Goal: Task Accomplishment & Management: Manage account settings

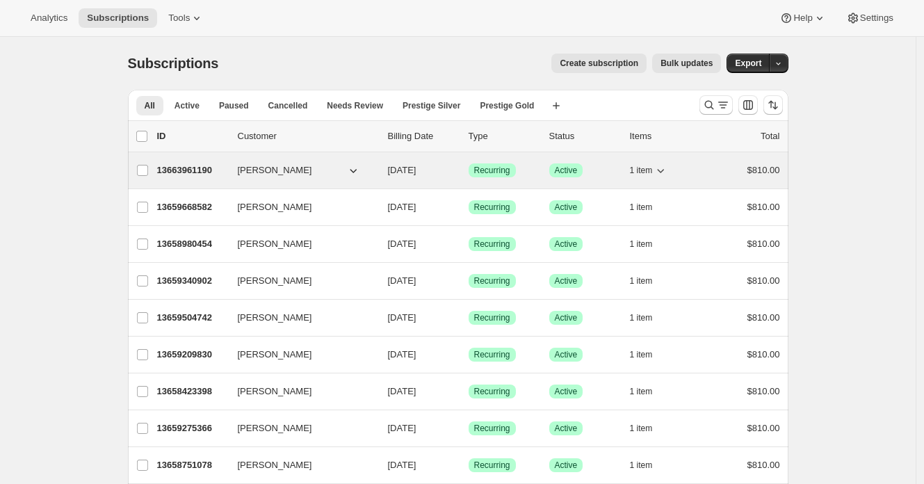
click at [198, 169] on p "13663961190" at bounding box center [192, 170] width 70 height 14
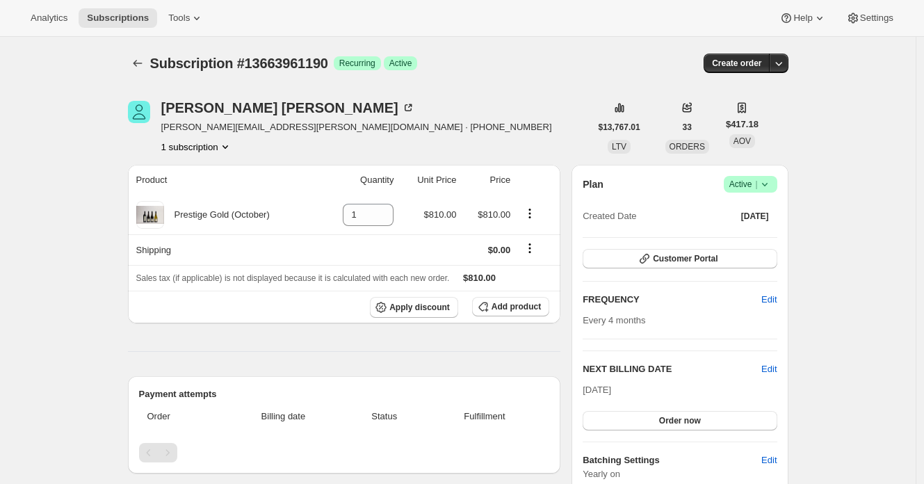
scroll to position [3, 0]
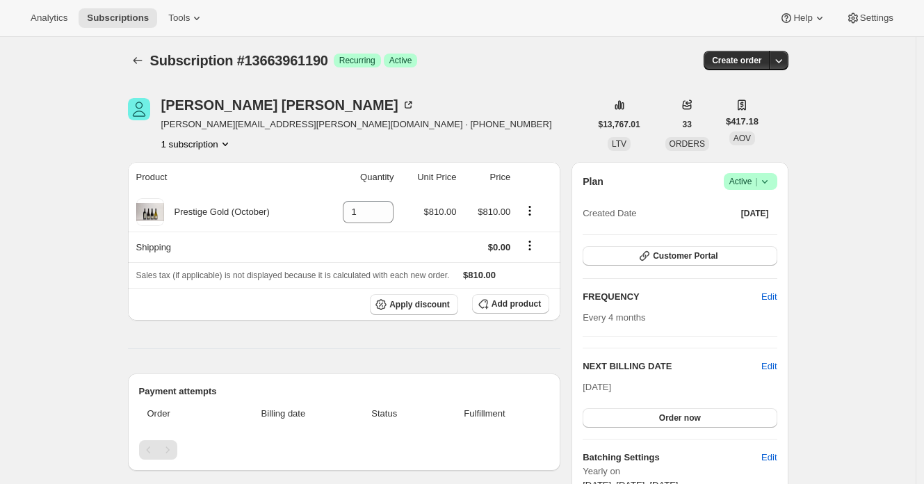
click at [454, 56] on div "Subscription #13663961190 Success Recurring Success Active" at bounding box center [351, 60] width 403 height 19
click at [473, 115] on div "William Rattray Rattray.william@gmail.com · +64212417816 1 subscription" at bounding box center [359, 124] width 462 height 53
click at [873, 22] on span "Settings" at bounding box center [876, 18] width 33 height 11
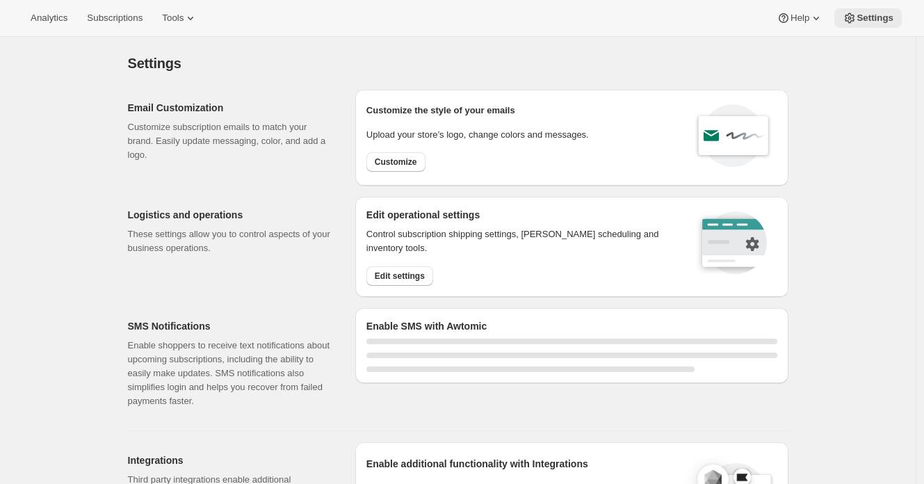
click at [872, 23] on span "Settings" at bounding box center [875, 18] width 37 height 11
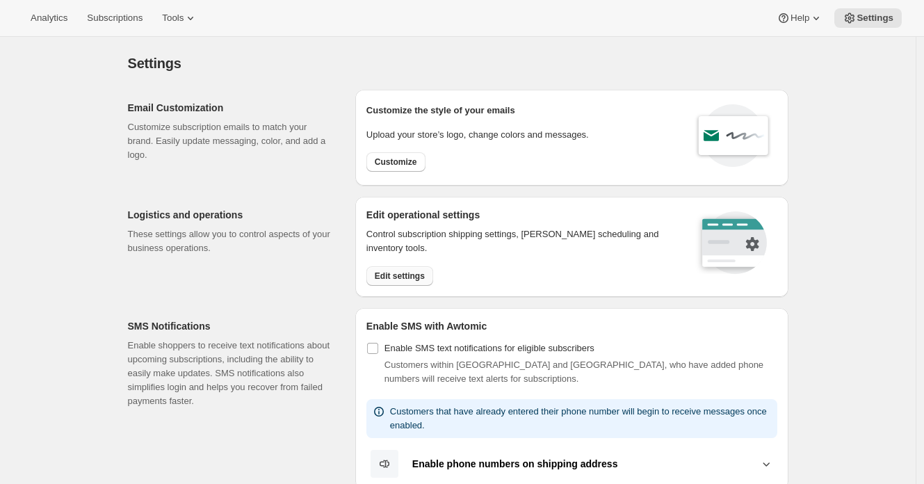
click at [419, 275] on span "Edit settings" at bounding box center [400, 275] width 50 height 11
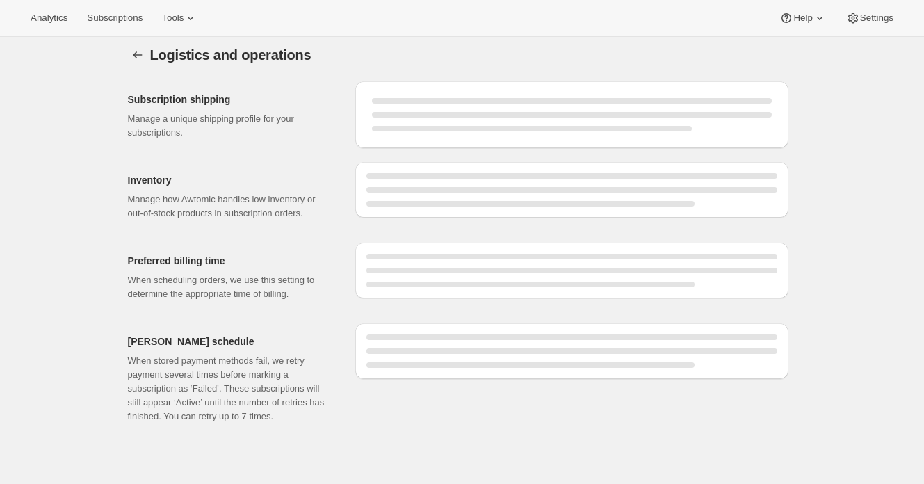
select select "08:00"
select select "DAY"
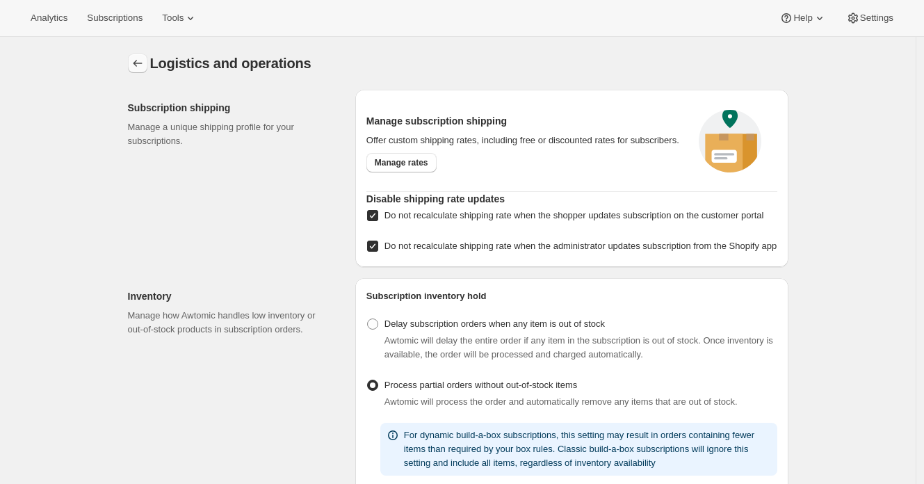
click at [138, 61] on icon "Settings" at bounding box center [138, 63] width 14 height 14
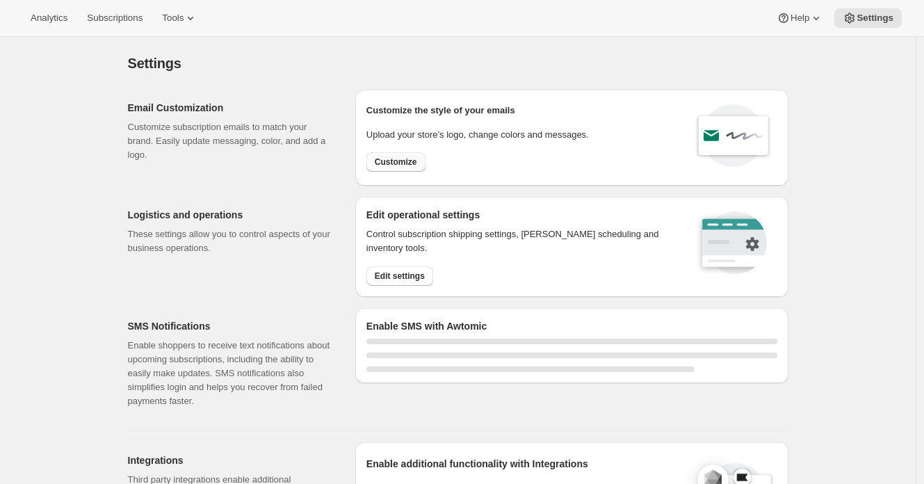
click at [418, 167] on button "Customize" at bounding box center [395, 161] width 59 height 19
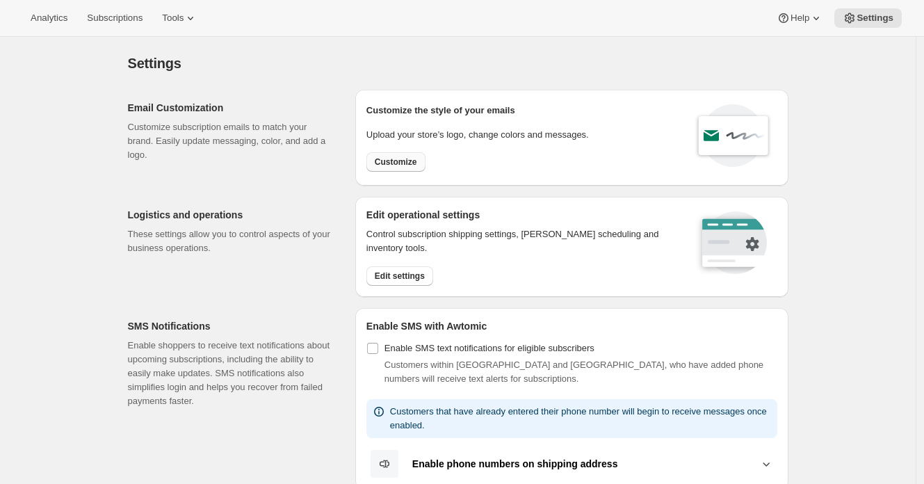
click at [422, 163] on button "Customize" at bounding box center [395, 161] width 59 height 19
select select "subscriptionMessage"
select select "5"
select select "15"
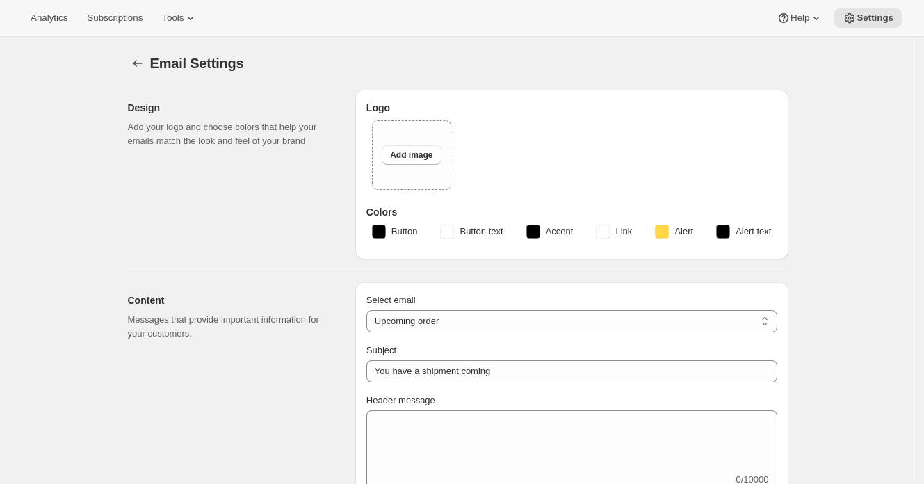
type input "2 Week Reminder: Prestige Wine Club Shipment"
type textarea "As the days grow longer and spring warmth returns to Hawke’s Bay, we’re getting…"
select select "14"
type input "Prestige Wine Club"
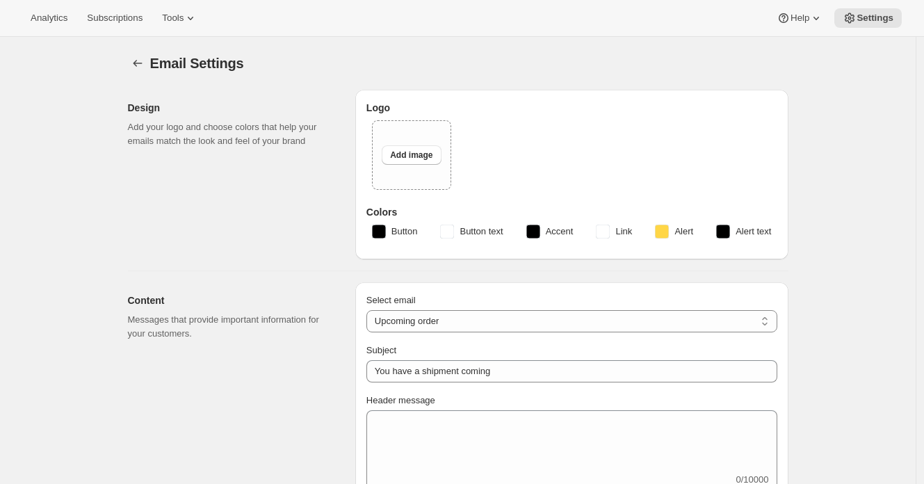
checkbox input "false"
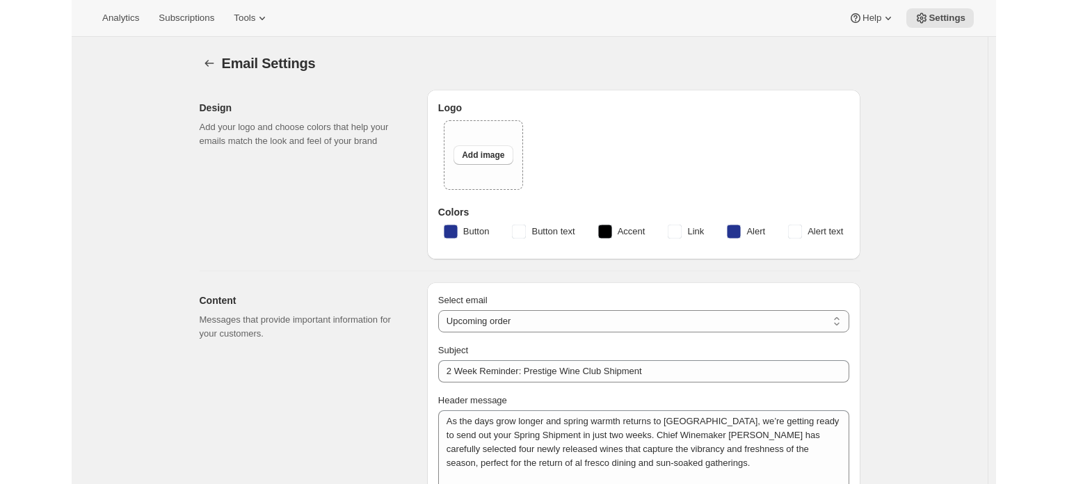
scroll to position [474, 0]
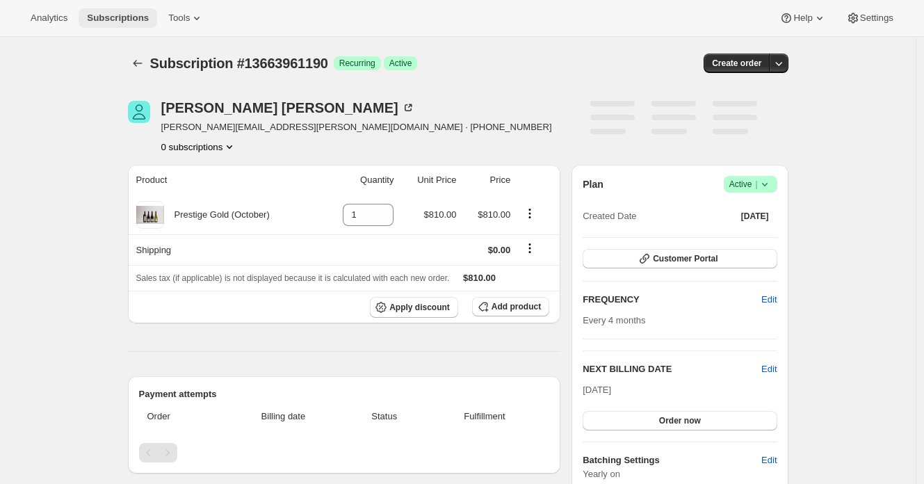
click at [133, 19] on span "Subscriptions" at bounding box center [118, 18] width 62 height 11
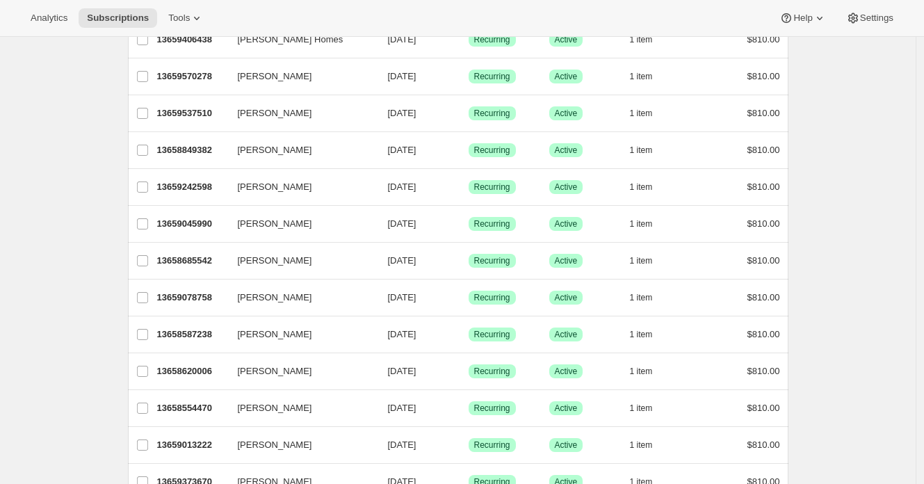
scroll to position [1598, 0]
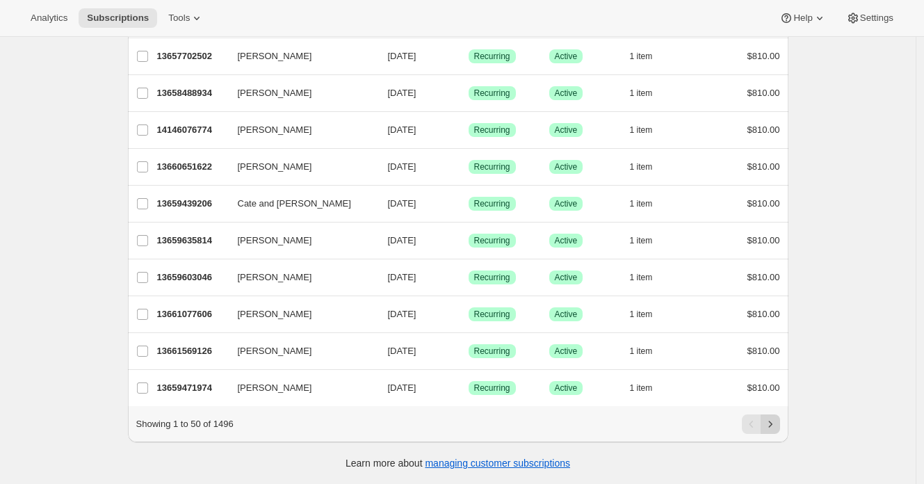
click at [777, 428] on icon "Next" at bounding box center [770, 424] width 14 height 14
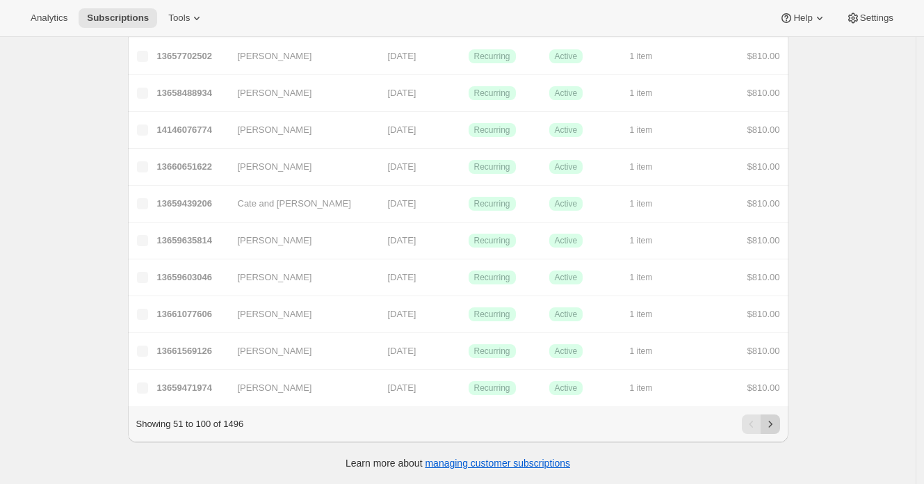
click at [777, 428] on icon "Next" at bounding box center [770, 424] width 14 height 14
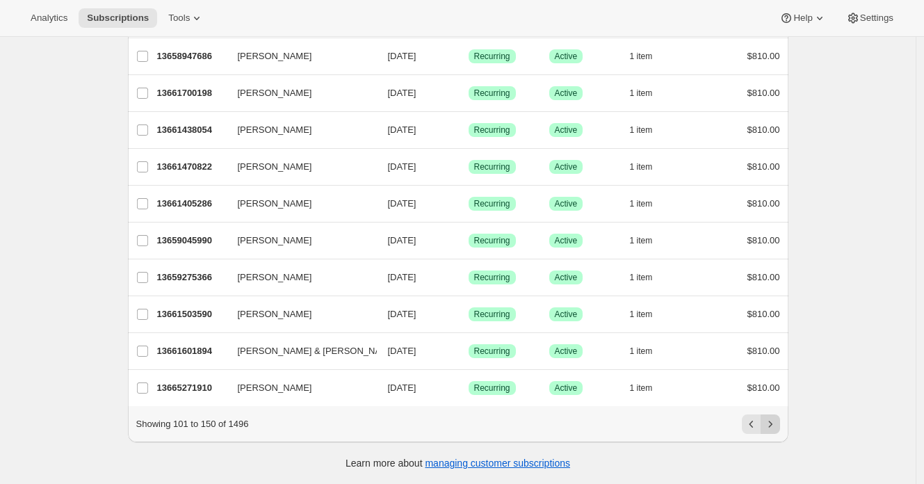
click at [777, 428] on icon "Next" at bounding box center [770, 424] width 14 height 14
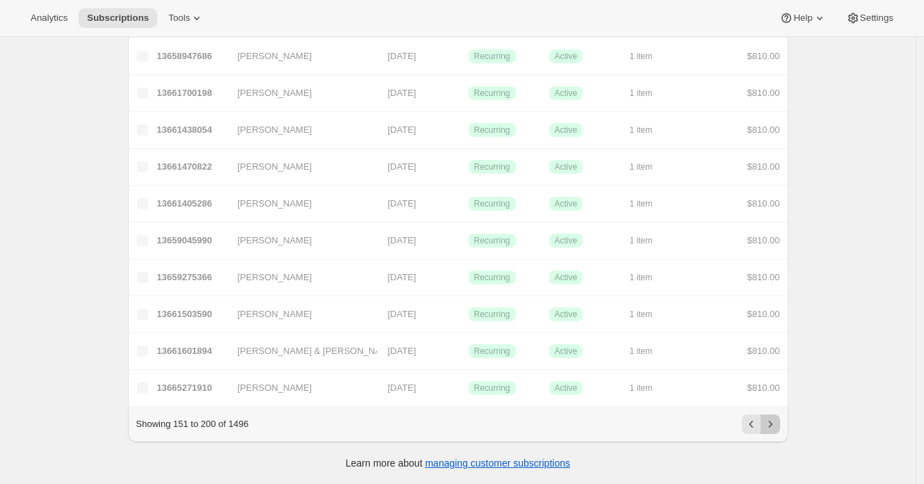
click at [777, 428] on icon "Next" at bounding box center [770, 424] width 14 height 14
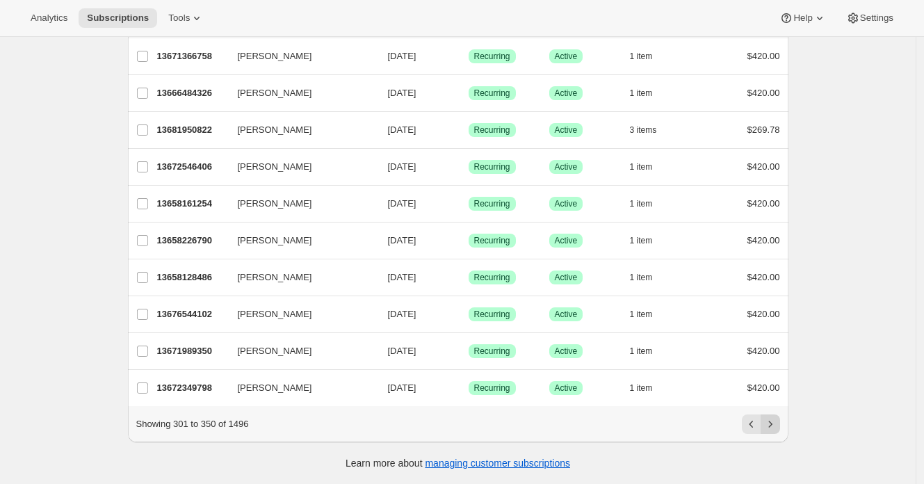
click at [777, 428] on icon "Next" at bounding box center [770, 424] width 14 height 14
click at [752, 426] on icon "Previous" at bounding box center [752, 424] width 14 height 14
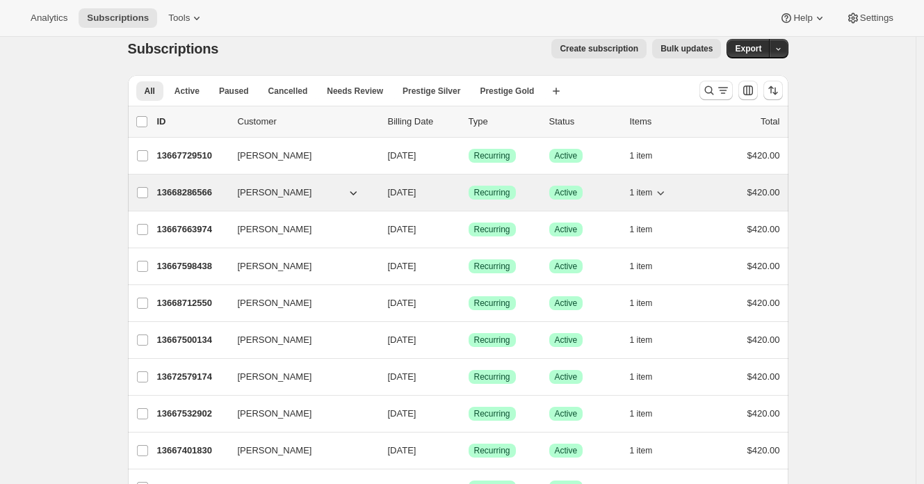
scroll to position [0, 0]
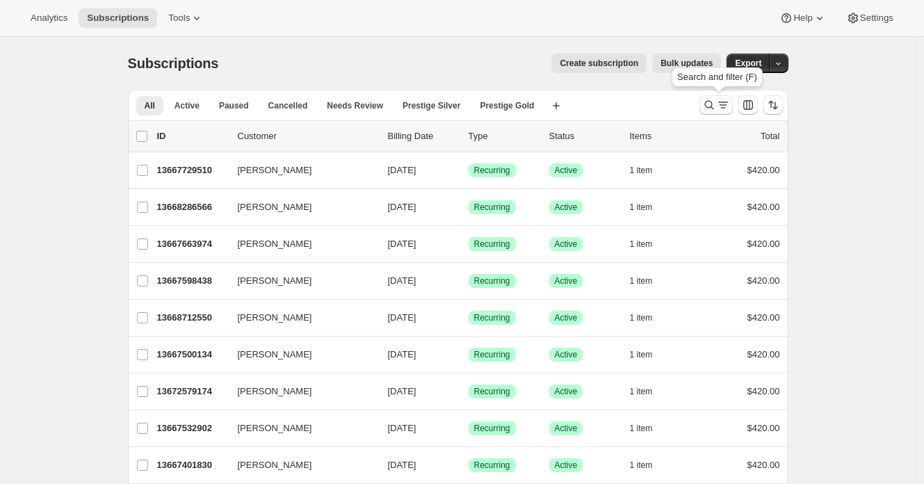
click at [720, 106] on icon "Search and filter results" at bounding box center [723, 105] width 14 height 14
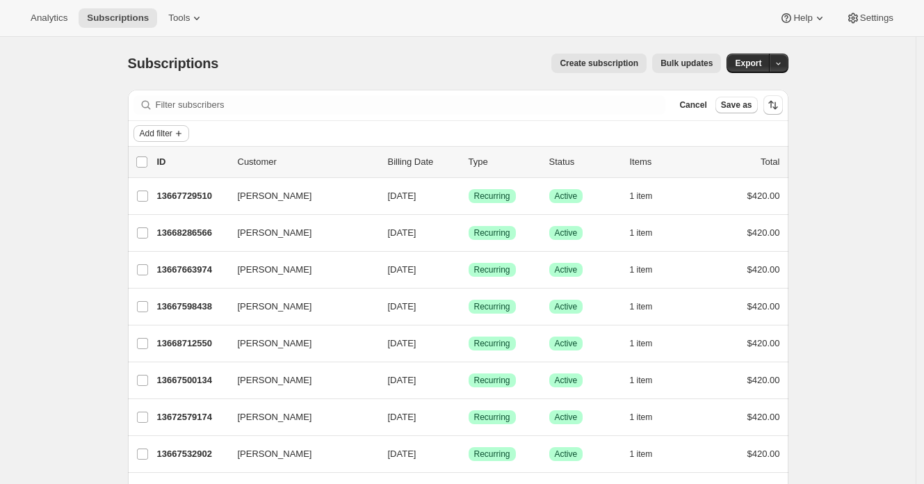
click at [172, 133] on span "Add filter" at bounding box center [156, 133] width 33 height 11
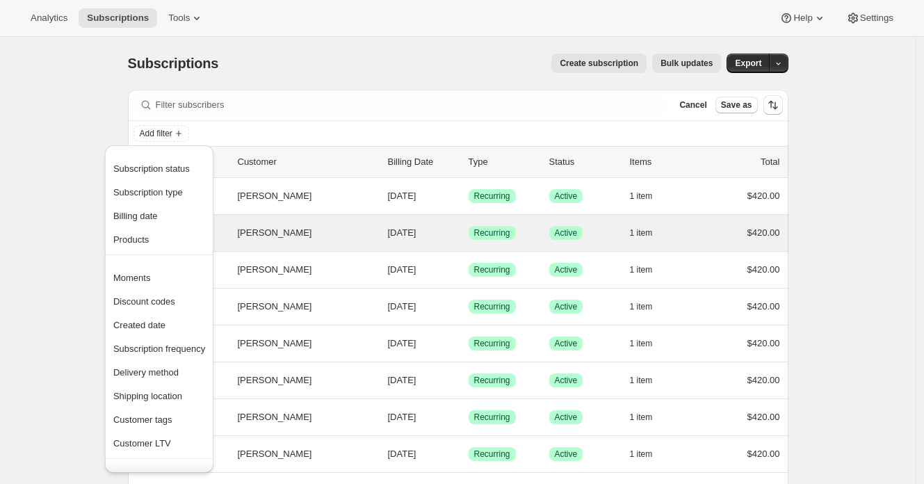
click at [177, 214] on span "Billing date" at bounding box center [159, 216] width 92 height 14
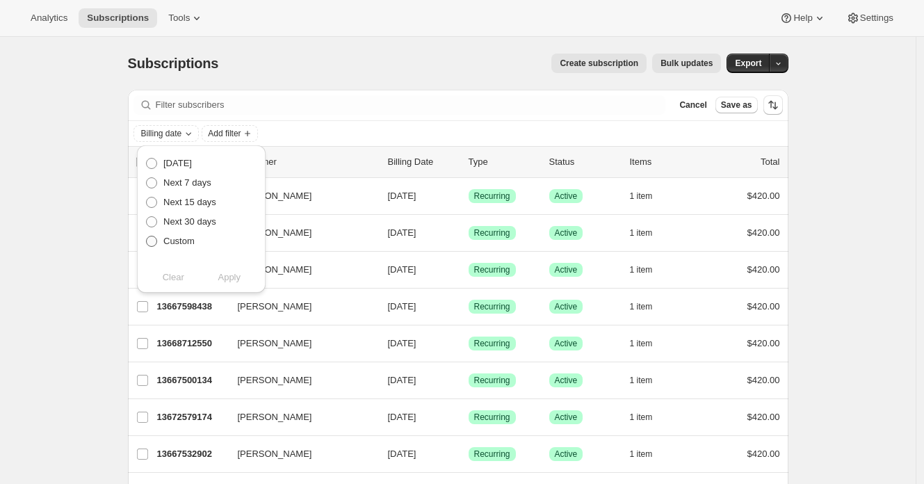
click at [185, 243] on span "Custom" at bounding box center [178, 241] width 31 height 10
click at [147, 236] on input "Custom" at bounding box center [146, 236] width 1 height 1
radio input "true"
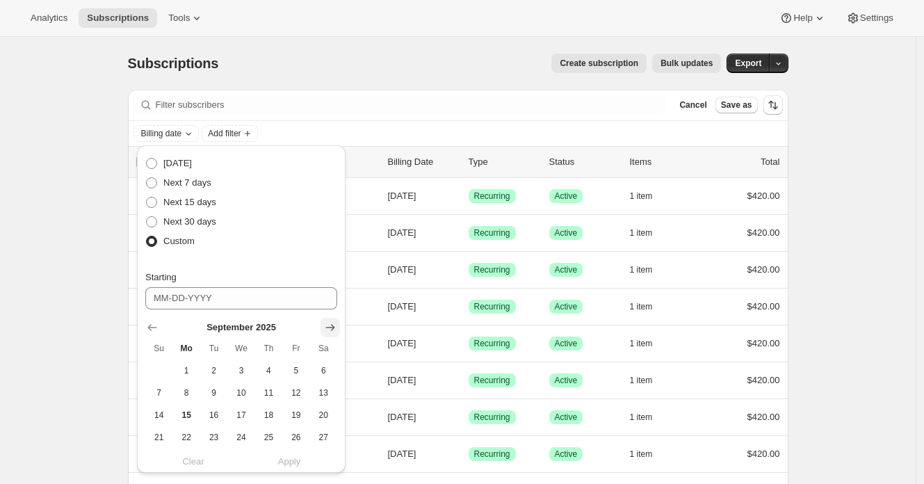
click at [334, 330] on icon "Show next month, October 2025" at bounding box center [330, 328] width 14 height 14
click at [318, 374] on span "4" at bounding box center [324, 370] width 16 height 11
type input "10-04-2025"
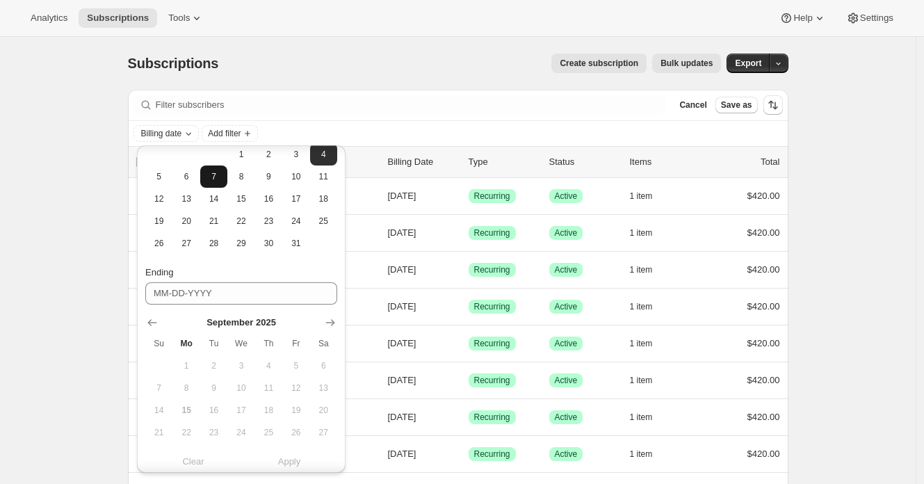
scroll to position [135, 0]
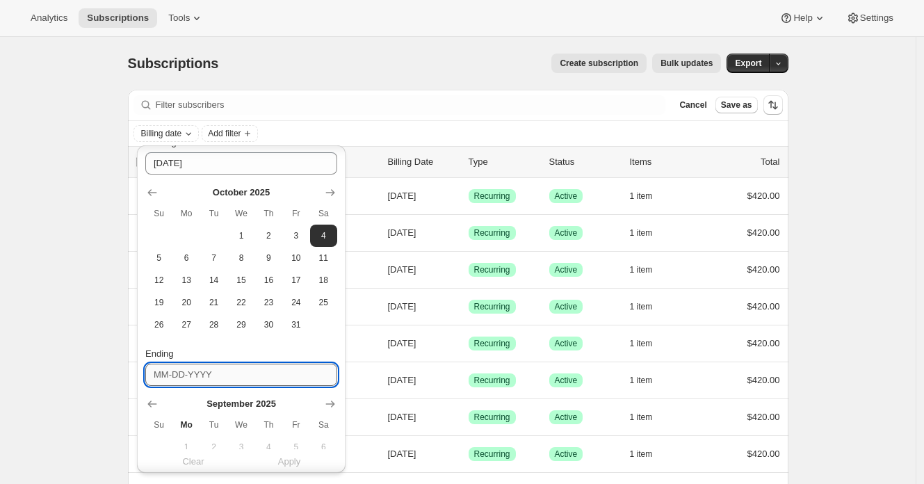
click at [251, 376] on input "Ending" at bounding box center [241, 375] width 192 height 22
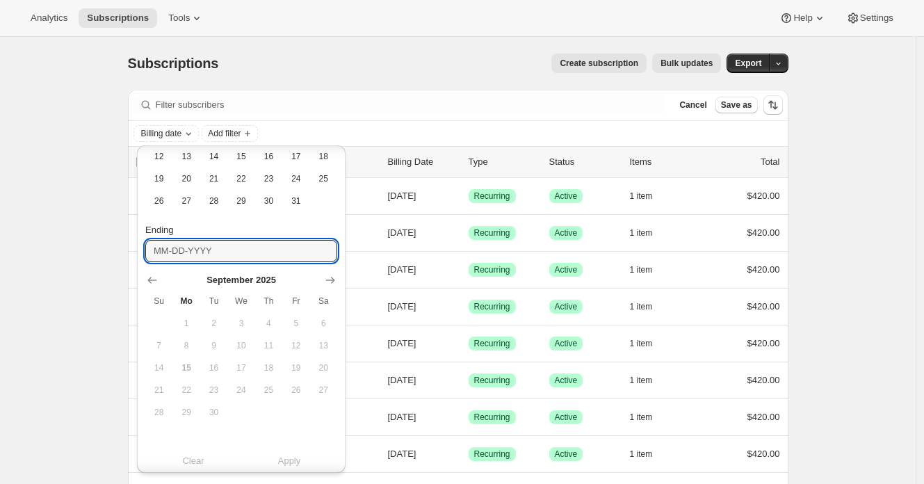
scroll to position [262, 0]
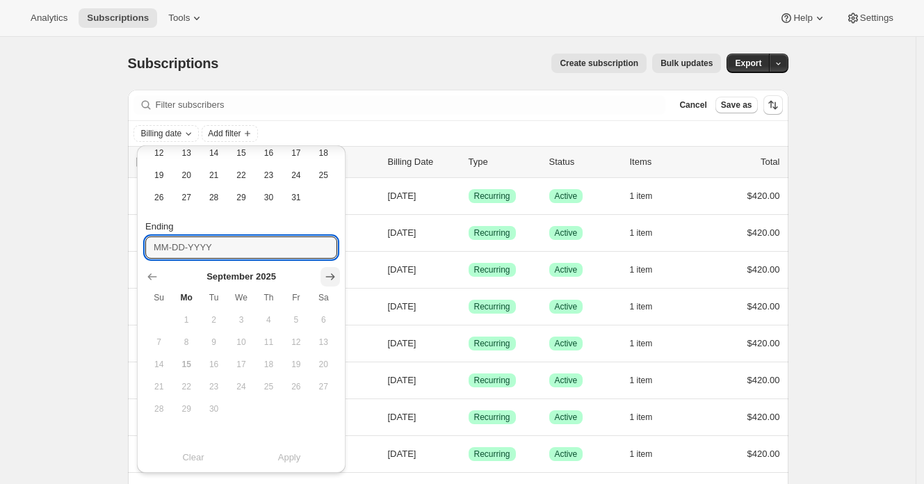
click at [331, 271] on icon "Show next month, October 2025" at bounding box center [330, 277] width 14 height 14
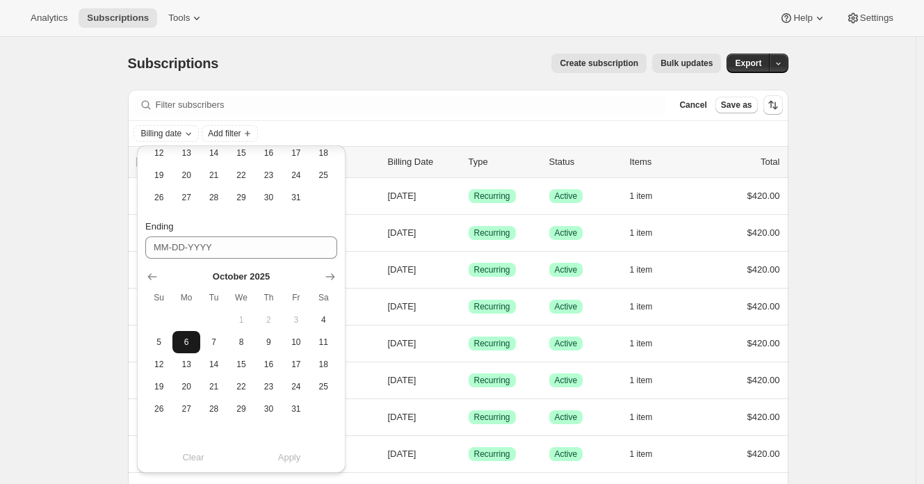
click at [180, 341] on span "6" at bounding box center [186, 342] width 16 height 11
type input "10-06-2025"
click at [293, 456] on span "Apply" at bounding box center [289, 458] width 23 height 14
click at [434, 50] on div "Subscriptions. This page is ready Subscriptions Create subscription Bulk update…" at bounding box center [458, 63] width 660 height 53
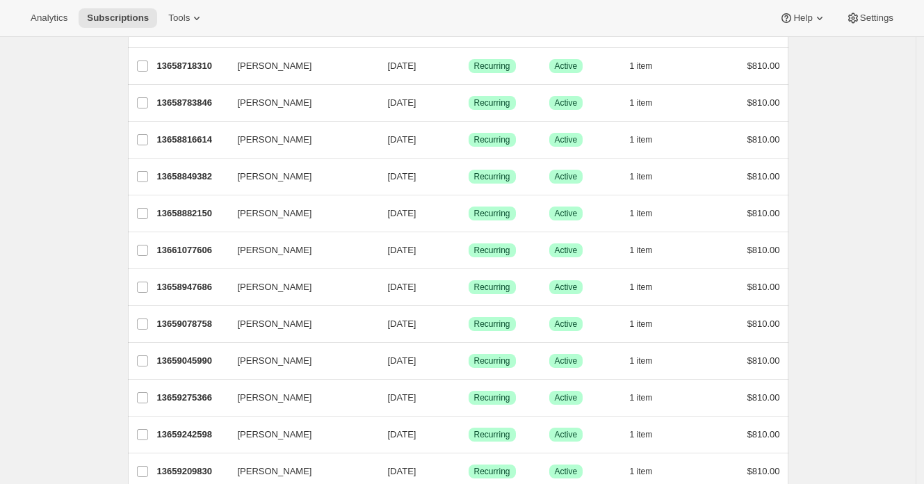
scroll to position [1624, 0]
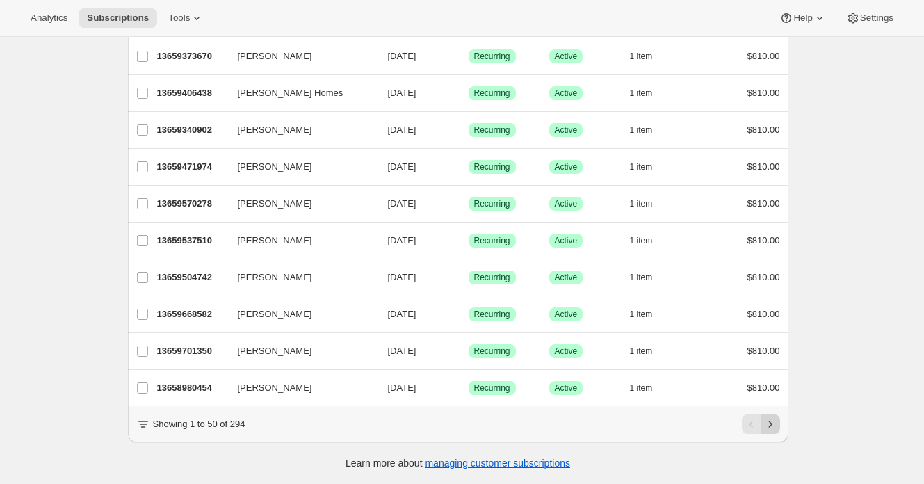
click at [772, 425] on icon "Next" at bounding box center [770, 424] width 14 height 14
click at [774, 424] on icon "Next" at bounding box center [770, 424] width 14 height 14
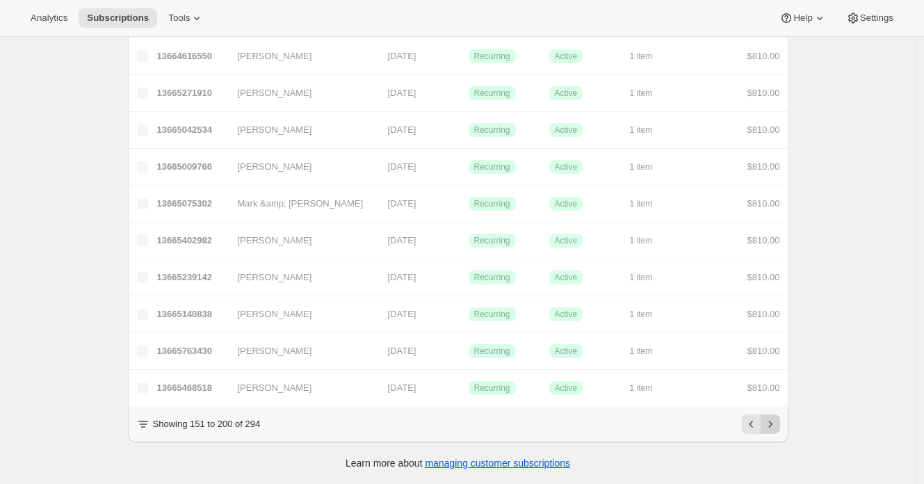
click at [774, 424] on icon "Next" at bounding box center [770, 424] width 14 height 14
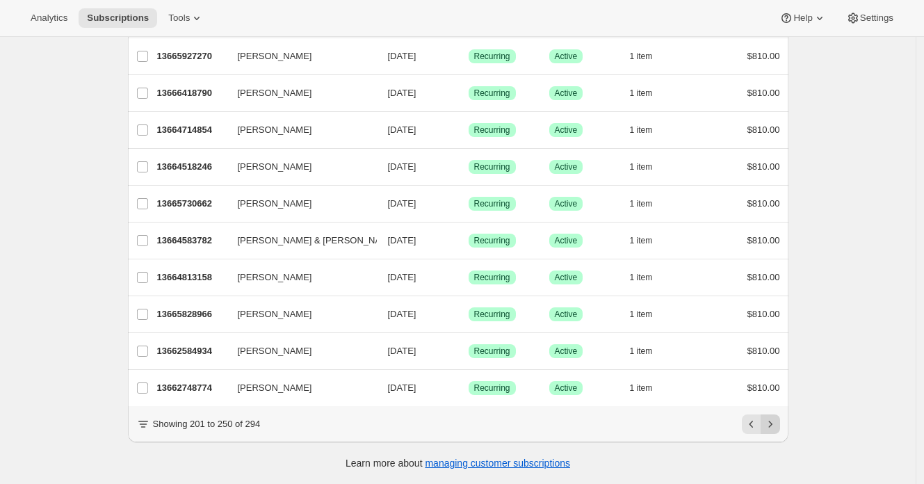
click at [774, 424] on icon "Next" at bounding box center [770, 424] width 14 height 14
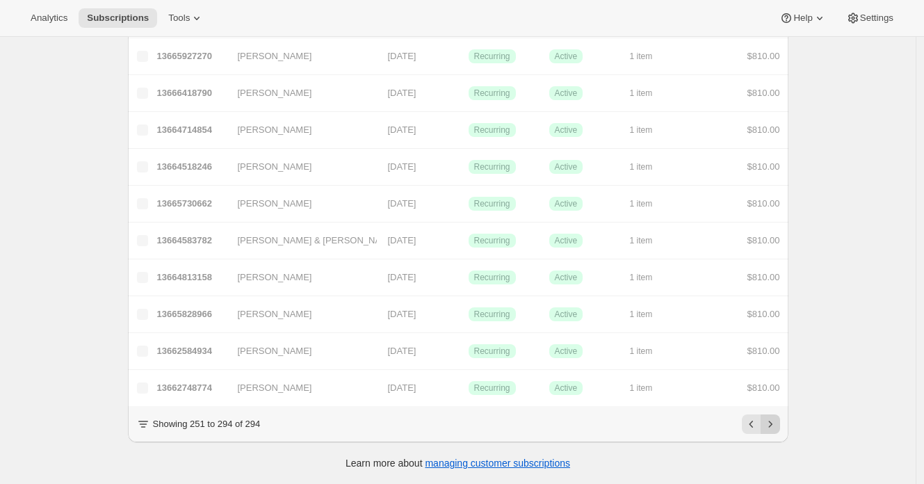
click at [774, 424] on icon "Next" at bounding box center [770, 424] width 14 height 14
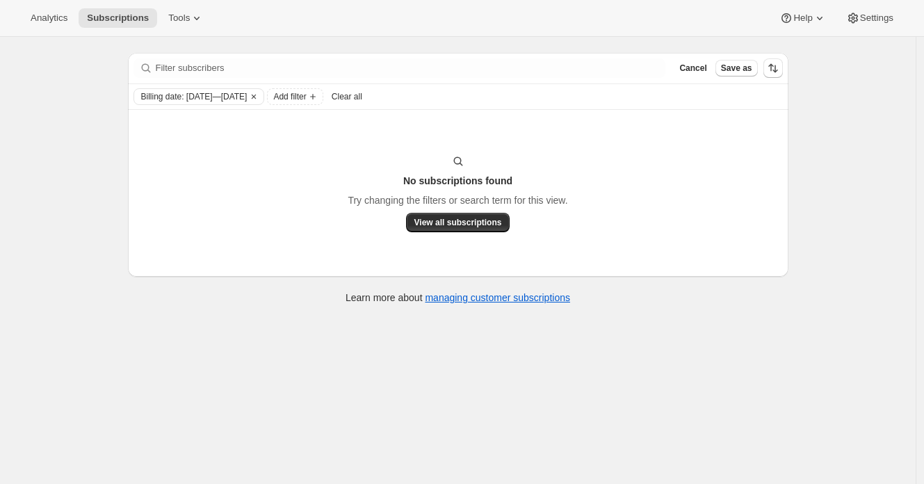
scroll to position [37, 0]
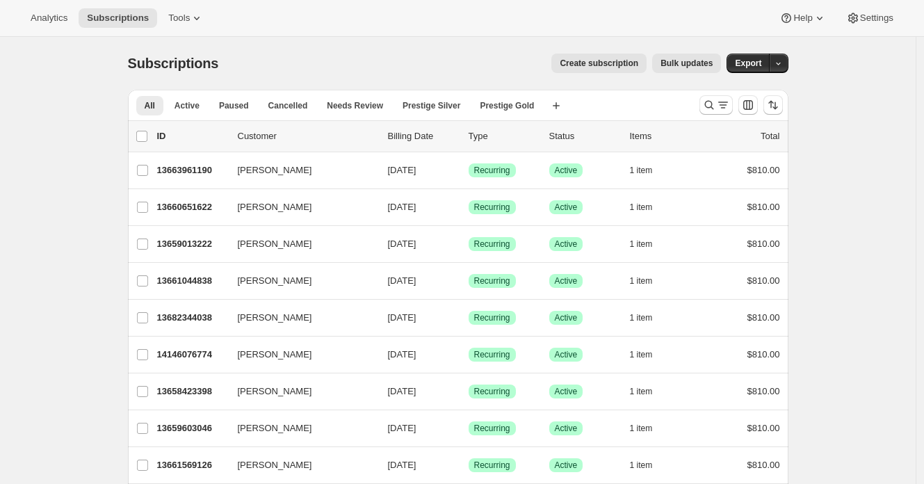
click at [299, 73] on div "Subscriptions. This page is ready Subscriptions Create subscription Bulk update…" at bounding box center [458, 63] width 660 height 53
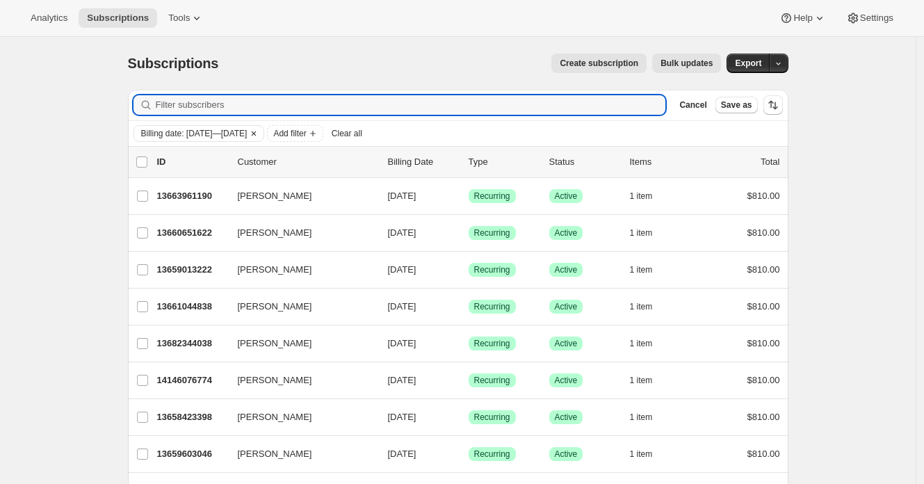
click at [223, 128] on span "Billing date: Oct 4, 2025—Oct 6, 2025" at bounding box center [194, 133] width 106 height 11
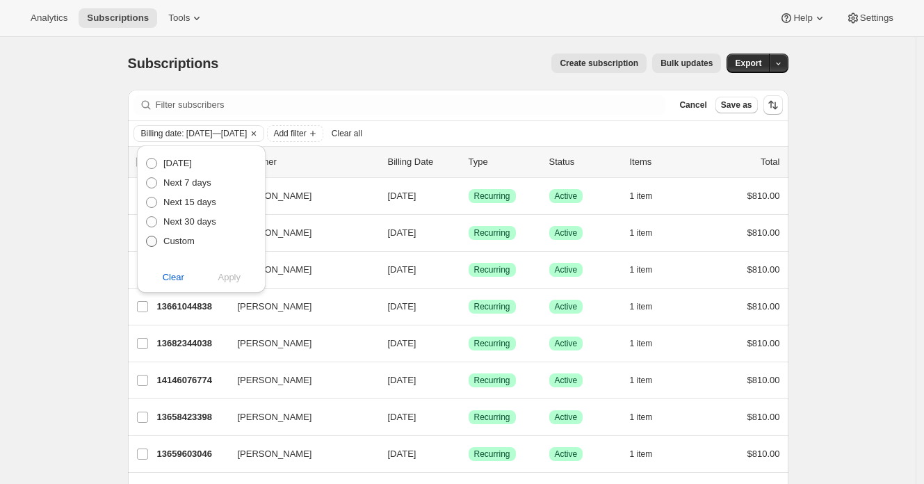
click at [181, 244] on span "Custom" at bounding box center [178, 241] width 31 height 10
click at [147, 236] on input "Custom" at bounding box center [146, 236] width 1 height 1
radio input "true"
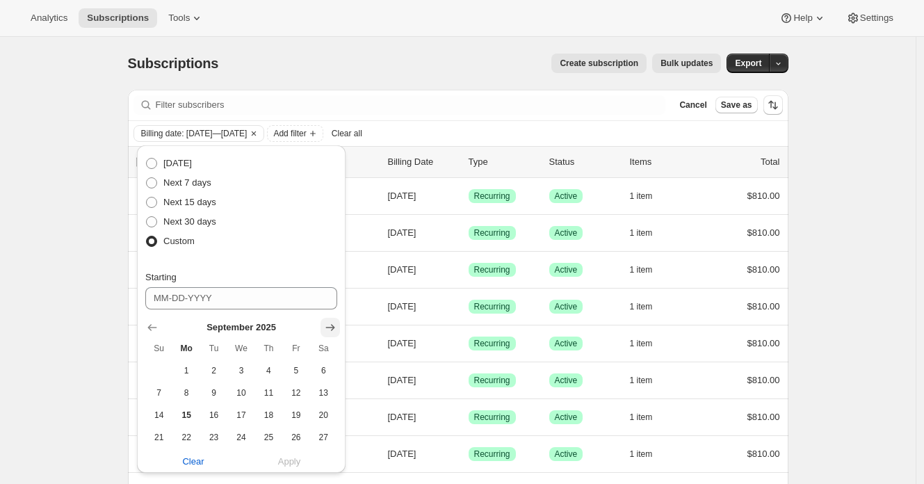
click at [334, 325] on icon "Show next month, October 2025" at bounding box center [330, 328] width 14 height 14
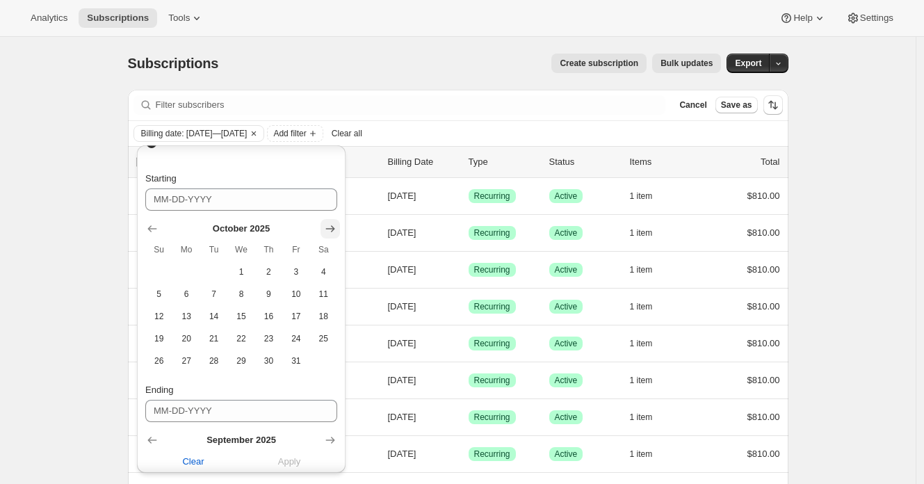
scroll to position [106, 0]
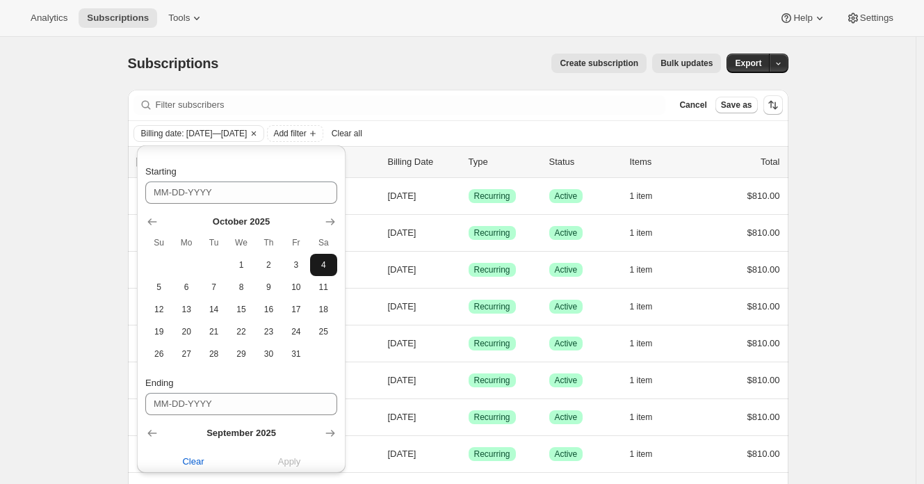
click at [318, 267] on span "4" at bounding box center [324, 264] width 16 height 11
type input "10-04-2025"
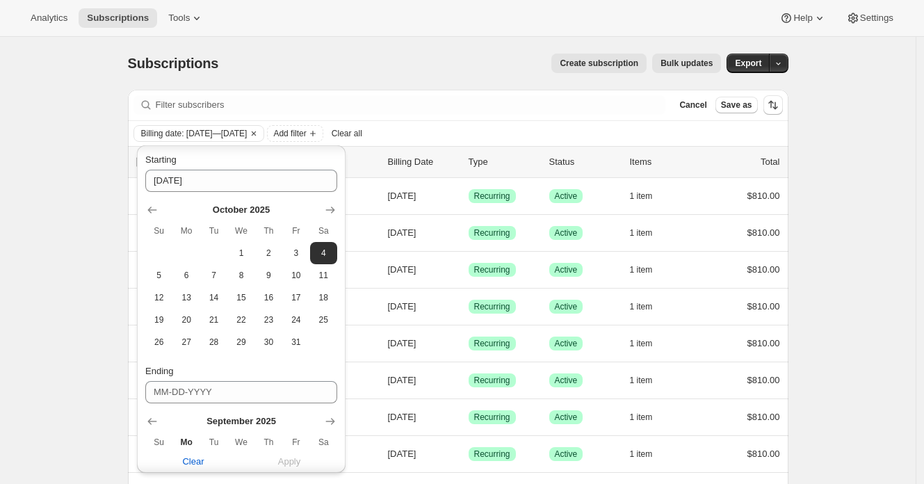
scroll to position [133, 0]
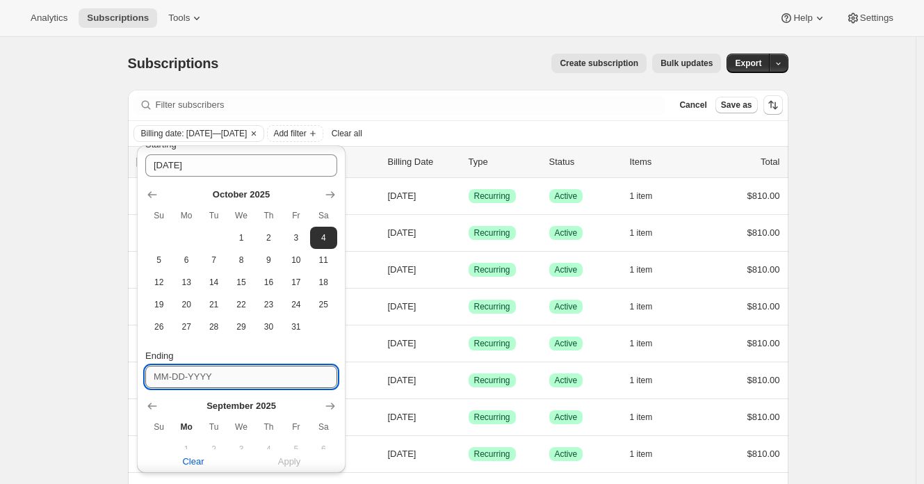
click at [332, 380] on input "Ending" at bounding box center [241, 377] width 192 height 22
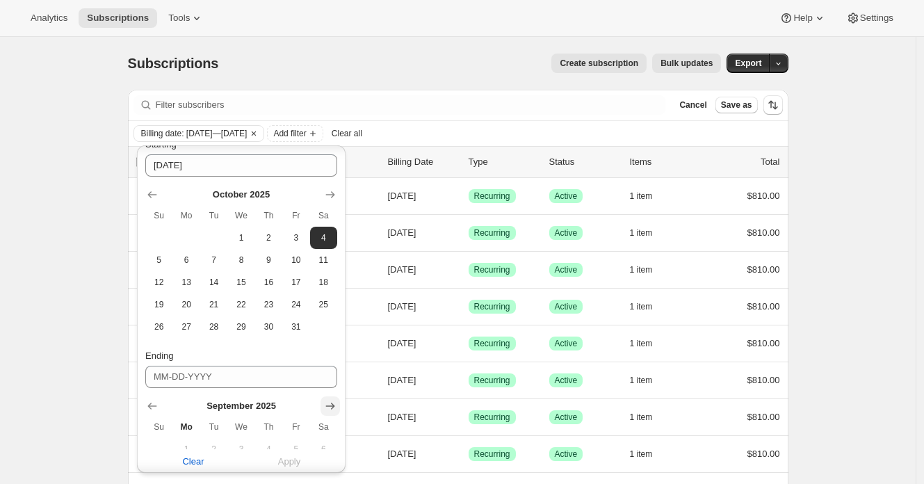
click at [335, 409] on icon "Show next month, October 2025" at bounding box center [330, 406] width 14 height 14
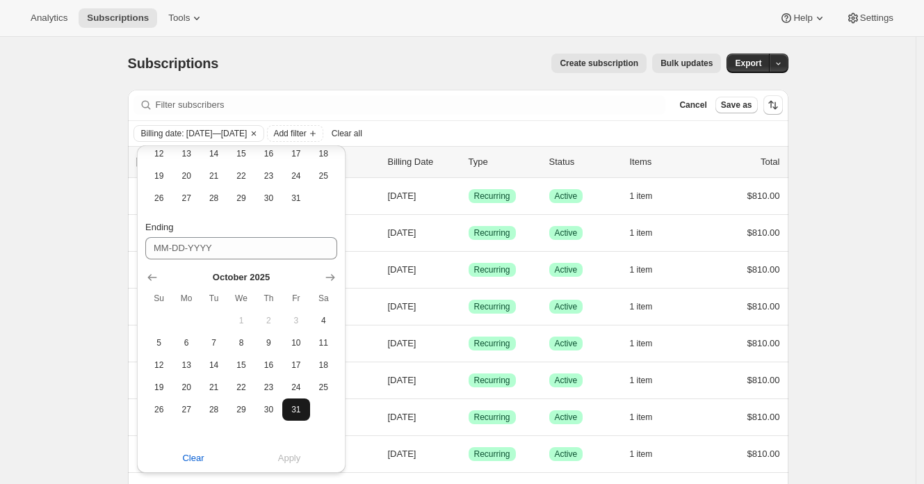
scroll to position [262, 0]
click at [191, 343] on span "6" at bounding box center [186, 342] width 16 height 11
type input "10-06-2025"
click at [284, 456] on span "Apply" at bounding box center [289, 458] width 23 height 14
click at [294, 455] on span "Apply" at bounding box center [289, 458] width 23 height 14
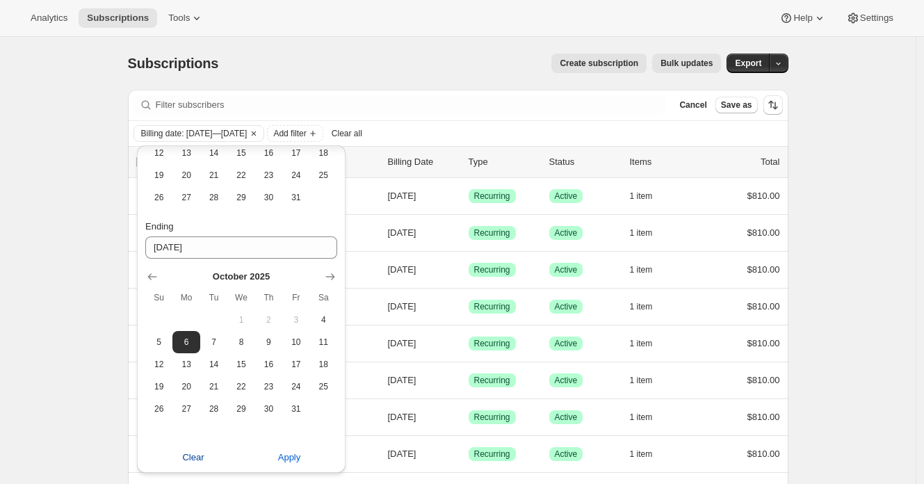
click at [191, 462] on span "Clear" at bounding box center [193, 458] width 22 height 14
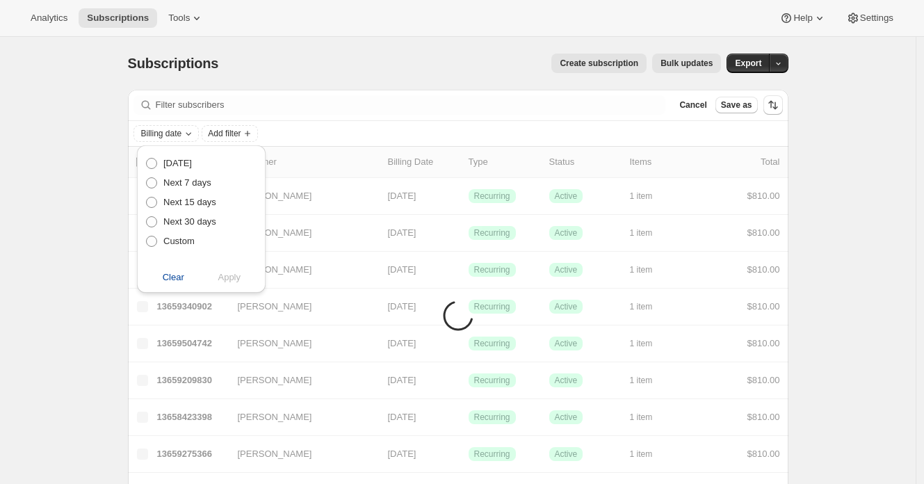
scroll to position [0, 0]
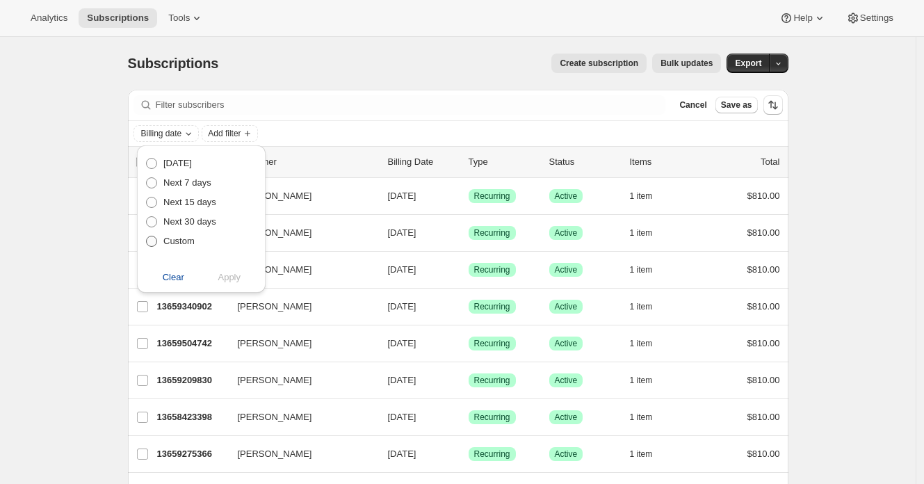
click at [174, 239] on span "Custom" at bounding box center [178, 241] width 31 height 10
click at [147, 236] on input "Custom" at bounding box center [146, 236] width 1 height 1
radio input "true"
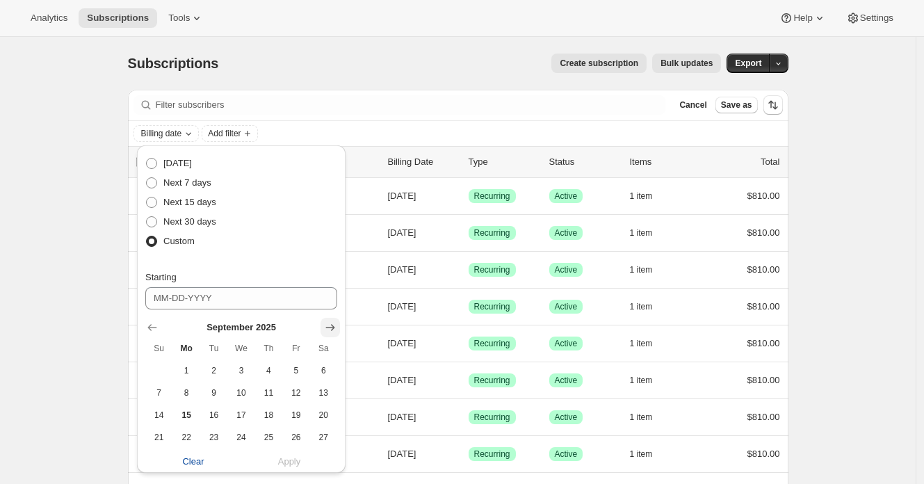
click at [325, 330] on icon "Show next month, October 2025" at bounding box center [330, 328] width 14 height 14
click at [323, 374] on span "4" at bounding box center [324, 370] width 16 height 11
type input "10-04-2025"
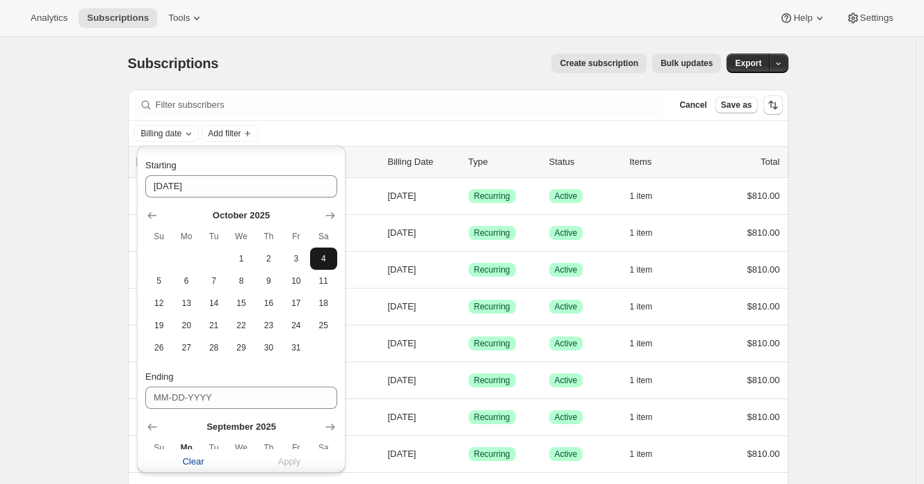
scroll to position [189, 0]
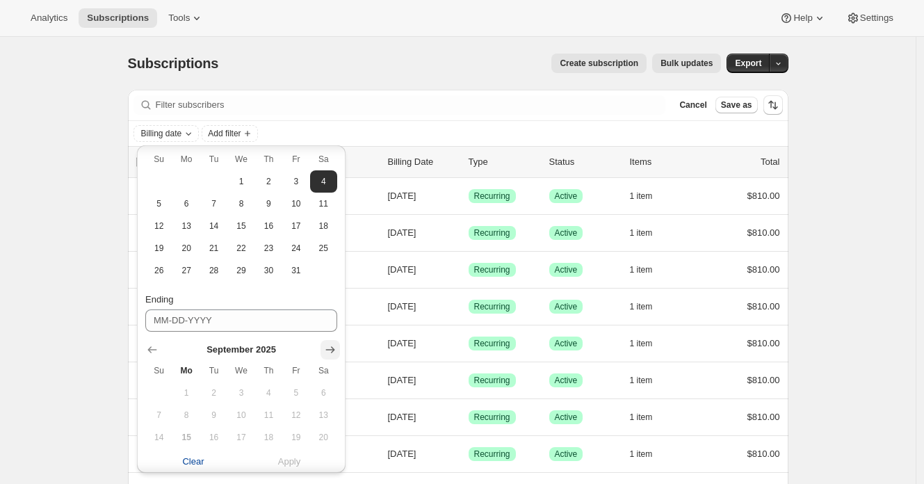
click at [327, 351] on icon "Show next month, October 2025" at bounding box center [330, 350] width 14 height 14
click at [193, 416] on span "6" at bounding box center [186, 415] width 16 height 11
type input "10-06-2025"
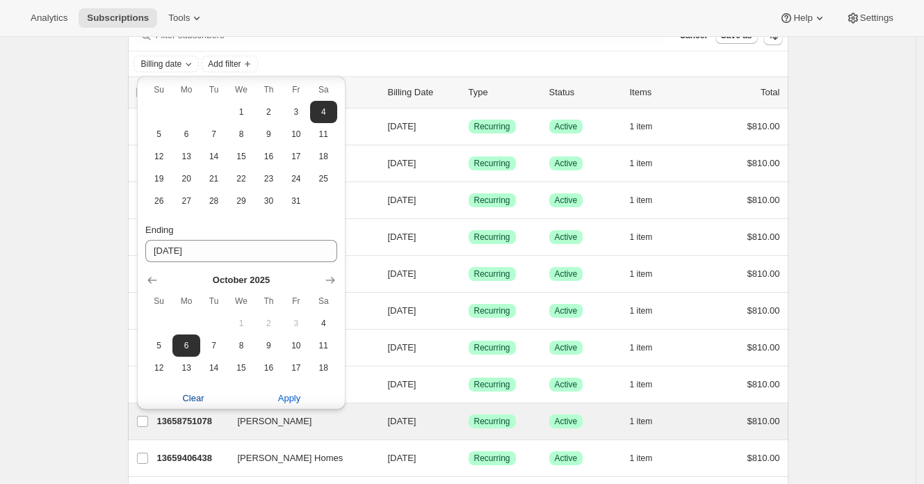
scroll to position [92, 0]
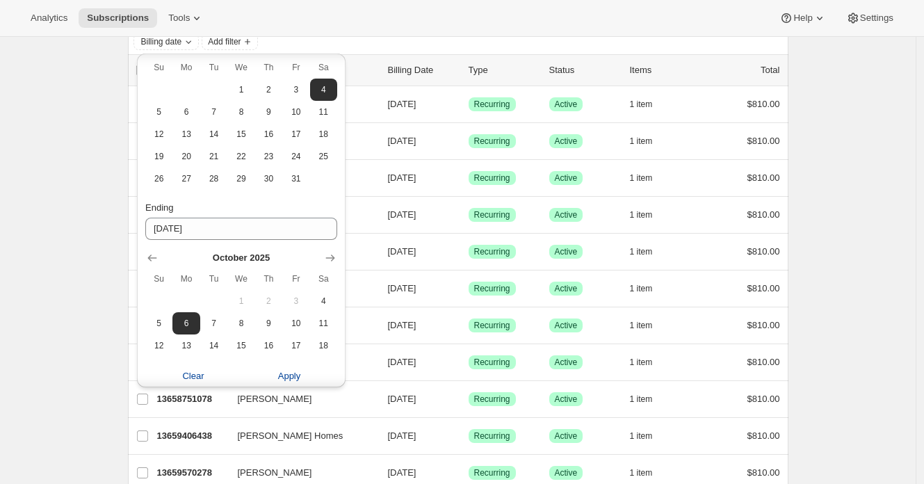
click at [298, 376] on span "Apply" at bounding box center [289, 376] width 23 height 14
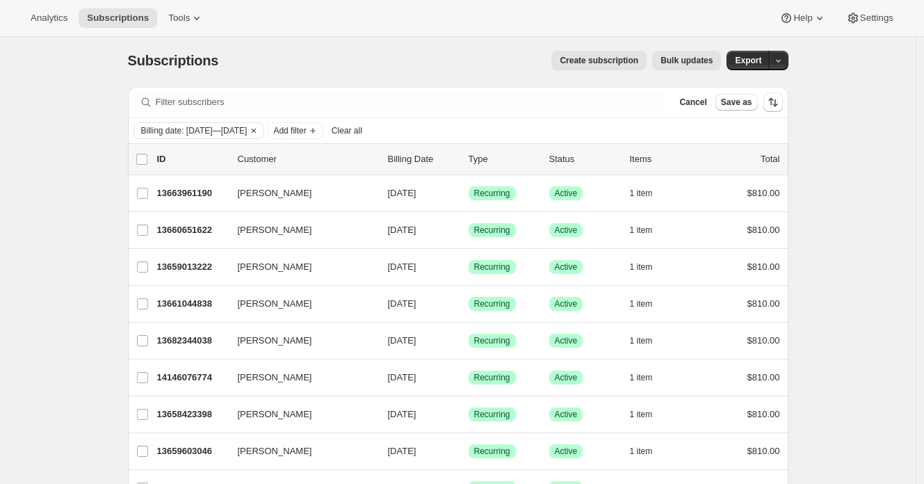
scroll to position [0, 0]
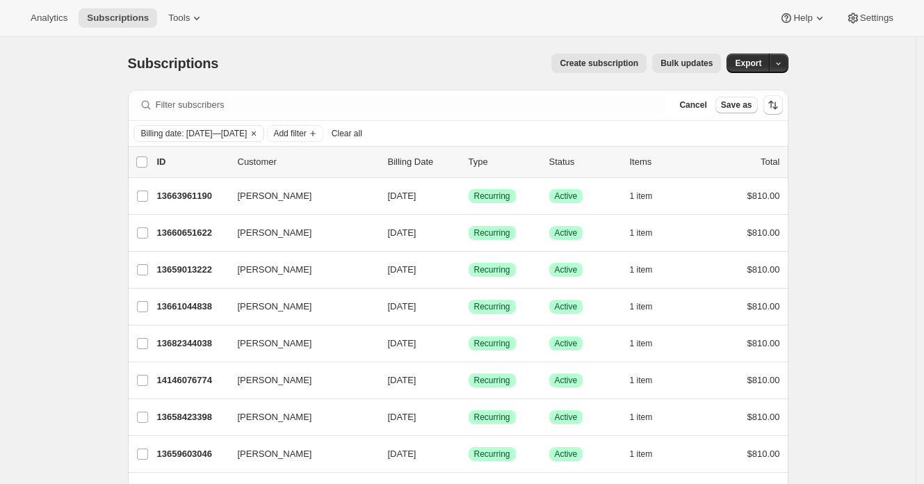
click at [695, 63] on span "Bulk updates" at bounding box center [686, 63] width 52 height 11
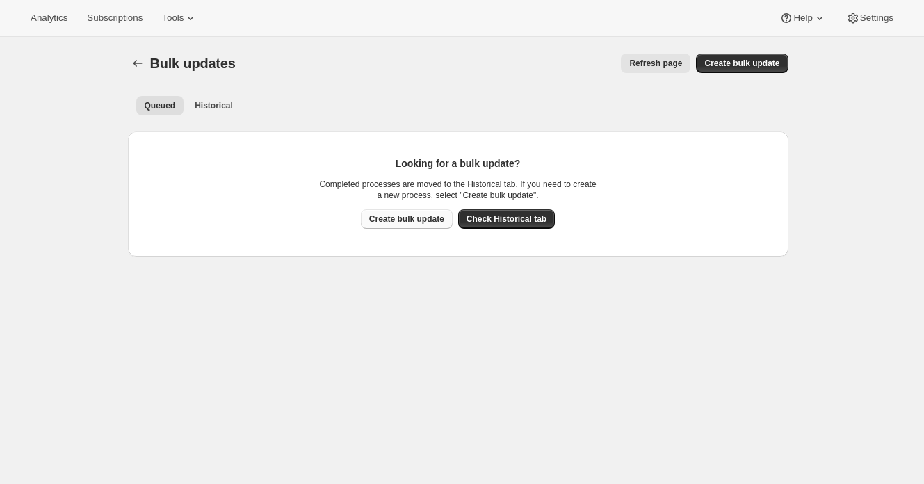
click at [421, 219] on span "Create bulk update" at bounding box center [406, 218] width 75 height 11
select select "21"
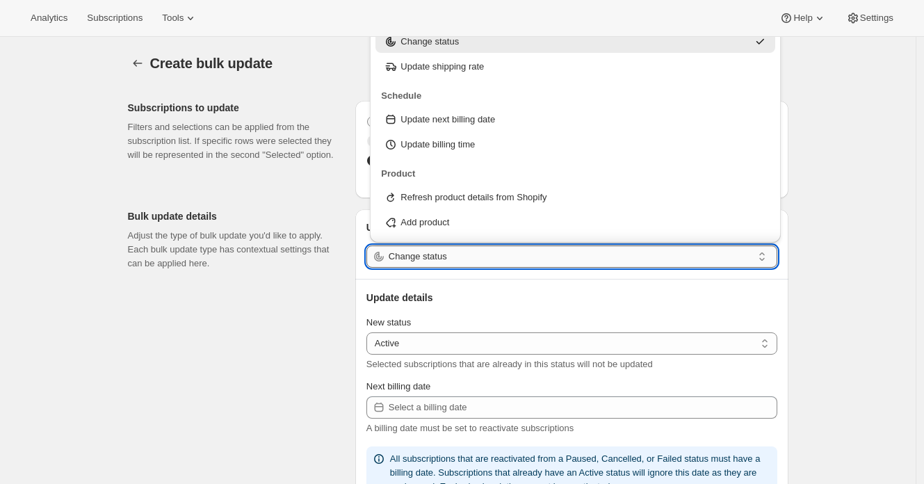
click at [495, 255] on input "Change status" at bounding box center [571, 256] width 364 height 22
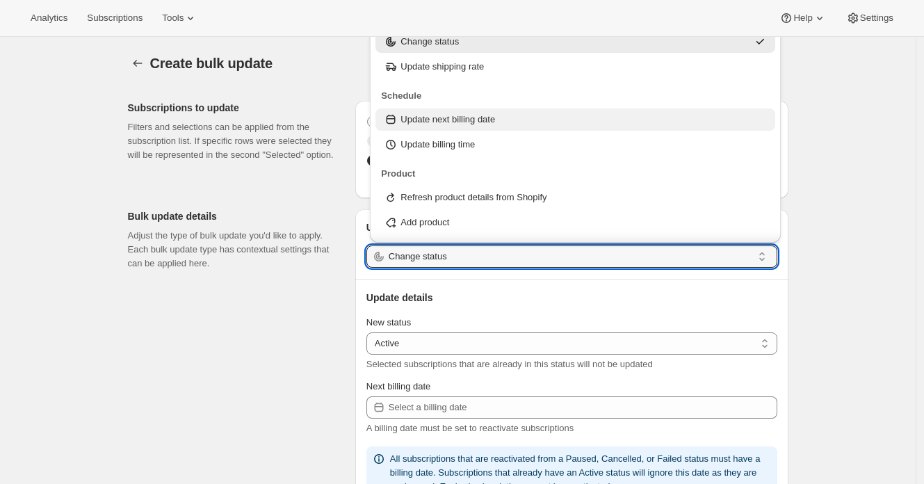
click at [573, 117] on div "Update next billing date" at bounding box center [575, 120] width 383 height 14
type input "Update next billing date"
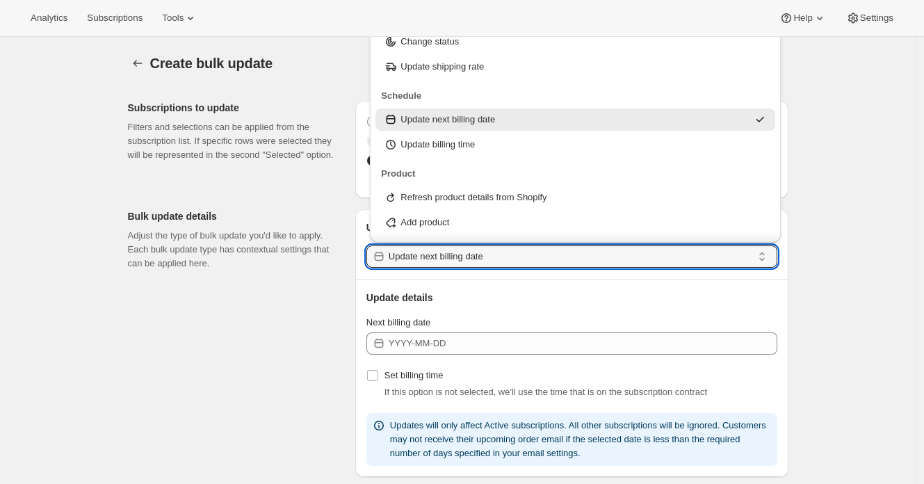
click at [495, 121] on p "Update next billing date" at bounding box center [447, 120] width 95 height 14
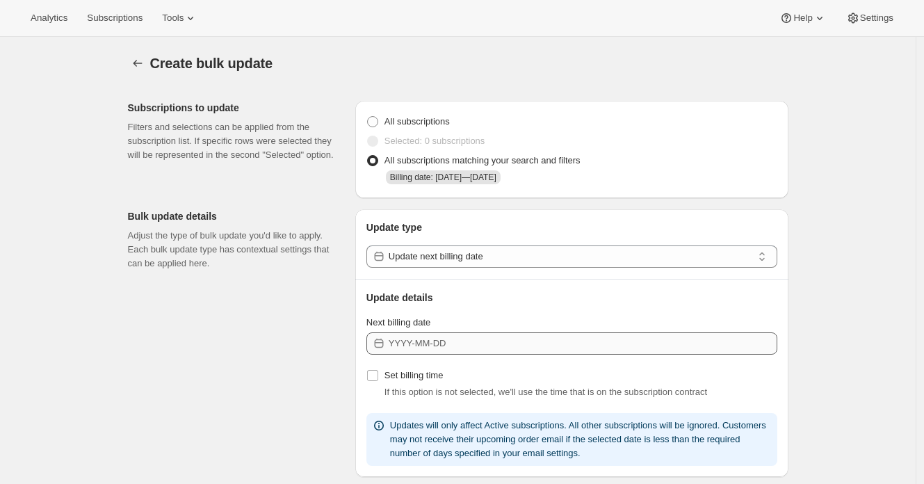
click at [469, 354] on div "Next billing date Set billing time If this option is not selected, we'll use th…" at bounding box center [571, 391] width 411 height 150
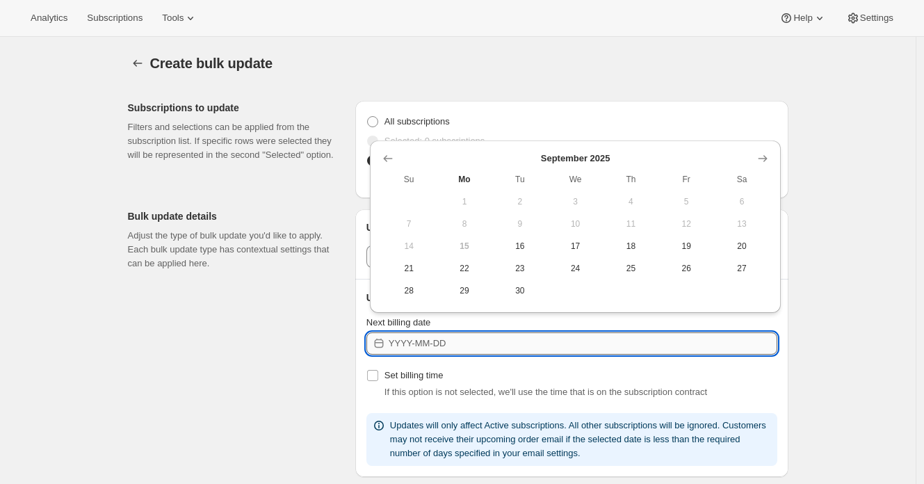
click at [471, 343] on input "Next billing date" at bounding box center [583, 343] width 389 height 22
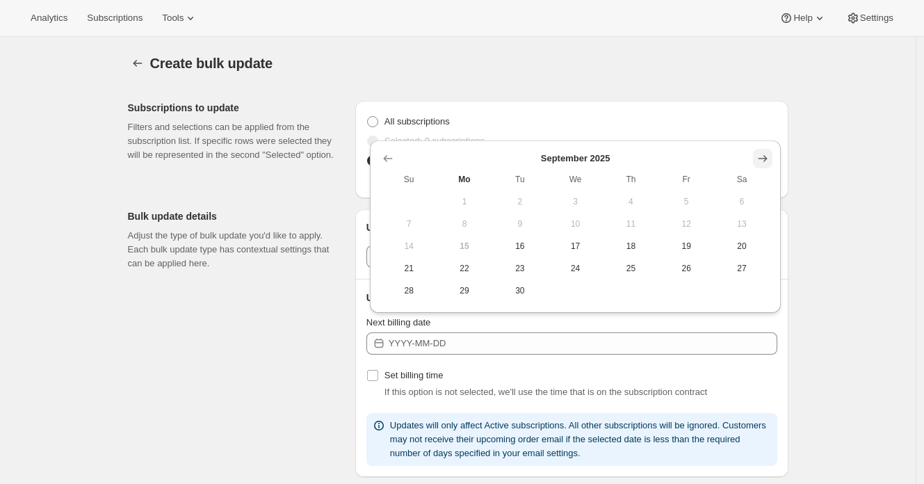
click at [767, 165] on icon "Show next month, October 2025" at bounding box center [763, 159] width 14 height 14
click at [471, 230] on button "6" at bounding box center [465, 224] width 56 height 22
type input "2025-10-05"
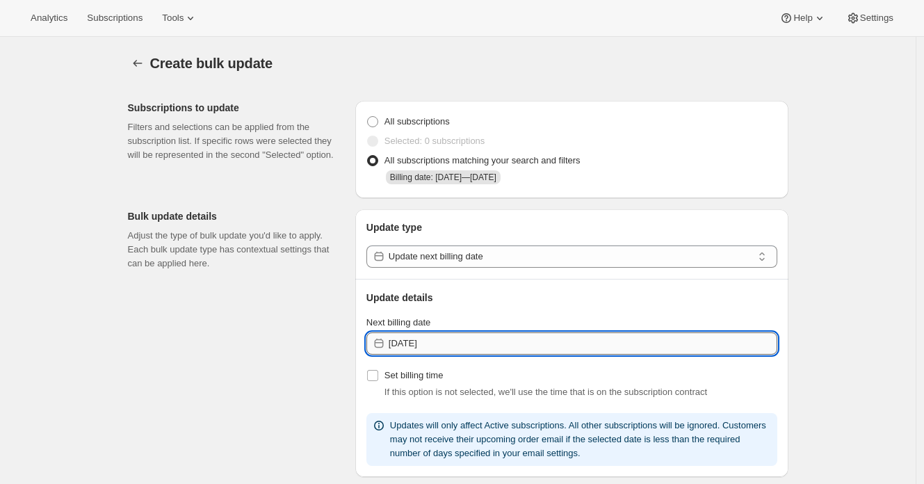
click at [447, 343] on input "2025-10-05" at bounding box center [583, 343] width 389 height 22
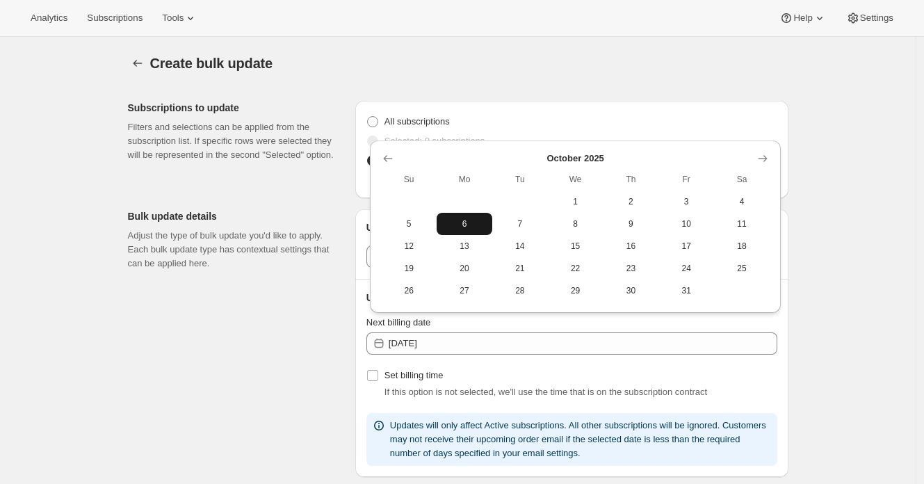
click at [476, 225] on span "6" at bounding box center [464, 223] width 44 height 11
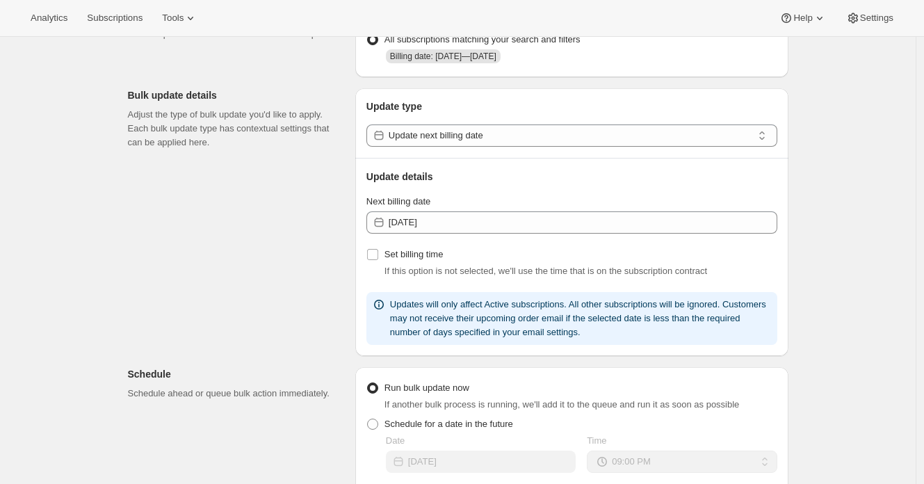
scroll to position [246, 0]
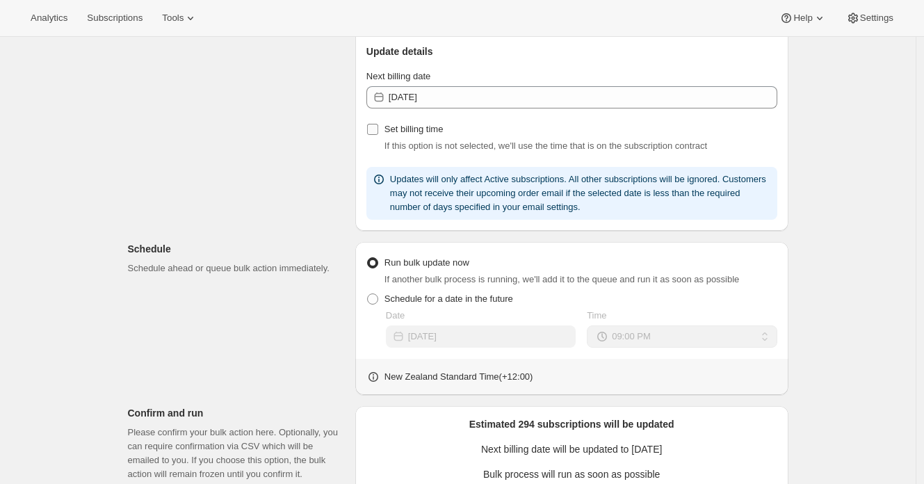
click at [422, 129] on span "Set billing time" at bounding box center [413, 129] width 59 height 10
click at [378, 129] on input "Set billing time" at bounding box center [372, 129] width 11 height 11
checkbox input "true"
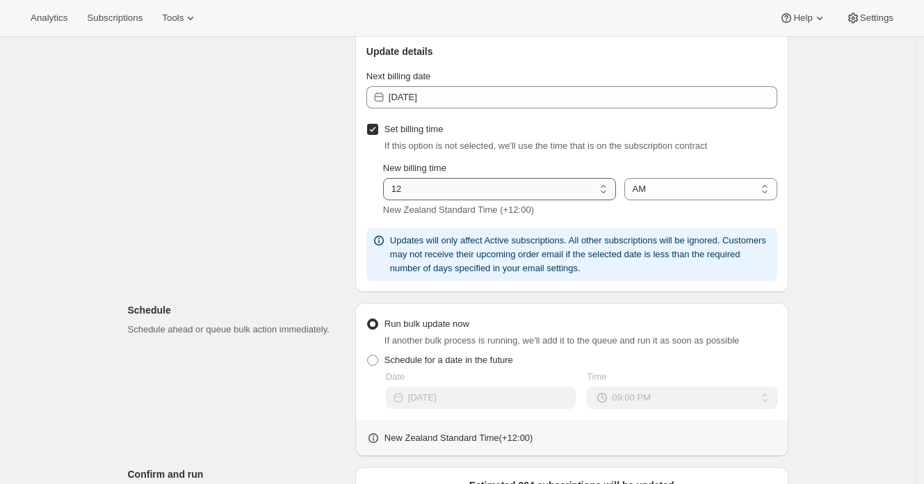
click at [526, 191] on select "01 02 03 04 05 06 07 08 09 10 11 12" at bounding box center [499, 189] width 233 height 22
select select "8"
click at [387, 179] on select "01 02 03 04 05 06 07 08 09 10 11 12" at bounding box center [499, 189] width 233 height 22
click at [270, 246] on div "Subscriptions to update Filters and selections can be applied from the subscrip…" at bounding box center [453, 298] width 672 height 908
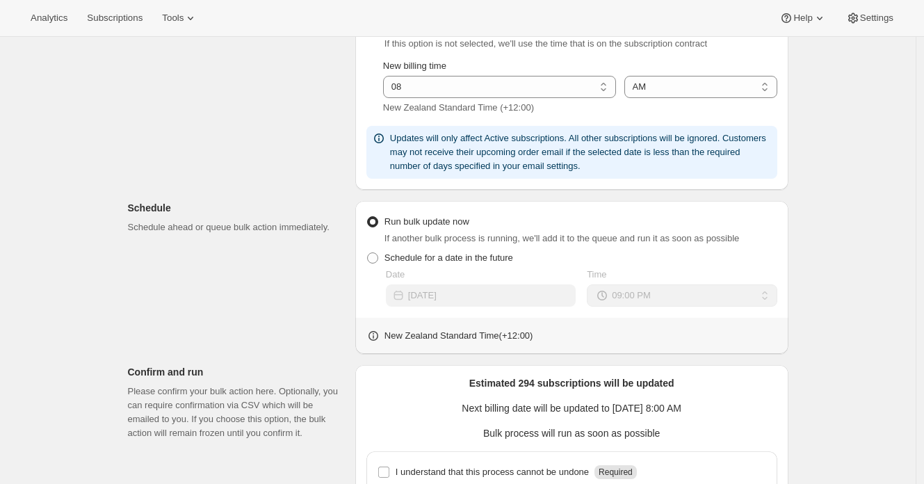
scroll to position [537, 0]
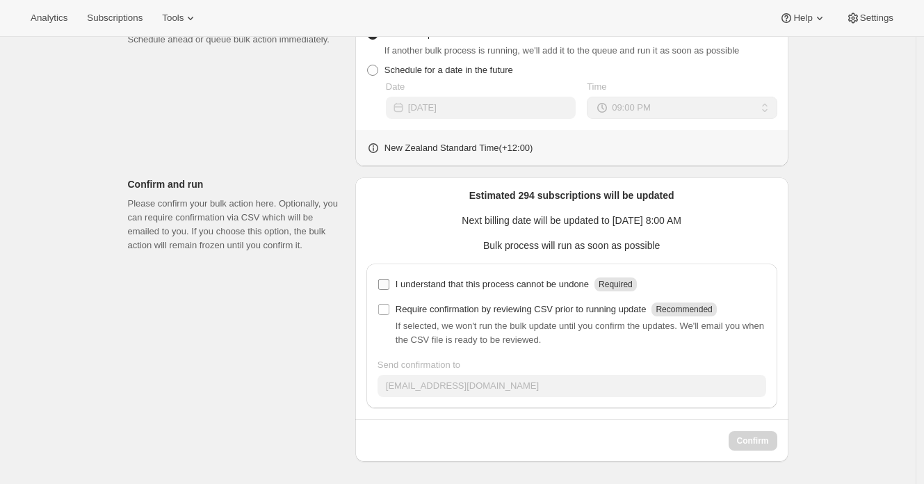
click at [581, 284] on p "I understand that this process cannot be undone" at bounding box center [492, 284] width 193 height 14
click at [389, 284] on input "I understand that this process cannot be undone Required" at bounding box center [383, 284] width 11 height 11
checkbox input "true"
drag, startPoint x: 754, startPoint y: 439, endPoint x: 768, endPoint y: 359, distance: 81.0
click at [777, 371] on div "Estimated 294 subscriptions will be updated Next billing date will be updated t…" at bounding box center [571, 319] width 411 height 262
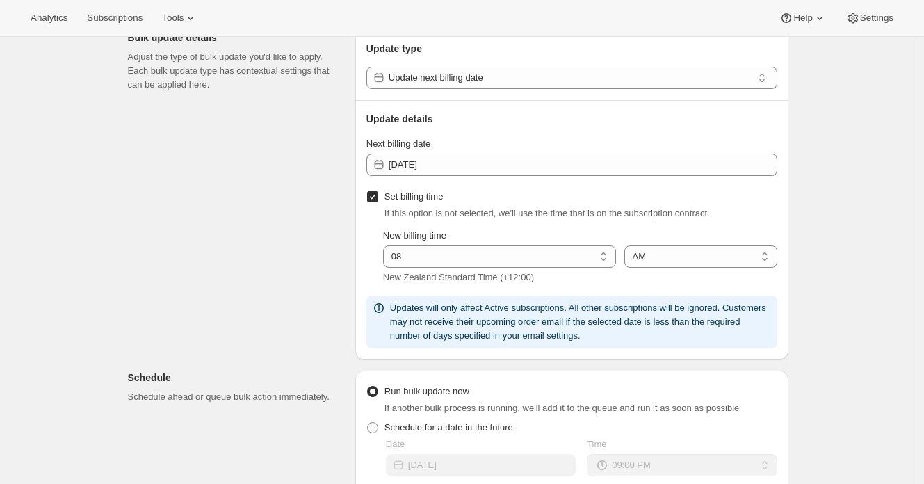
scroll to position [0, 0]
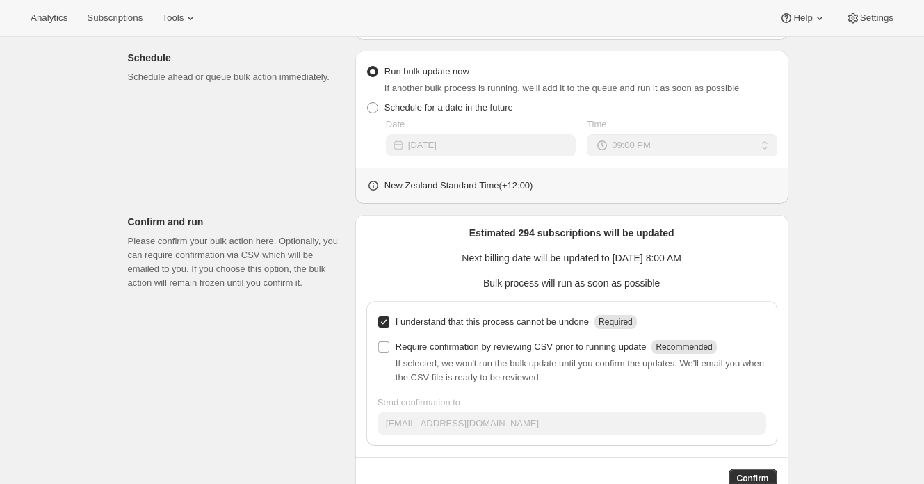
scroll to position [537, 0]
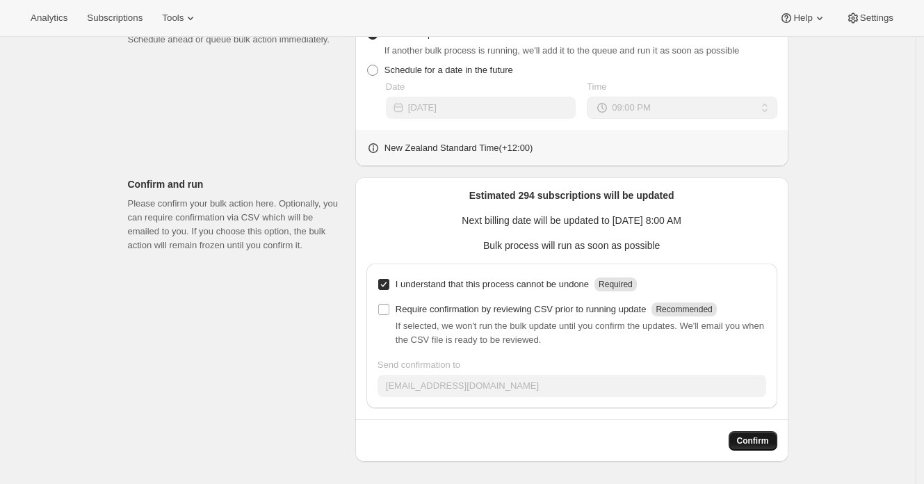
click at [755, 444] on span "Confirm" at bounding box center [753, 440] width 32 height 11
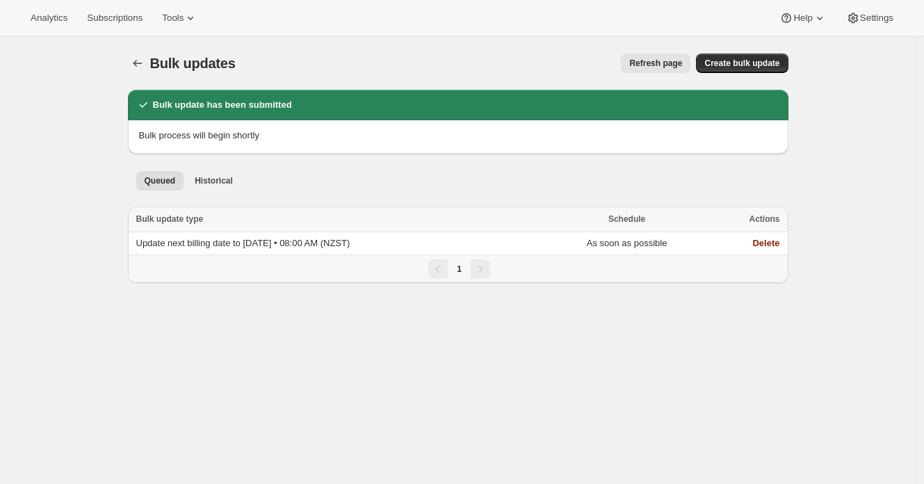
click at [679, 399] on div "Bulk updates. This page is ready Bulk updates Refresh page More actions Refresh…" at bounding box center [458, 279] width 916 height 484
click at [116, 15] on button "Subscriptions" at bounding box center [115, 17] width 72 height 19
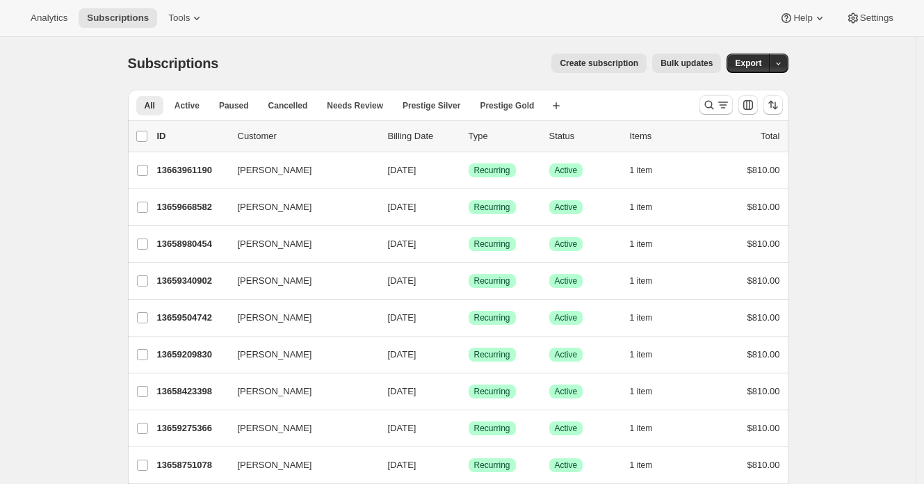
click at [300, 66] on div "Create subscription Bulk updates" at bounding box center [478, 63] width 486 height 19
click at [374, 64] on div "Create subscription Bulk updates" at bounding box center [478, 63] width 486 height 19
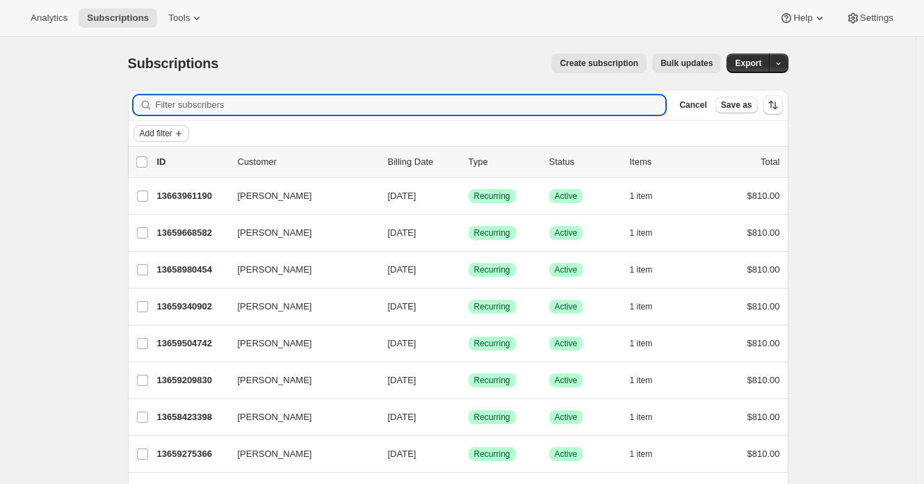
click at [168, 129] on span "Add filter" at bounding box center [156, 133] width 33 height 11
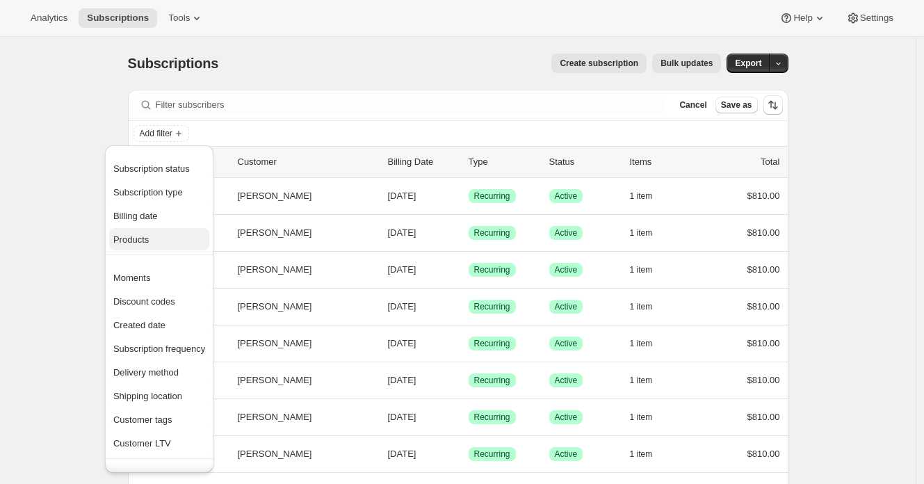
click at [179, 233] on span "Products" at bounding box center [159, 240] width 92 height 14
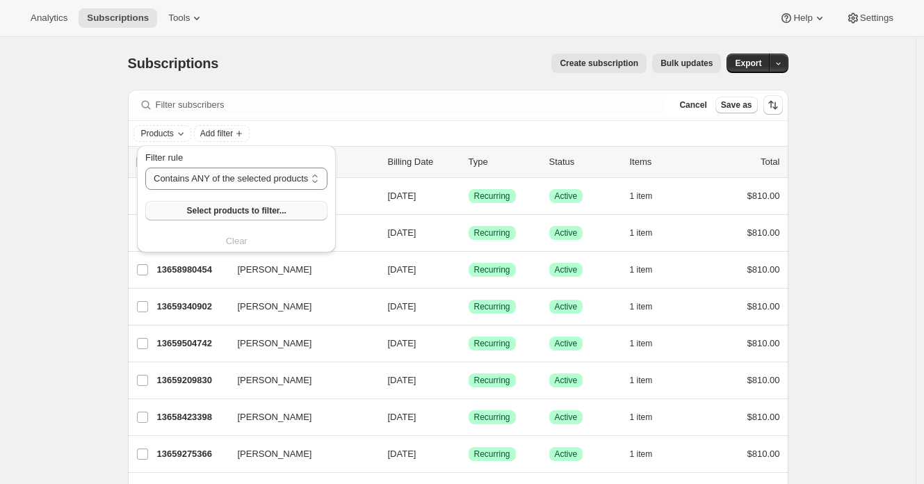
click at [220, 215] on span "Select products to filter..." at bounding box center [235, 210] width 99 height 11
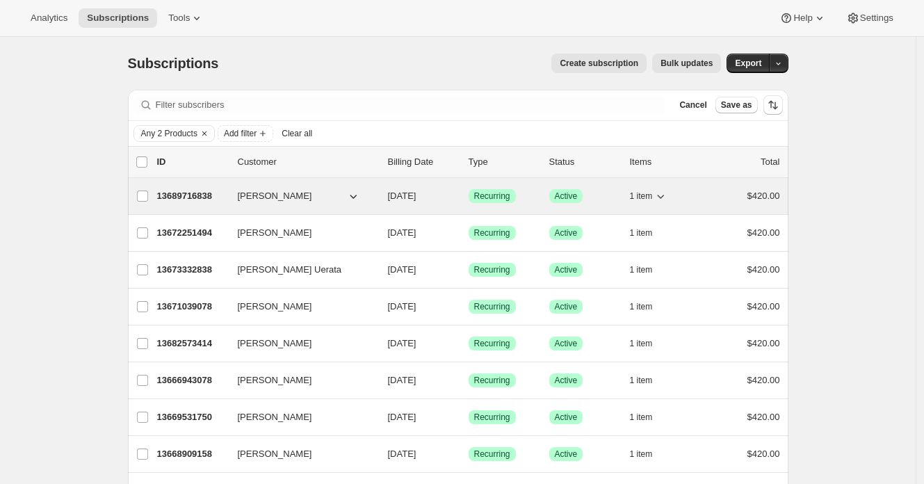
click at [186, 193] on p "13689716838" at bounding box center [192, 196] width 70 height 14
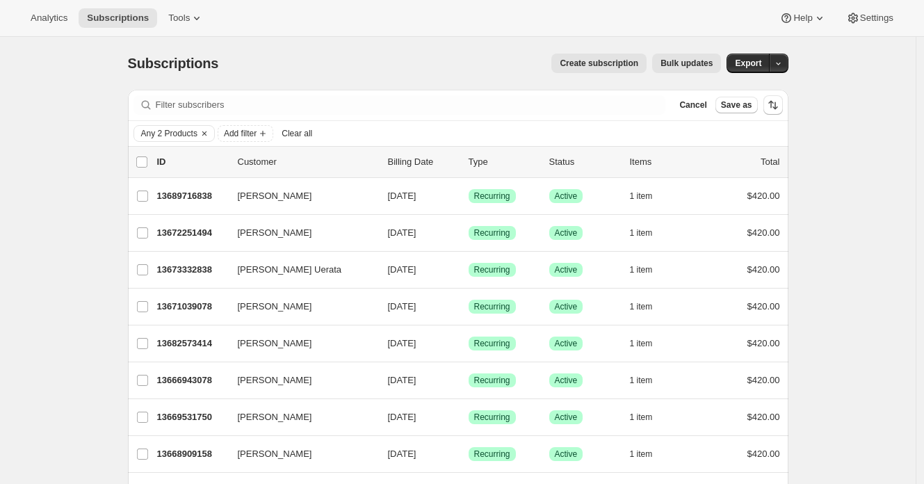
drag, startPoint x: 147, startPoint y: 163, endPoint x: 317, endPoint y: 168, distance: 170.4
click at [147, 162] on input "0 selected" at bounding box center [141, 161] width 11 height 11
checkbox input "true"
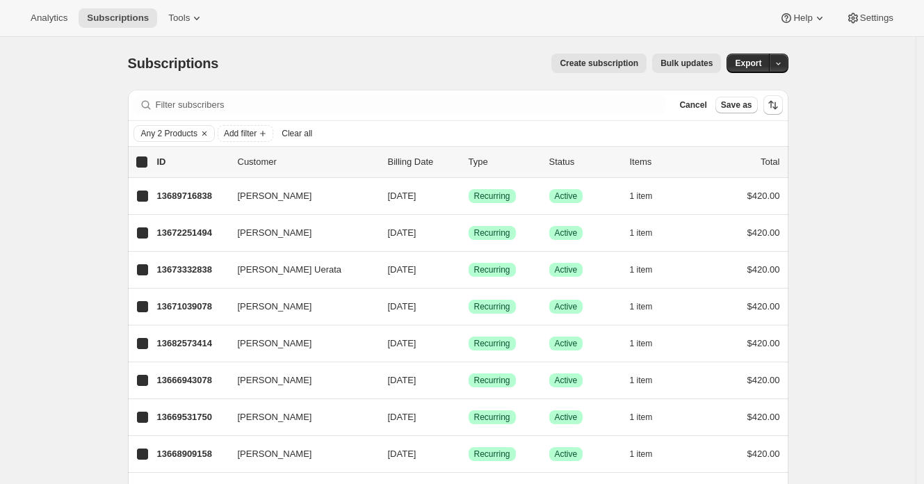
checkbox input "true"
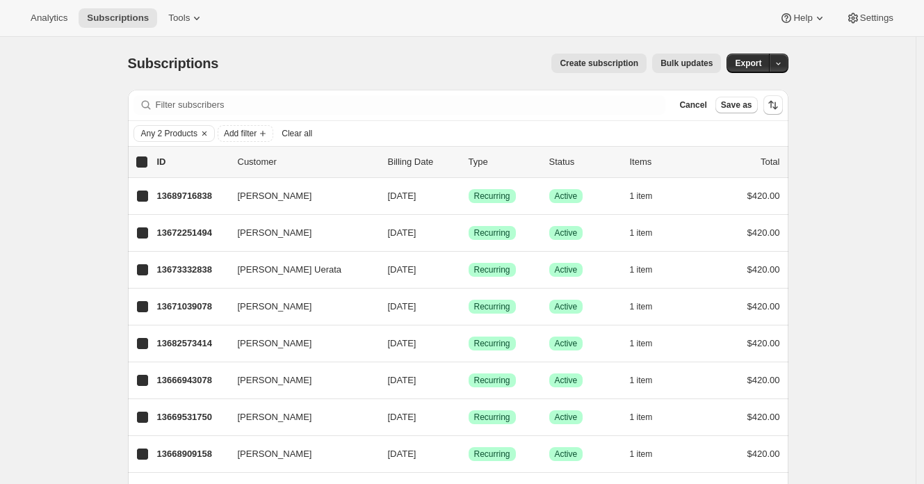
checkbox input "true"
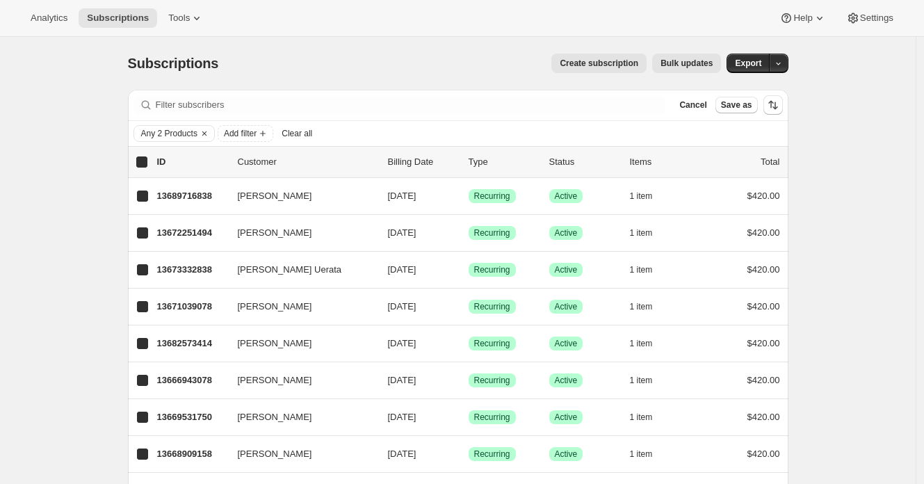
checkbox input "true"
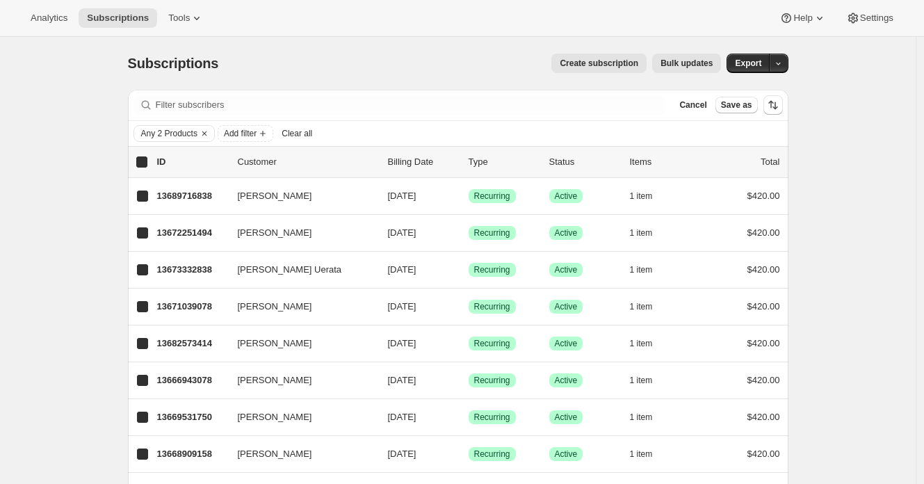
checkbox input "true"
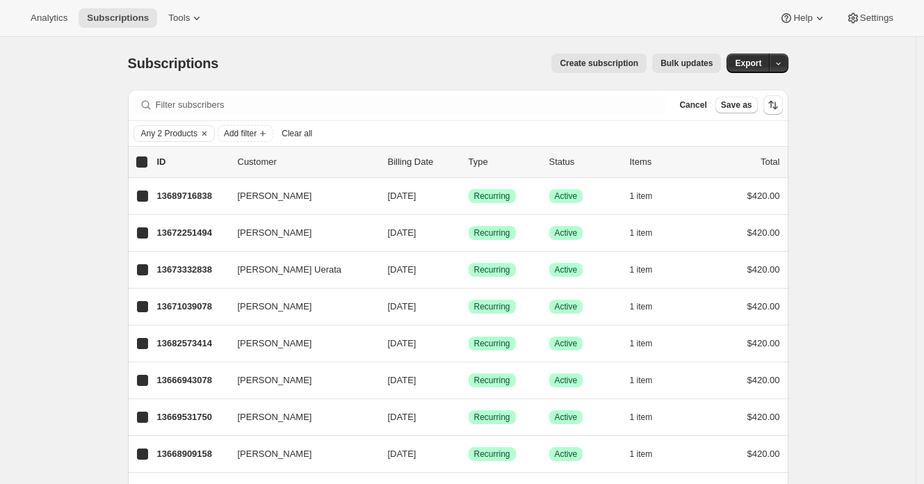
checkbox input "true"
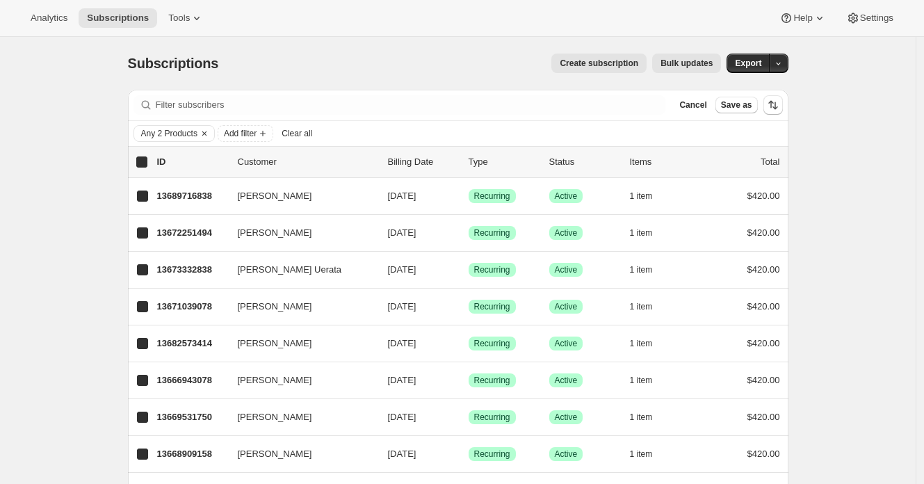
checkbox input "true"
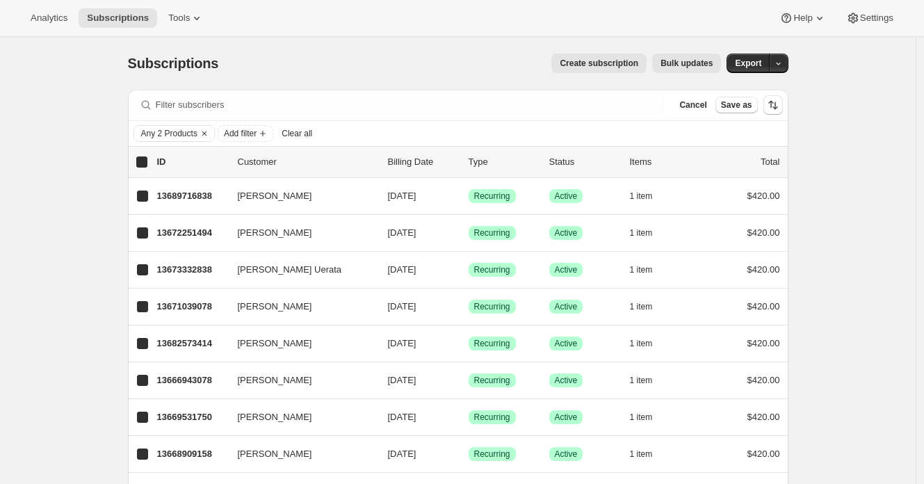
checkbox input "true"
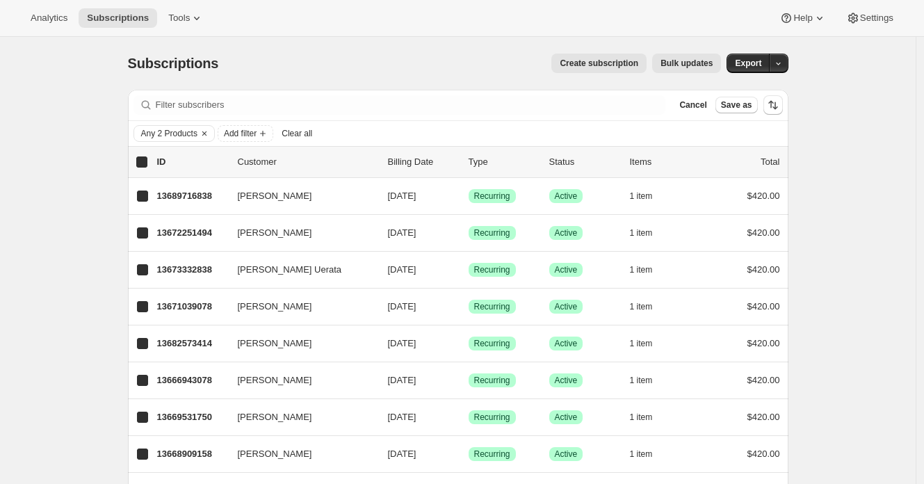
checkbox input "true"
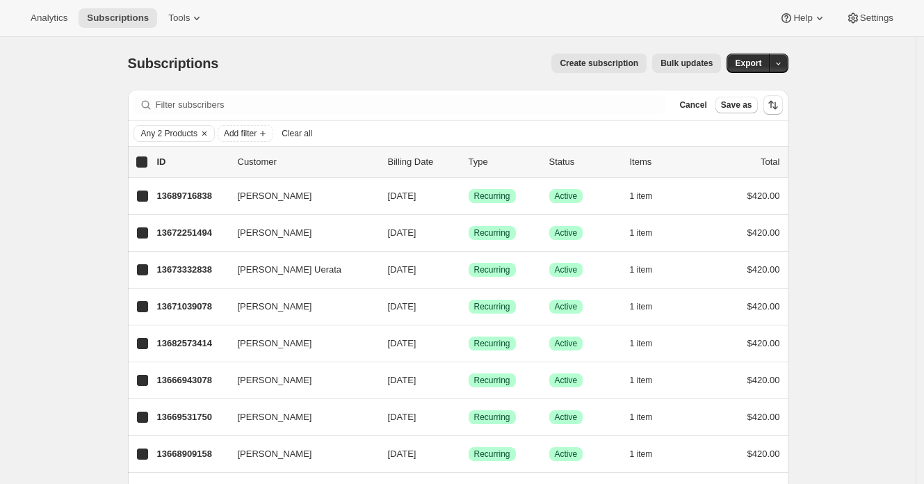
checkbox input "true"
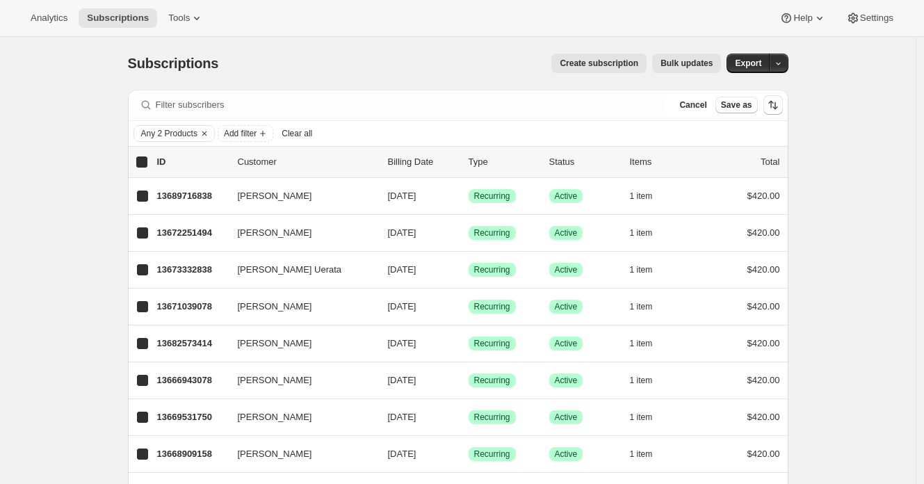
checkbox input "true"
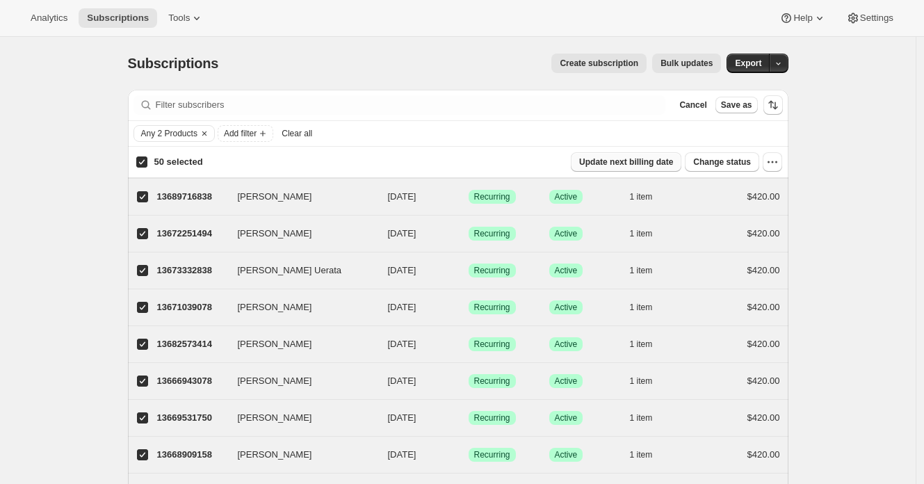
click at [648, 161] on span "Update next billing date" at bounding box center [626, 161] width 94 height 11
select select "21"
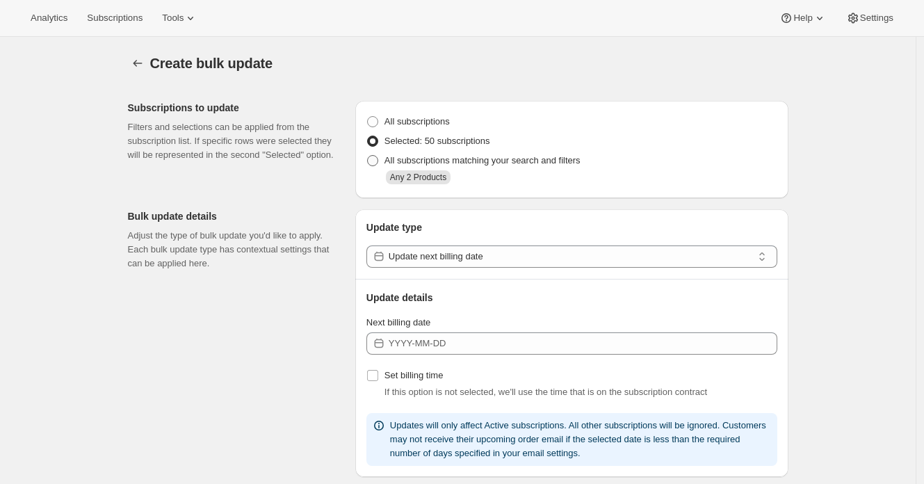
click at [521, 158] on span "All subscriptions matching your search and filters" at bounding box center [482, 160] width 196 height 10
click at [368, 156] on input "All subscriptions matching your search and filters" at bounding box center [367, 155] width 1 height 1
radio input "true"
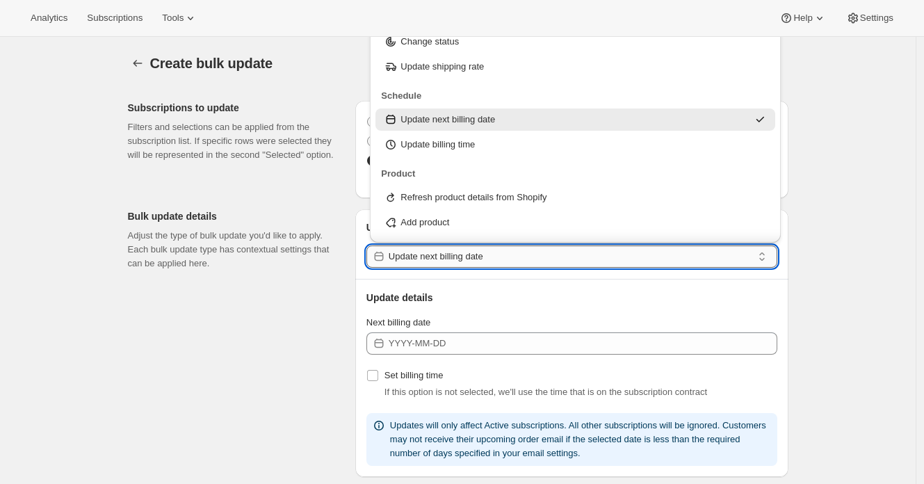
click at [586, 256] on input "Update next billing date" at bounding box center [571, 256] width 364 height 22
click at [621, 122] on div "Update next billing date" at bounding box center [566, 120] width 364 height 14
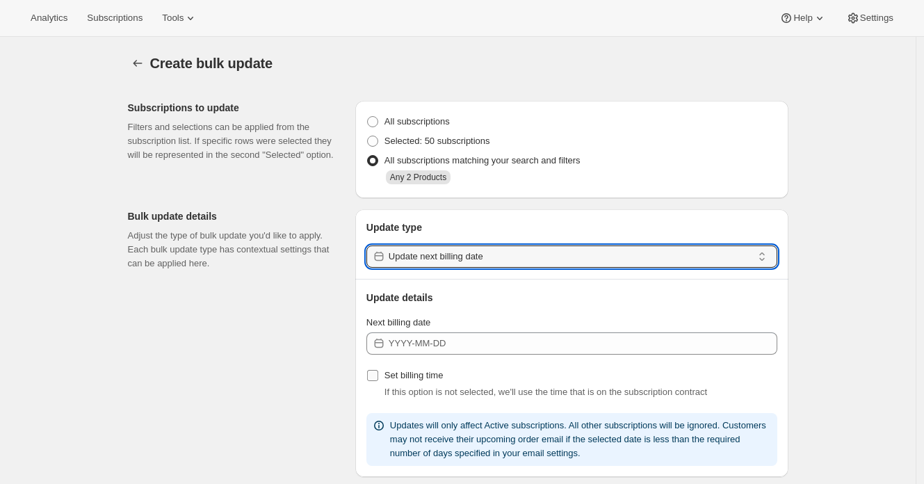
click at [430, 378] on span "Set billing time" at bounding box center [413, 375] width 59 height 10
click at [378, 378] on input "Set billing time" at bounding box center [372, 375] width 11 height 11
checkbox input "true"
select select "12"
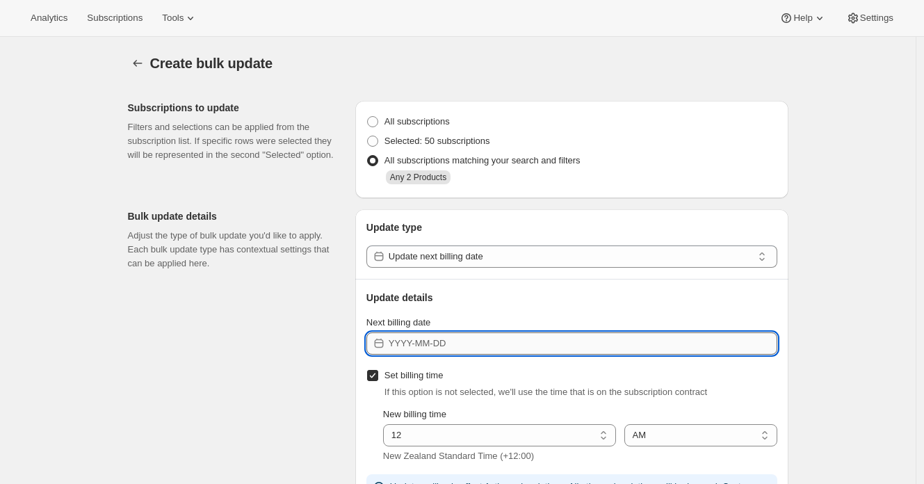
click at [446, 346] on input "Next billing date" at bounding box center [583, 343] width 389 height 22
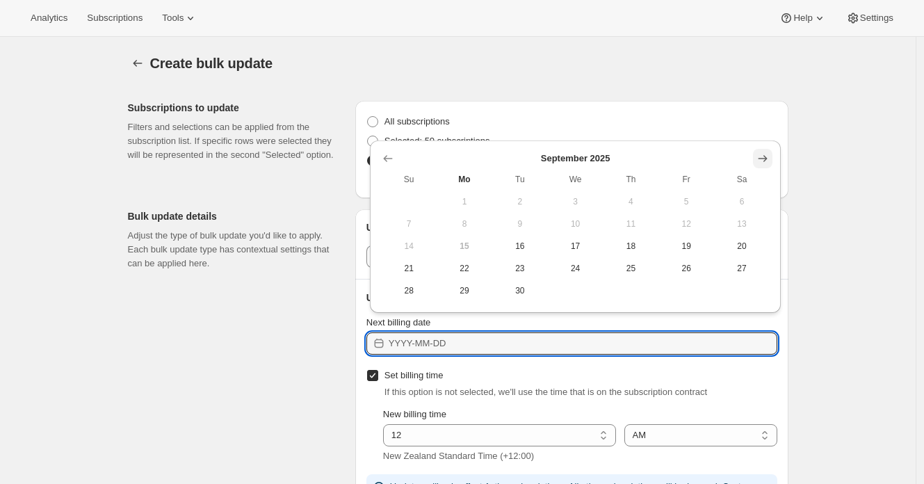
click at [764, 152] on icon "Show next month, October 2025" at bounding box center [763, 159] width 14 height 14
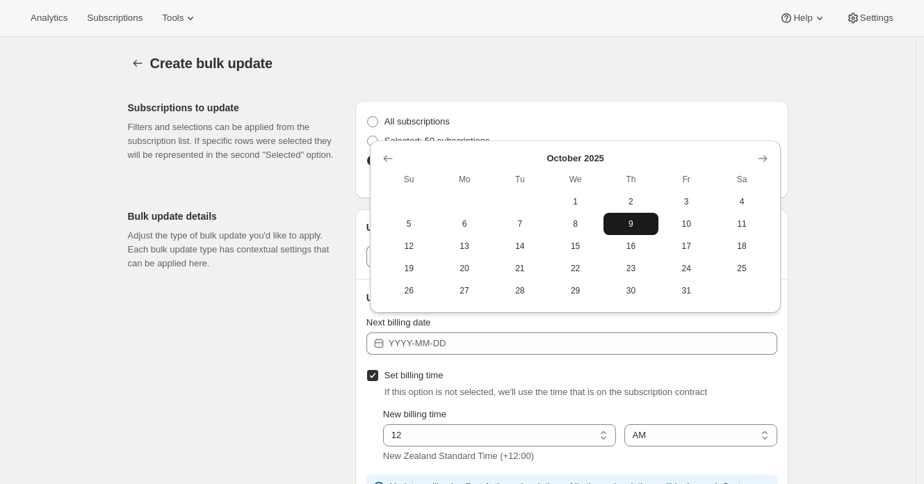
click at [613, 220] on span "9" at bounding box center [631, 223] width 44 height 11
type input "2025-10-08"
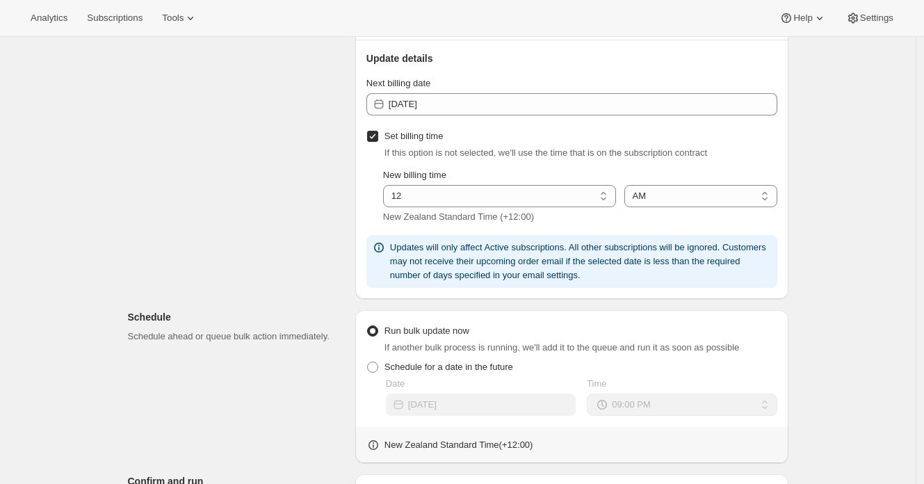
scroll to position [244, 0]
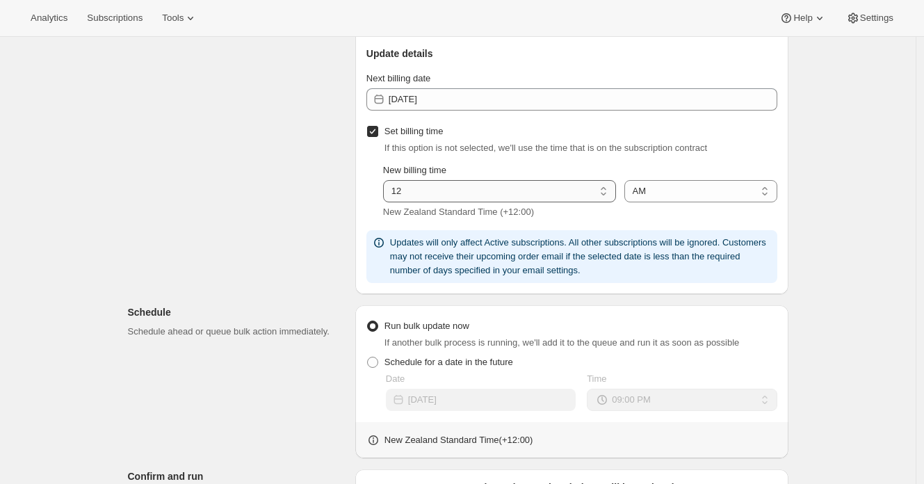
click at [426, 195] on select "01 02 03 04 05 06 07 08 09 10 11 12" at bounding box center [499, 191] width 233 height 22
select select "8"
click at [387, 181] on select "01 02 03 04 05 06 07 08 09 10 11 12" at bounding box center [499, 191] width 233 height 22
click at [273, 165] on div "Subscriptions to update Filters and selections can be applied from the subscrip…" at bounding box center [453, 300] width 672 height 908
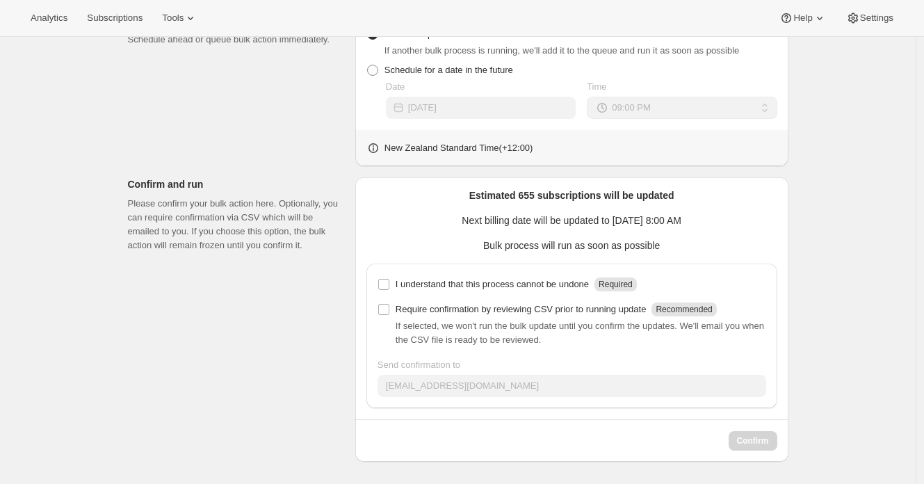
scroll to position [537, 0]
click at [480, 286] on p "I understand that this process cannot be undone" at bounding box center [492, 284] width 193 height 14
click at [389, 286] on input "I understand that this process cannot be undone Required" at bounding box center [383, 284] width 11 height 11
checkbox input "true"
click at [774, 440] on button "Confirm" at bounding box center [753, 440] width 49 height 19
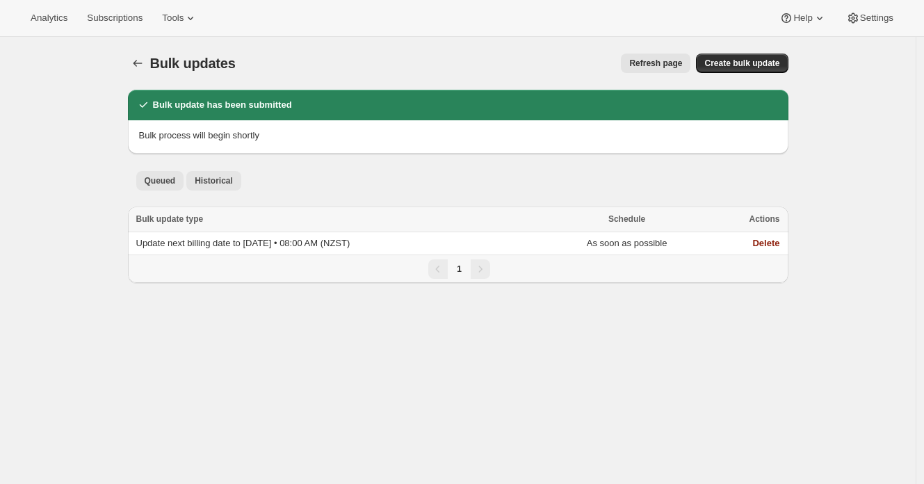
click at [226, 175] on span "Historical" at bounding box center [214, 180] width 38 height 11
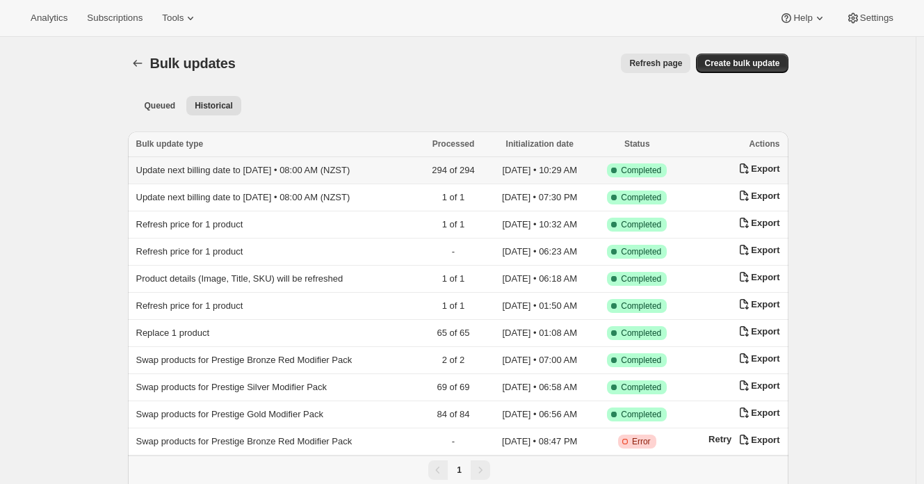
click at [253, 167] on span "Update next billing date to 2025-10-05 • 08:00 AM (NZST)" at bounding box center [243, 170] width 214 height 10
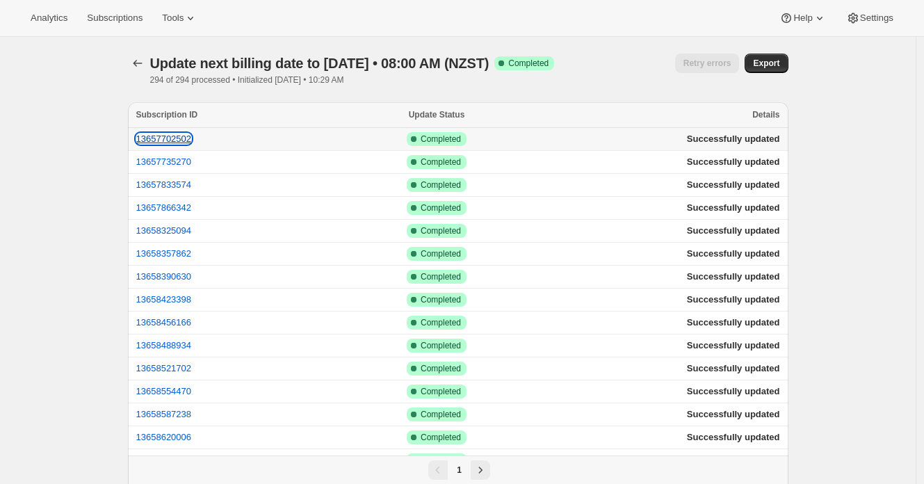
click at [170, 139] on button "13657702502" at bounding box center [164, 138] width 56 height 10
click at [142, 61] on icon "button" at bounding box center [138, 63] width 14 height 14
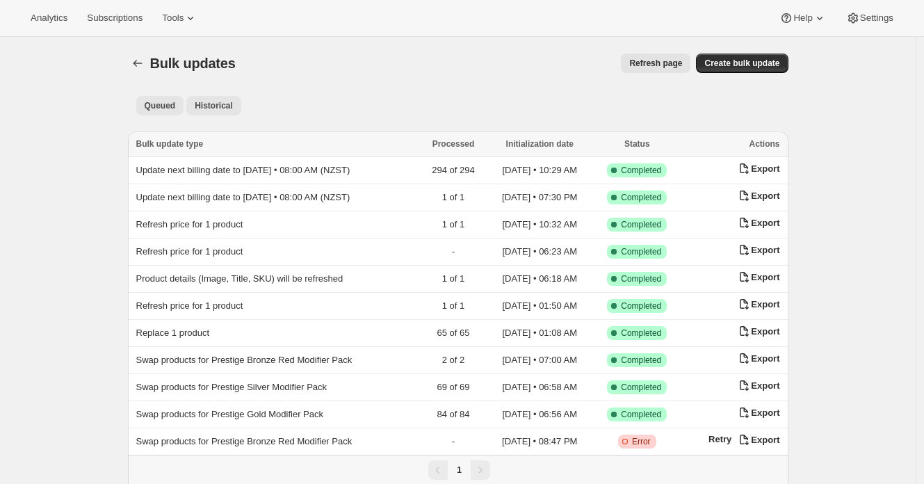
click at [170, 101] on span "Queued" at bounding box center [160, 105] width 31 height 11
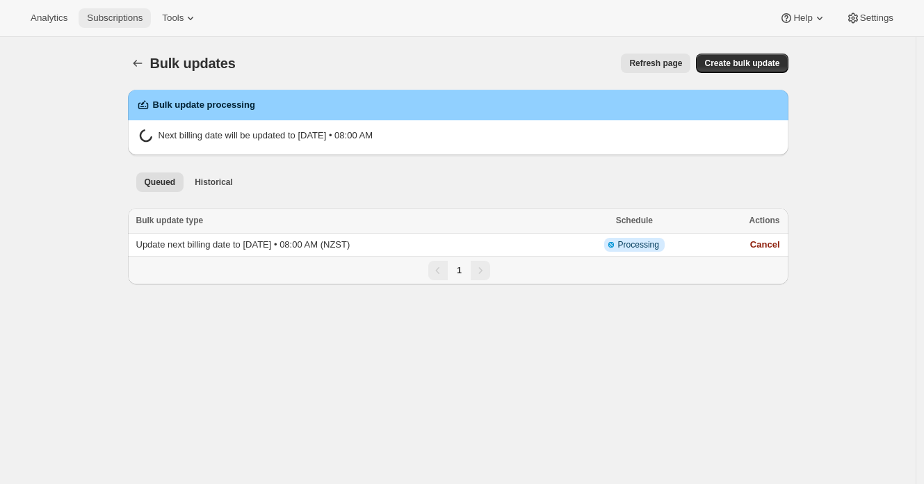
click at [127, 19] on span "Subscriptions" at bounding box center [115, 18] width 56 height 11
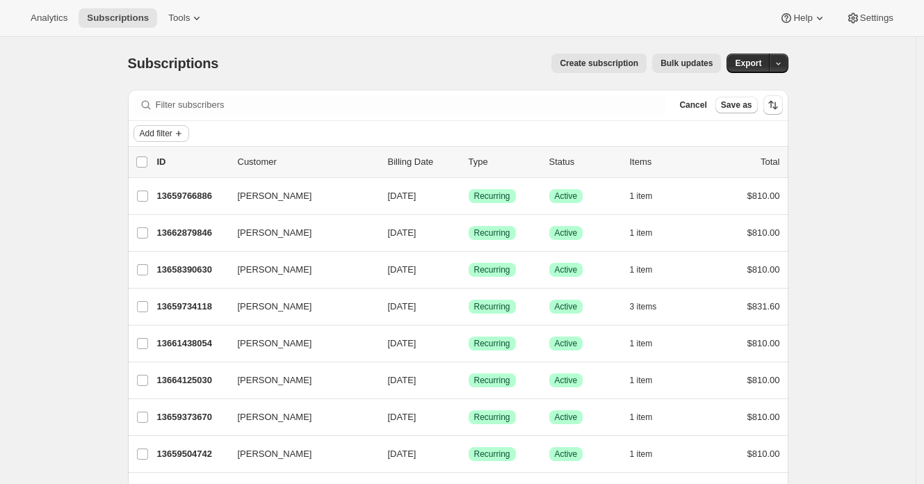
click at [169, 129] on span "Add filter" at bounding box center [156, 133] width 33 height 11
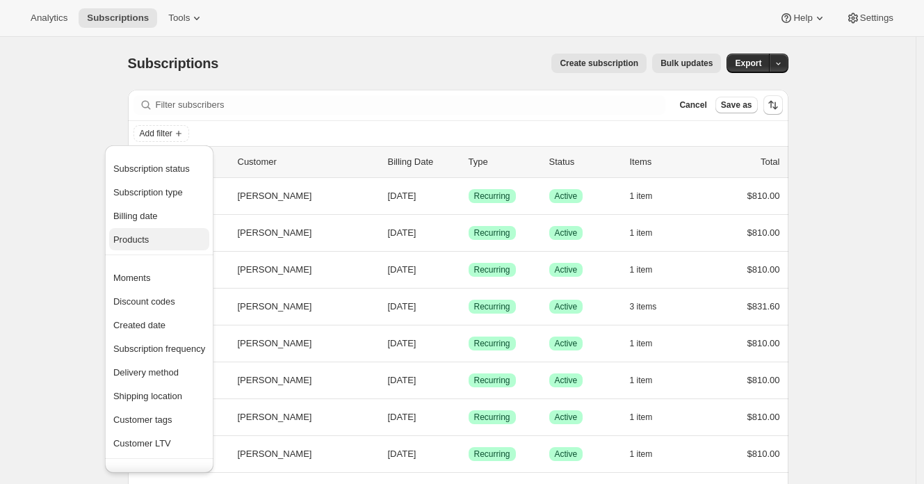
click at [177, 237] on span "Products" at bounding box center [159, 240] width 92 height 14
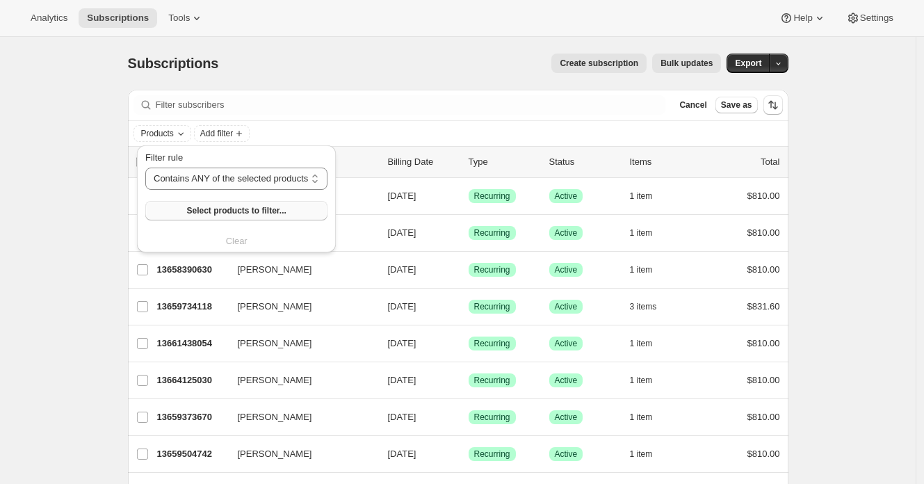
click at [259, 206] on span "Select products to filter..." at bounding box center [235, 210] width 99 height 11
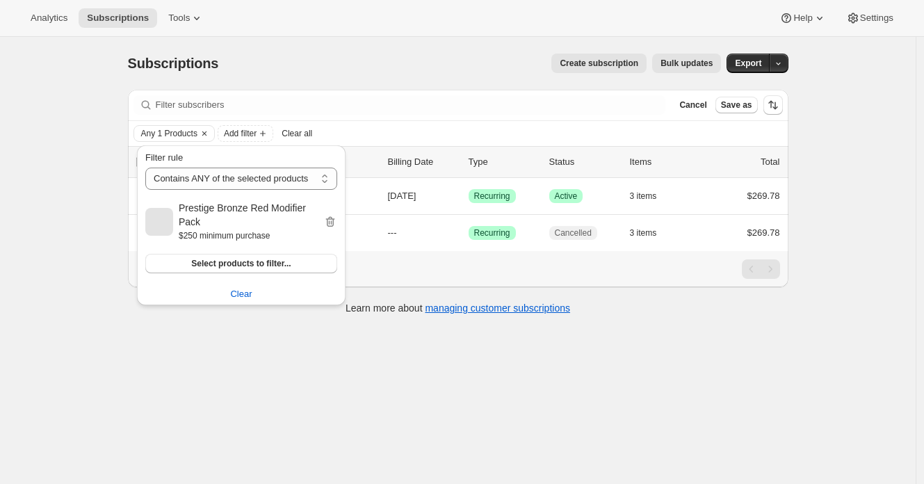
click at [389, 60] on div "Create subscription Bulk updates" at bounding box center [478, 63] width 486 height 19
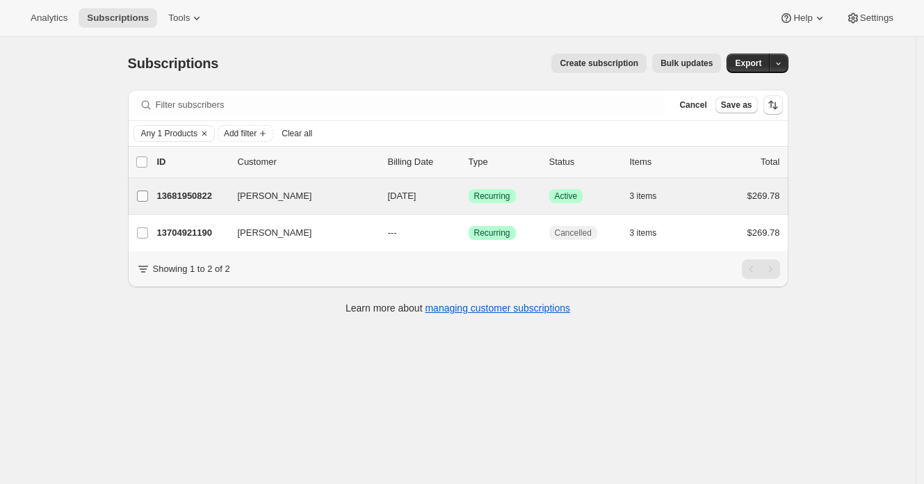
click at [143, 198] on input "Charlie Hickling" at bounding box center [142, 195] width 11 height 11
checkbox input "true"
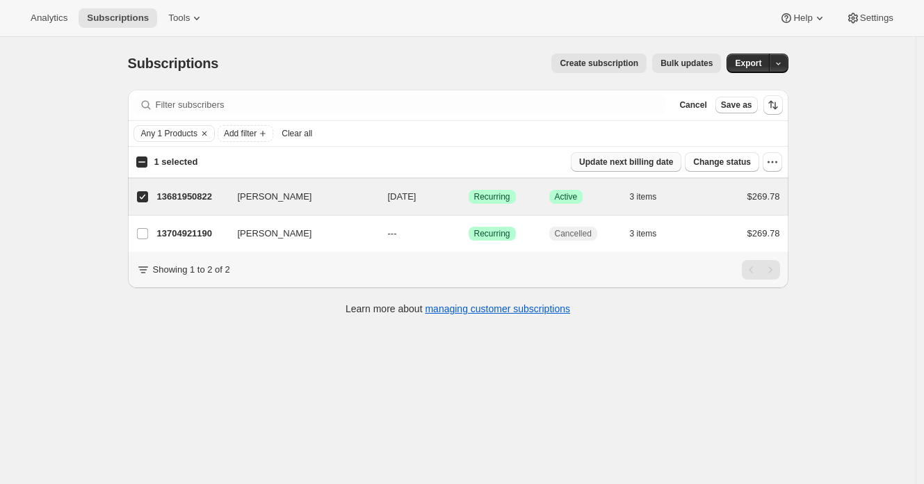
click at [659, 161] on span "Update next billing date" at bounding box center [626, 161] width 94 height 11
select select "21"
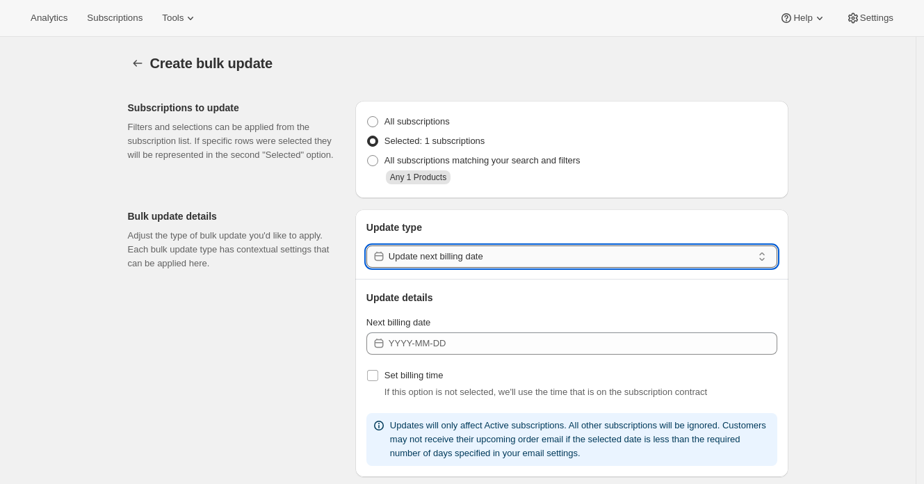
click at [558, 248] on input "Update next billing date" at bounding box center [571, 256] width 364 height 22
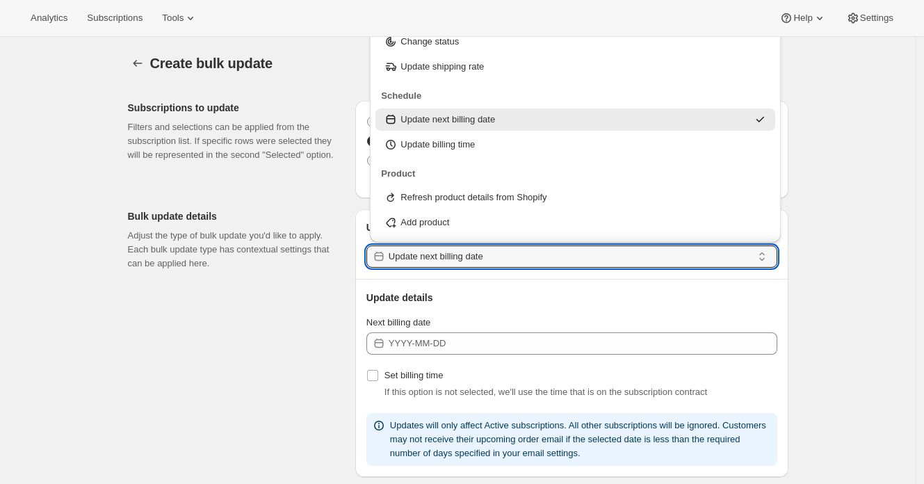
click at [531, 314] on div "Update details Next billing date Set billing time If this option is not selecte…" at bounding box center [571, 378] width 411 height 175
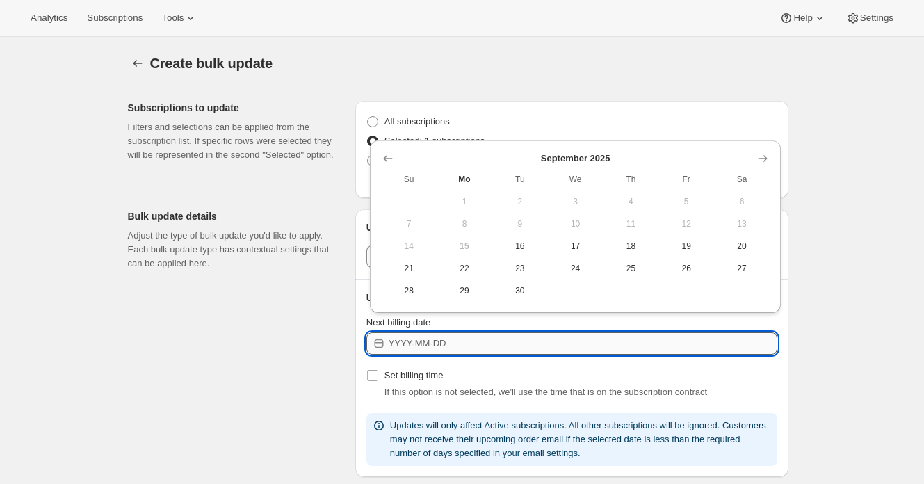
click at [528, 344] on input "Next billing date" at bounding box center [583, 343] width 389 height 22
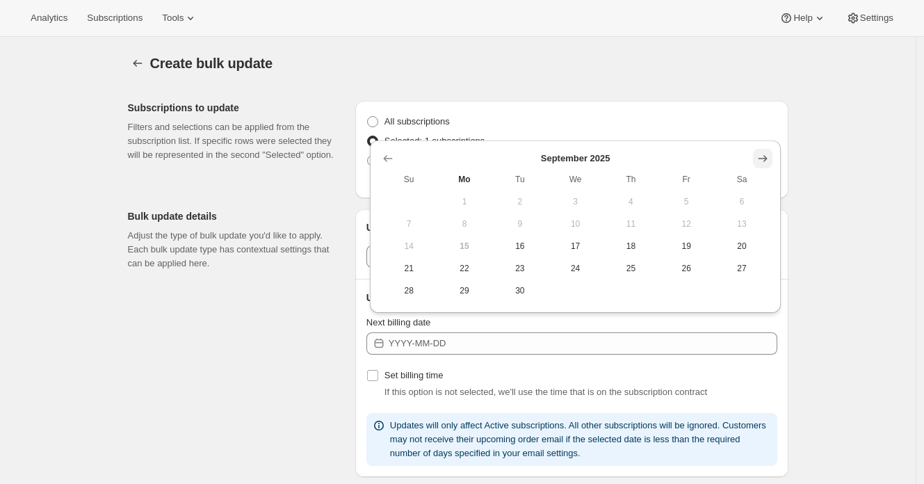
click at [762, 161] on icon "Show next month, October 2025" at bounding box center [763, 159] width 14 height 14
click at [685, 223] on span "10" at bounding box center [686, 223] width 44 height 11
type input "2025-10-09"
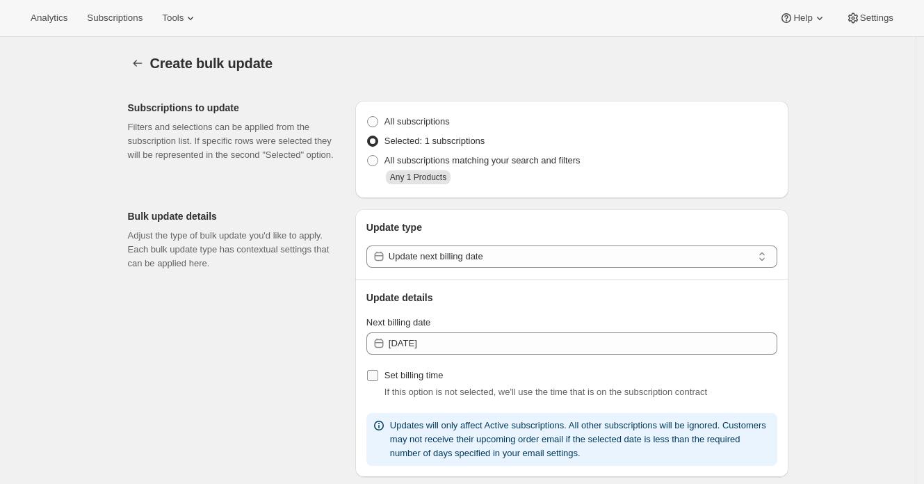
click at [428, 379] on span "Set billing time" at bounding box center [413, 375] width 59 height 10
click at [378, 379] on input "Set billing time" at bounding box center [372, 375] width 11 height 11
checkbox input "true"
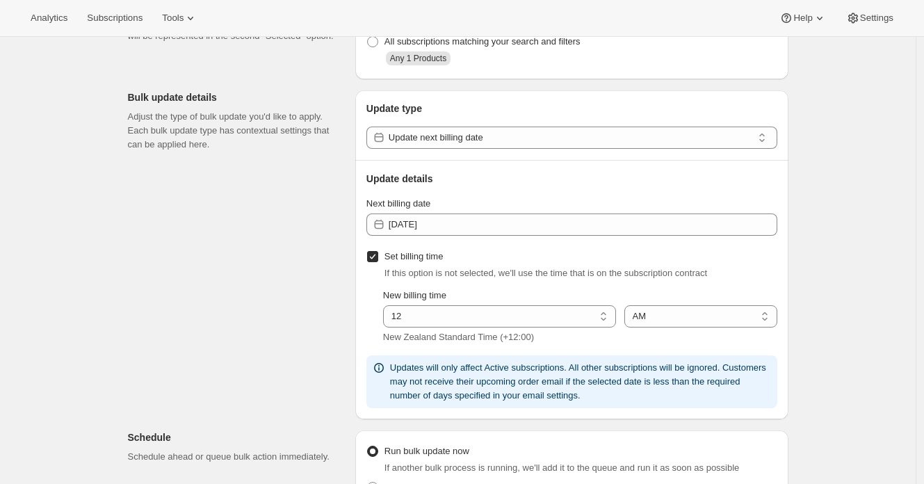
scroll to position [120, 0]
click at [496, 314] on select "01 02 03 04 05 06 07 08 09 10 11 12" at bounding box center [499, 316] width 233 height 22
select select "8"
click at [387, 305] on select "01 02 03 04 05 06 07 08 09 10 11 12" at bounding box center [499, 316] width 233 height 22
click at [222, 314] on div "Subscriptions to update Filters and selections can be applied from the subscrip…" at bounding box center [453, 424] width 672 height 908
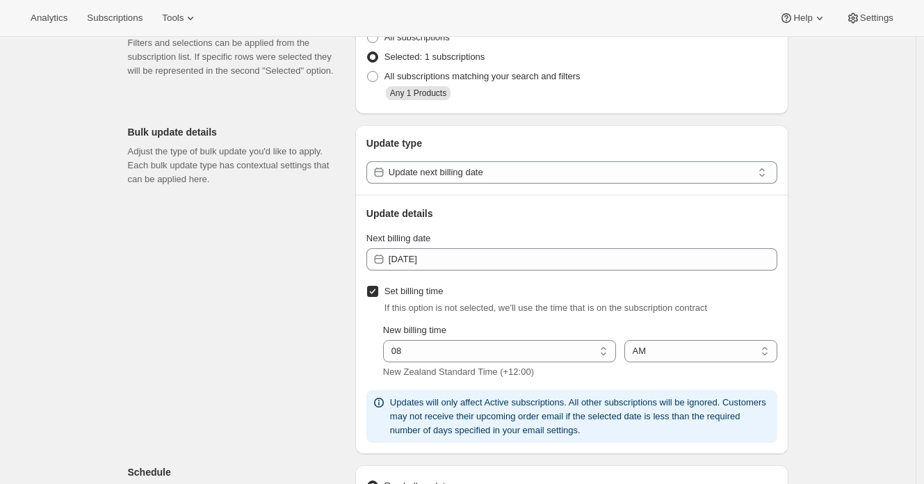
scroll to position [81, 0]
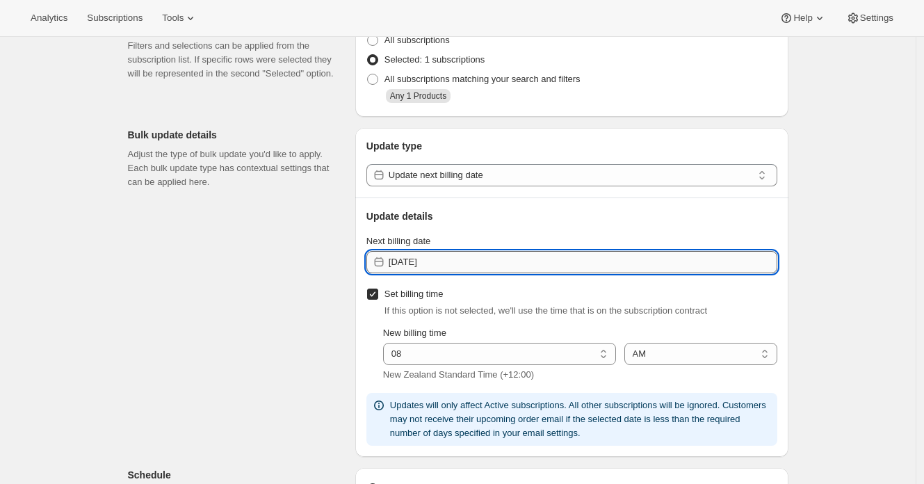
click at [438, 269] on input "2025-10-09" at bounding box center [583, 262] width 389 height 22
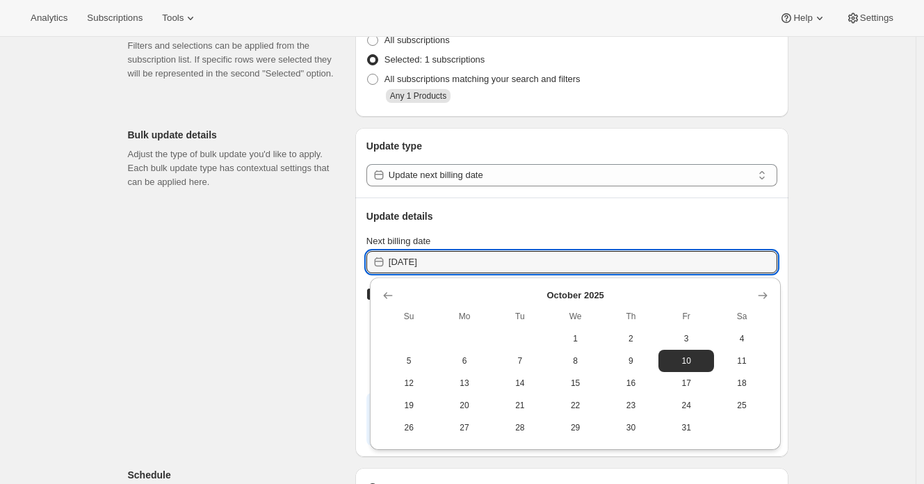
drag, startPoint x: 134, startPoint y: 307, endPoint x: 160, endPoint y: 238, distance: 72.8
click at [134, 306] on div "Subscriptions to update Filters and selections can be applied from the subscrip…" at bounding box center [453, 462] width 672 height 908
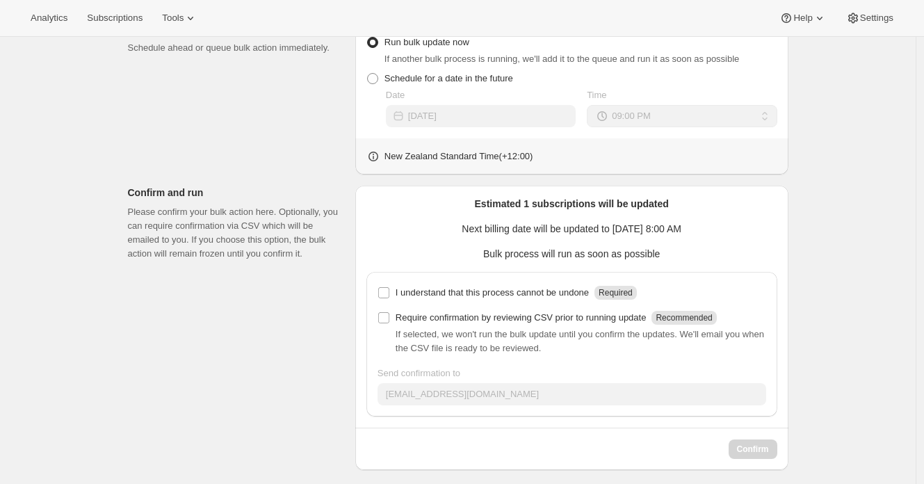
scroll to position [537, 0]
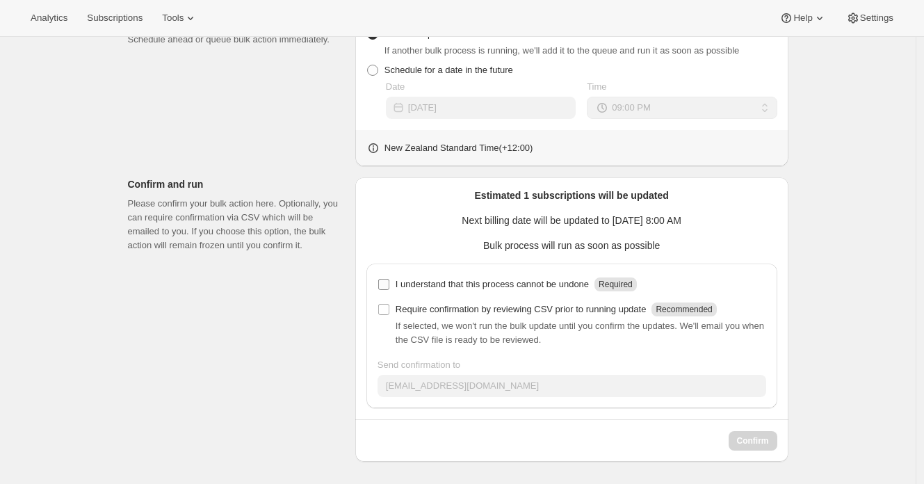
click at [566, 287] on p "I understand that this process cannot be undone" at bounding box center [492, 284] width 193 height 14
click at [389, 287] on input "I understand that this process cannot be undone Required" at bounding box center [383, 284] width 11 height 11
checkbox input "true"
click at [757, 432] on button "Confirm" at bounding box center [753, 440] width 49 height 19
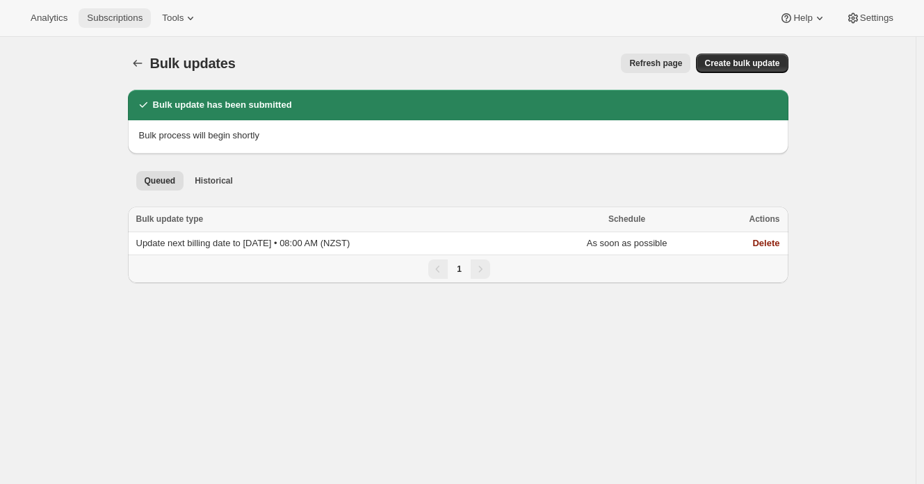
click at [129, 21] on span "Subscriptions" at bounding box center [115, 18] width 56 height 11
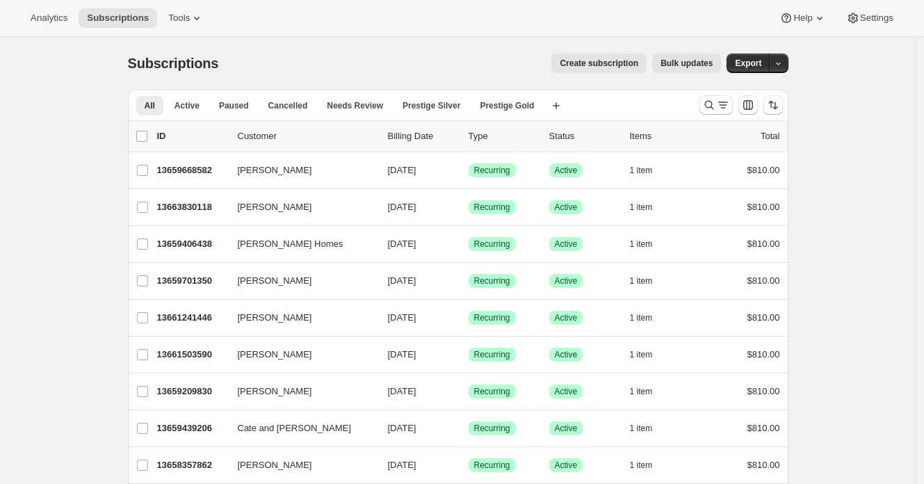
click at [429, 58] on div "Create subscription Bulk updates" at bounding box center [478, 63] width 486 height 19
click at [398, 76] on div "Subscriptions. This page is ready Subscriptions Create subscription Bulk update…" at bounding box center [458, 63] width 660 height 53
click at [379, 44] on div "Subscriptions. This page is ready Subscriptions Create subscription Bulk update…" at bounding box center [458, 63] width 660 height 53
click at [233, 74] on div "Subscriptions. This page is ready Subscriptions Create subscription Bulk update…" at bounding box center [458, 63] width 660 height 53
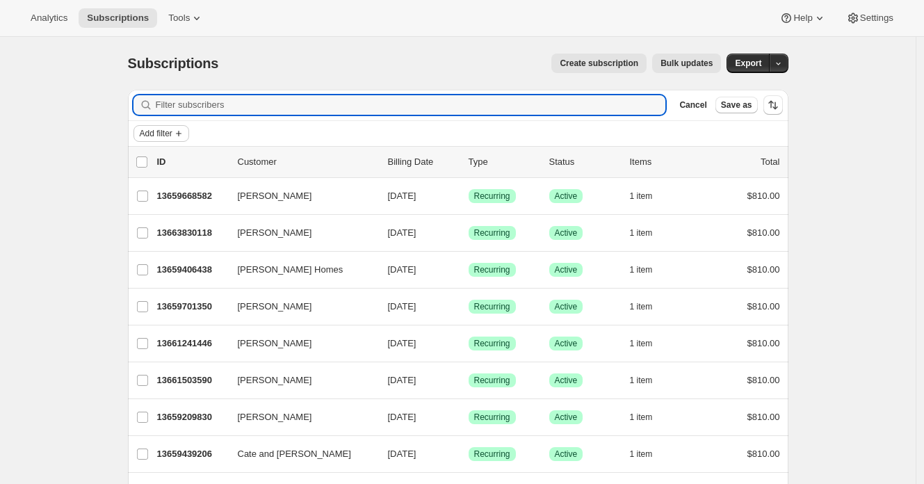
click at [189, 136] on button "Add filter" at bounding box center [161, 133] width 56 height 17
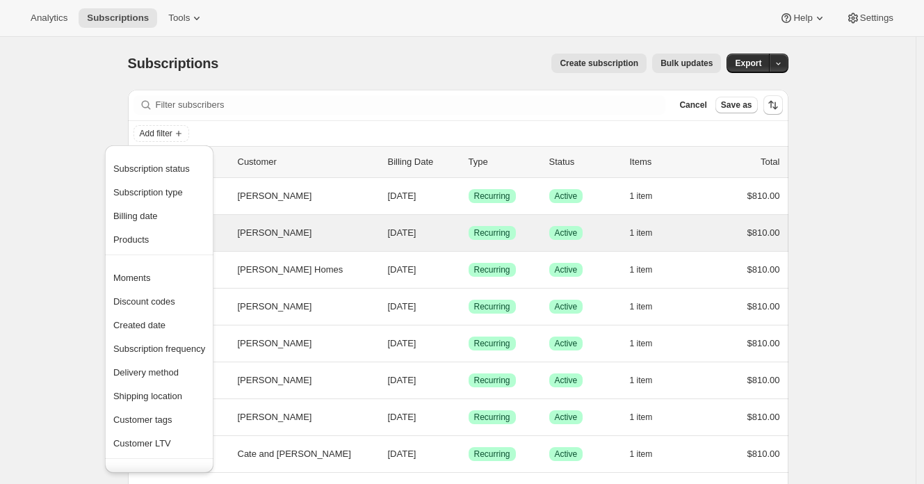
click at [175, 247] on button "Products" at bounding box center [159, 239] width 100 height 22
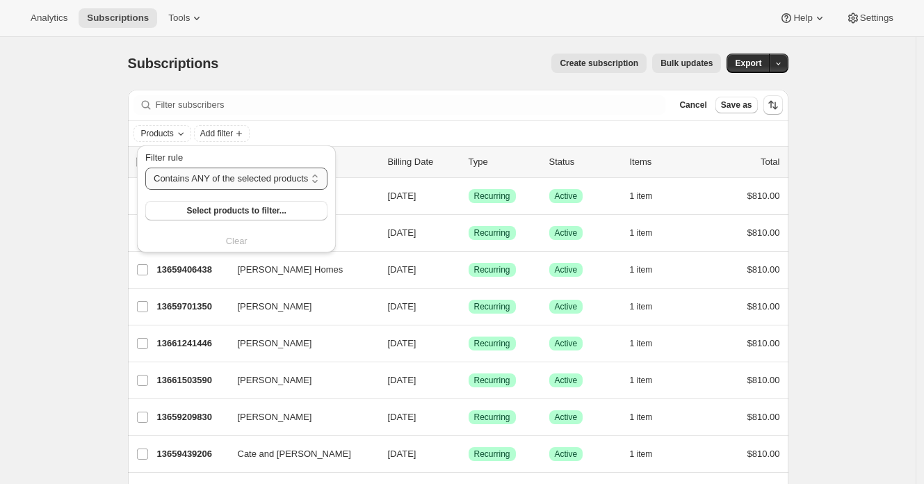
click at [230, 170] on select "Contains ANY of the selected products Contains ALL of the selected products Con…" at bounding box center [236, 179] width 182 height 22
click at [243, 219] on button "Select products to filter..." at bounding box center [236, 210] width 182 height 19
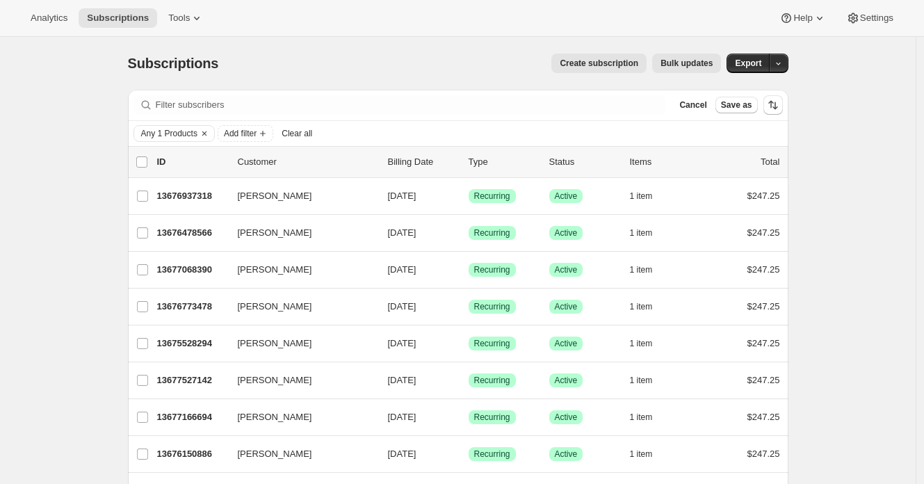
click at [146, 164] on input "0 selected" at bounding box center [141, 161] width 11 height 11
checkbox input "true"
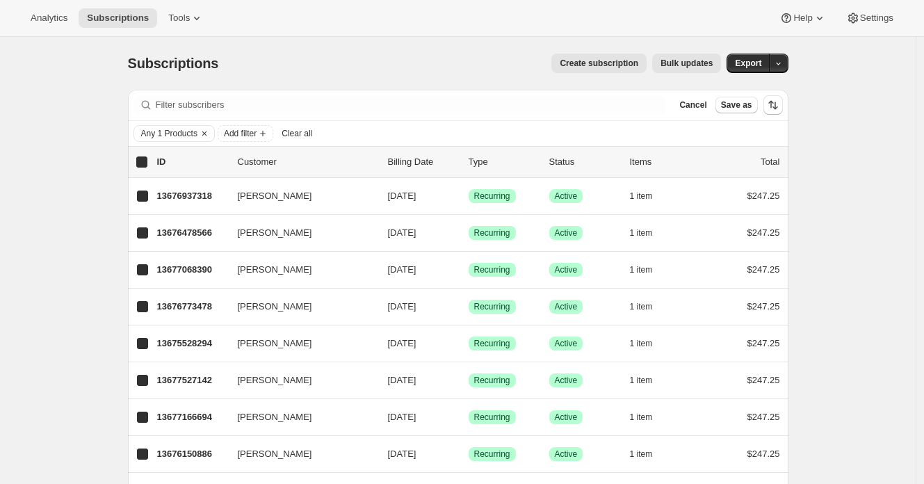
checkbox input "true"
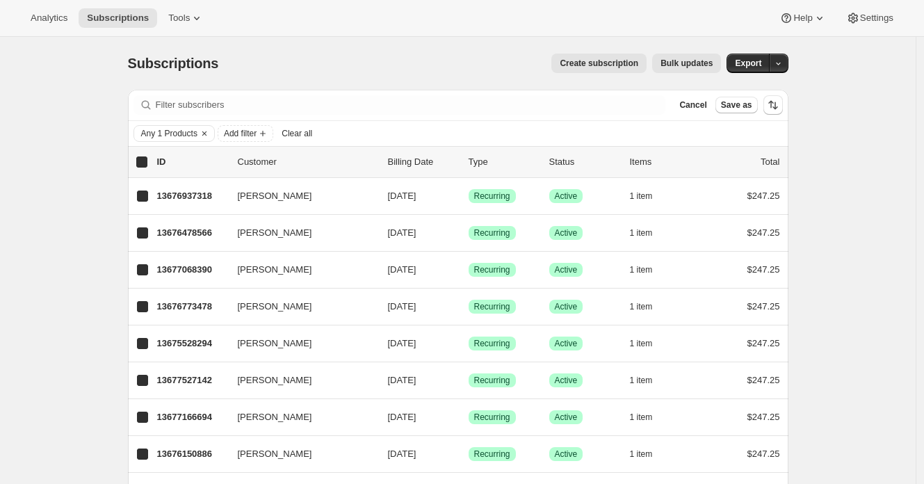
checkbox input "true"
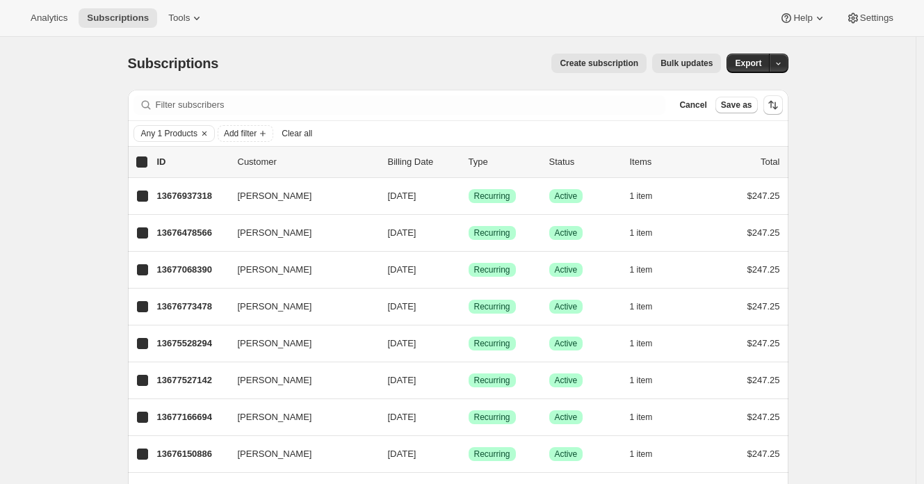
checkbox input "true"
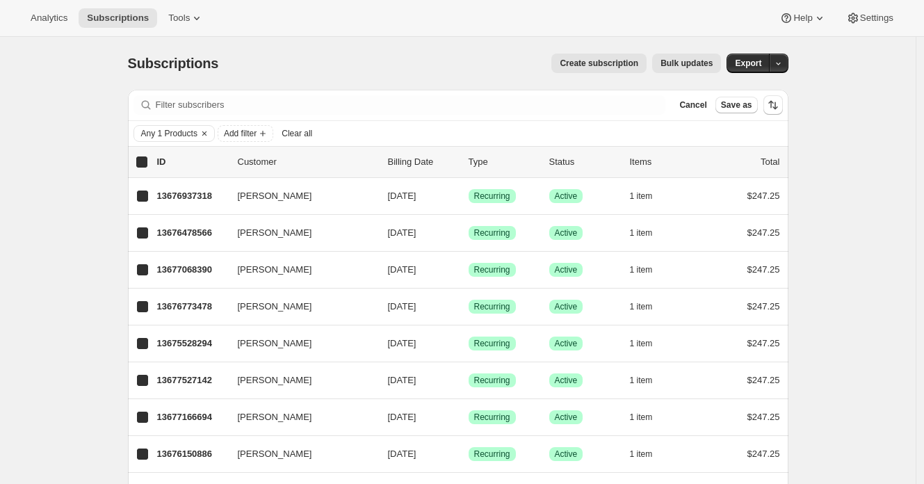
checkbox input "true"
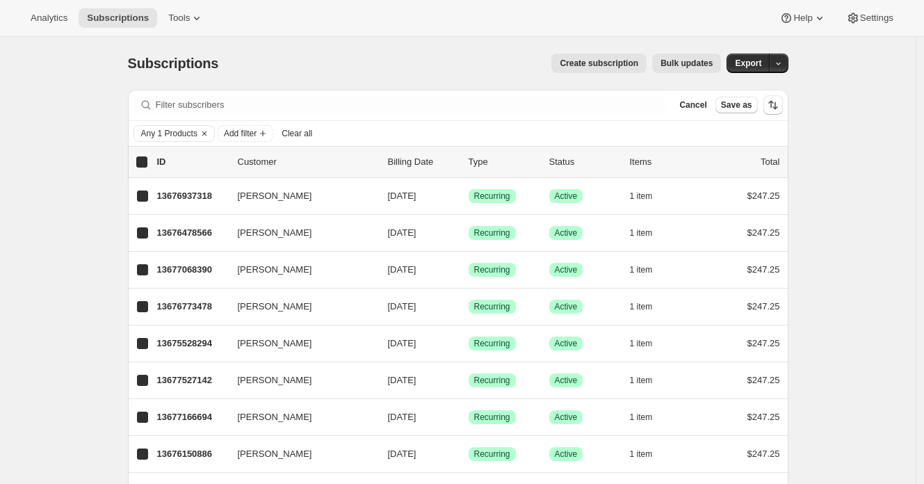
checkbox input "true"
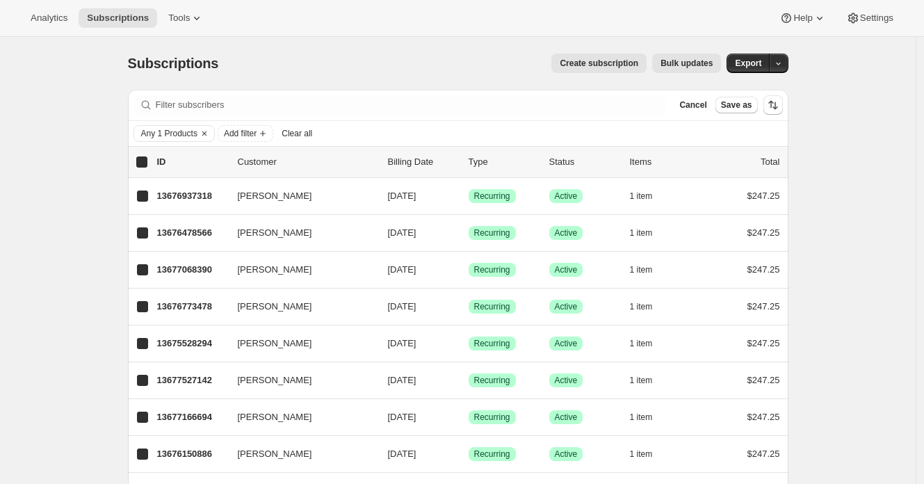
checkbox input "true"
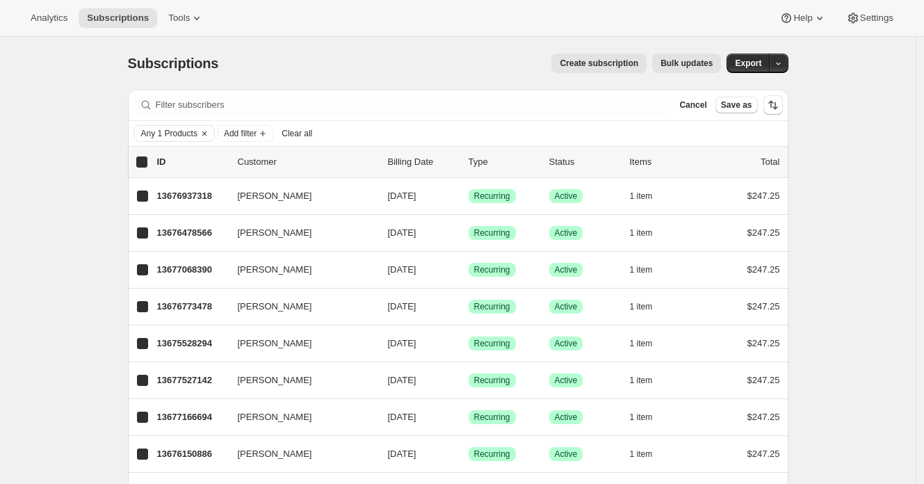
checkbox input "true"
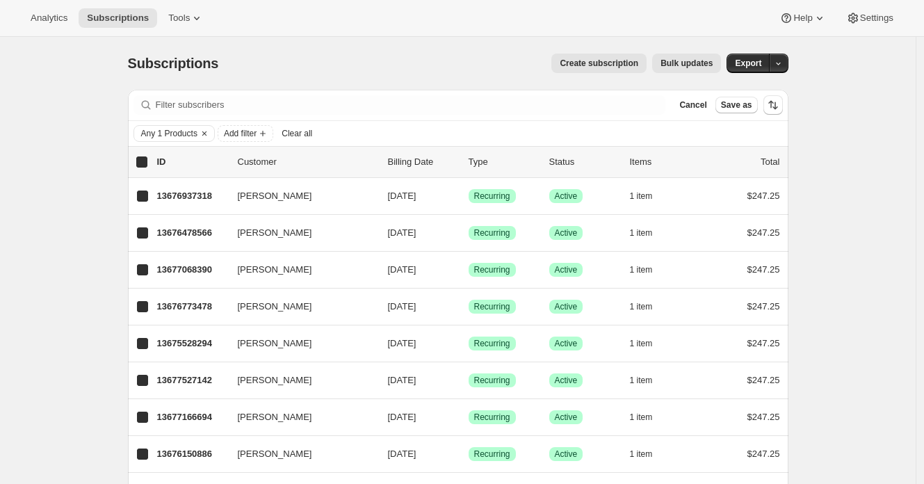
checkbox input "true"
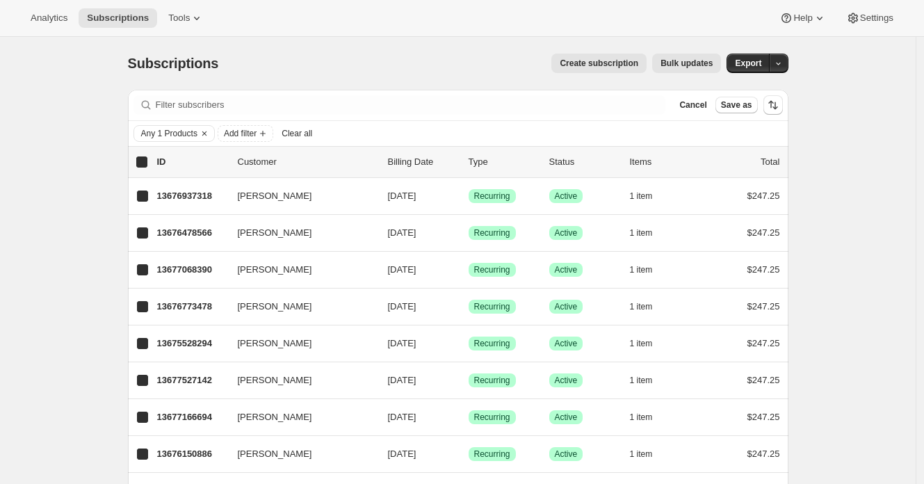
checkbox input "true"
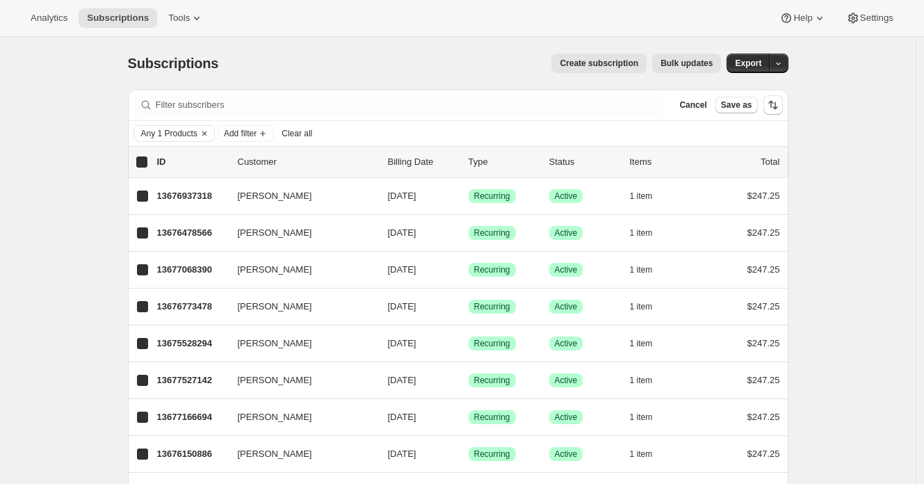
checkbox input "true"
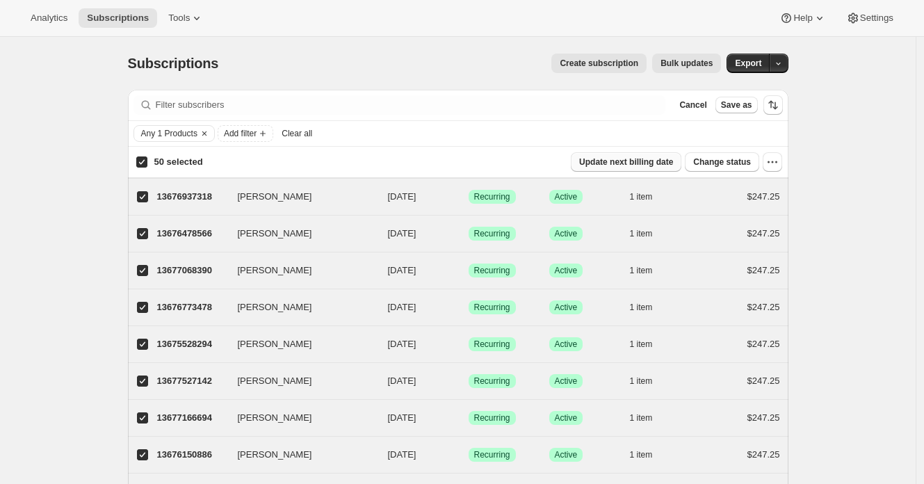
click at [668, 162] on span "Update next billing date" at bounding box center [626, 161] width 94 height 11
select select "21"
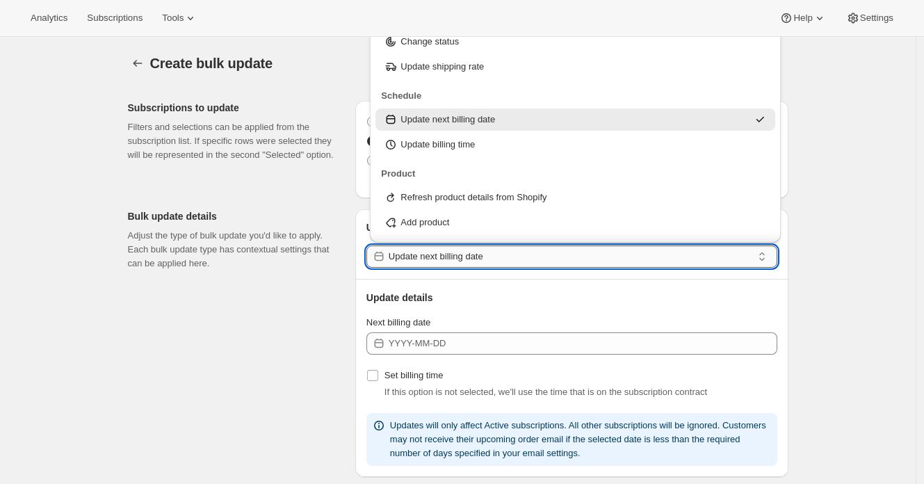
click at [622, 250] on input "Update next billing date" at bounding box center [571, 256] width 364 height 22
drag, startPoint x: 635, startPoint y: 236, endPoint x: 345, endPoint y: 299, distance: 296.6
click at [376, 299] on div "Analytics Subscriptions Tools Help Settings Skip to content Create bulk update.…" at bounding box center [462, 472] width 924 height 945
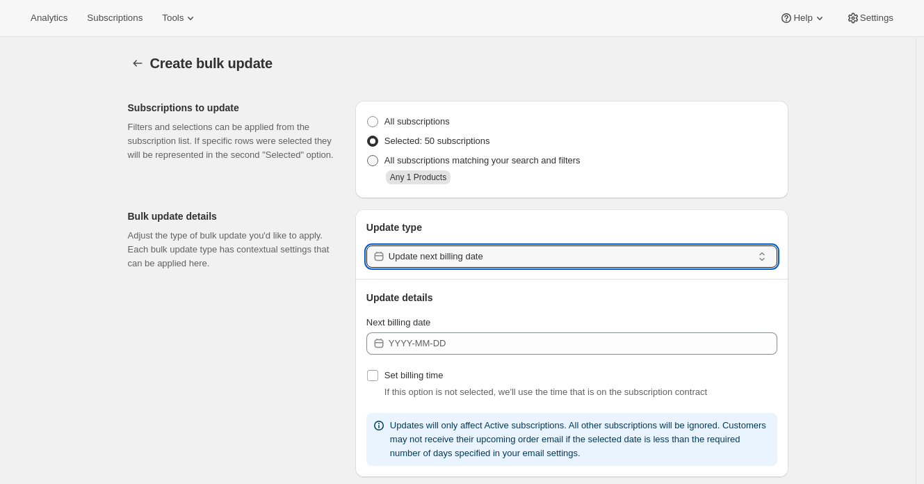
drag, startPoint x: 436, startPoint y: 157, endPoint x: 446, endPoint y: 159, distance: 10.0
click at [437, 157] on span "All subscriptions matching your search and filters" at bounding box center [482, 160] width 196 height 10
click at [368, 156] on input "All subscriptions matching your search and filters" at bounding box center [367, 155] width 1 height 1
radio input "true"
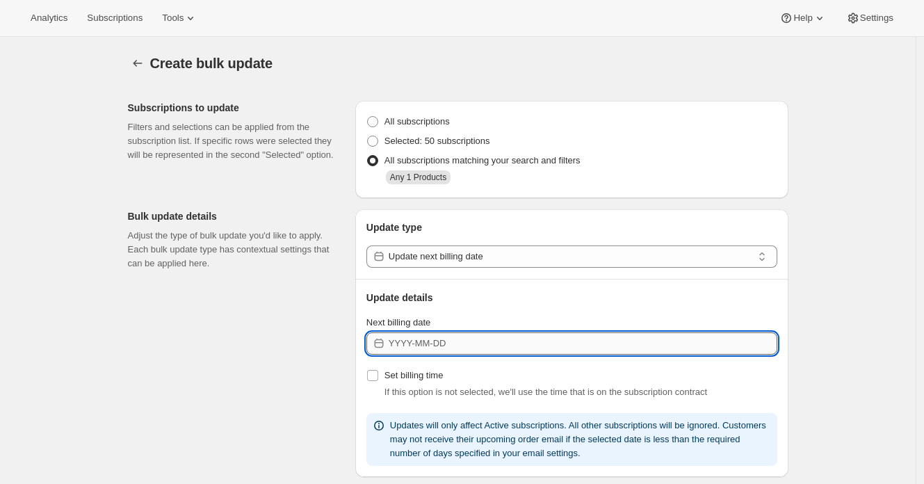
click at [495, 339] on input "Next billing date" at bounding box center [583, 343] width 389 height 22
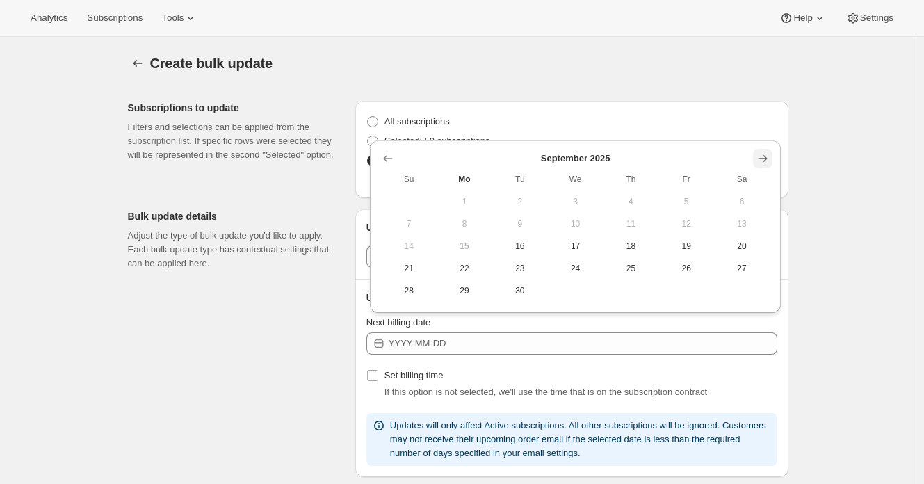
click at [762, 159] on icon "Show next month, October 2025" at bounding box center [762, 158] width 9 height 7
click at [454, 243] on span "13" at bounding box center [464, 246] width 44 height 11
type input "2025-10-12"
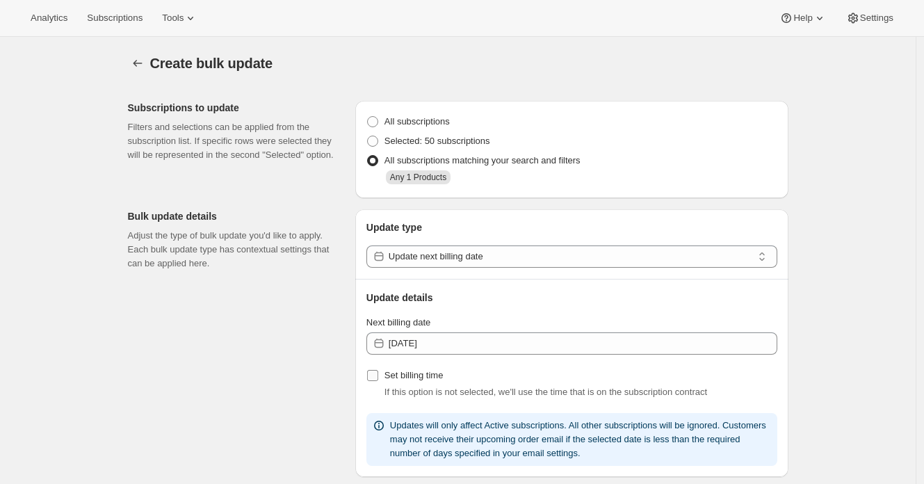
click at [434, 378] on span "Set billing time" at bounding box center [413, 375] width 59 height 10
click at [378, 378] on input "Set billing time" at bounding box center [372, 375] width 11 height 11
checkbox input "true"
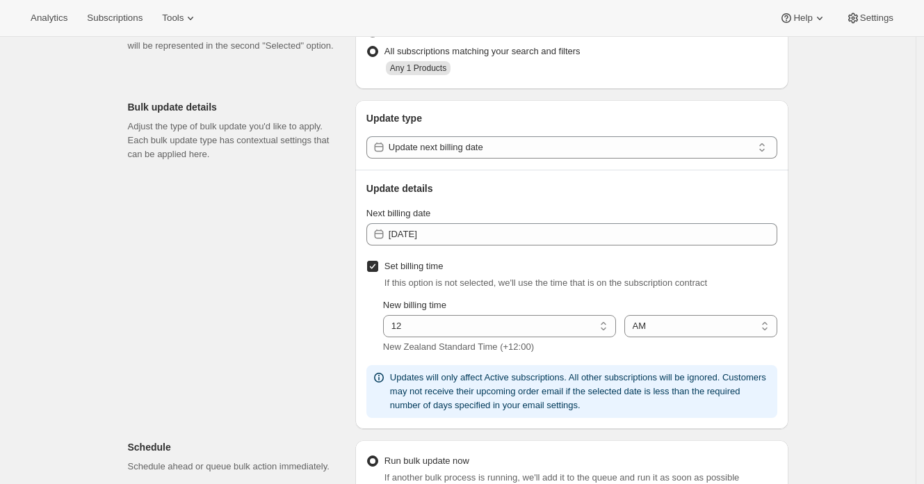
scroll to position [112, 0]
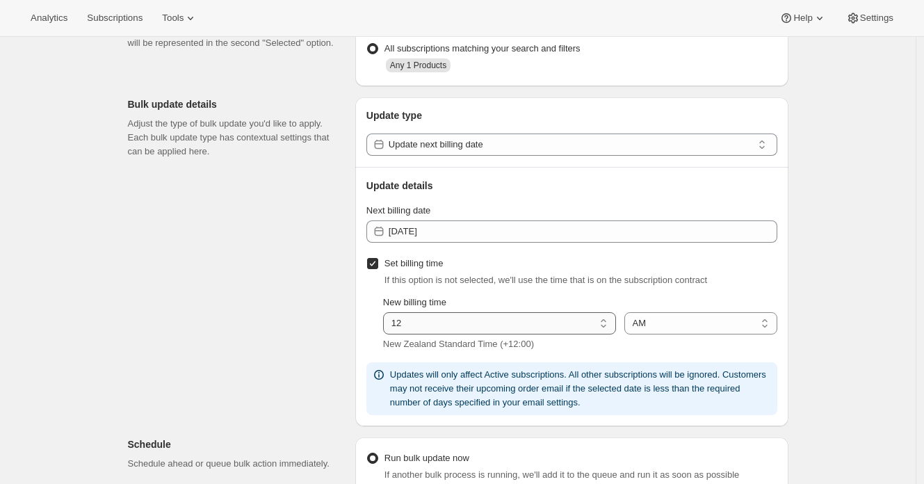
click at [496, 323] on select "01 02 03 04 05 06 07 08 09 10 11 12" at bounding box center [499, 323] width 233 height 22
select select "8"
click at [387, 313] on select "01 02 03 04 05 06 07 08 09 10 11 12" at bounding box center [499, 323] width 233 height 22
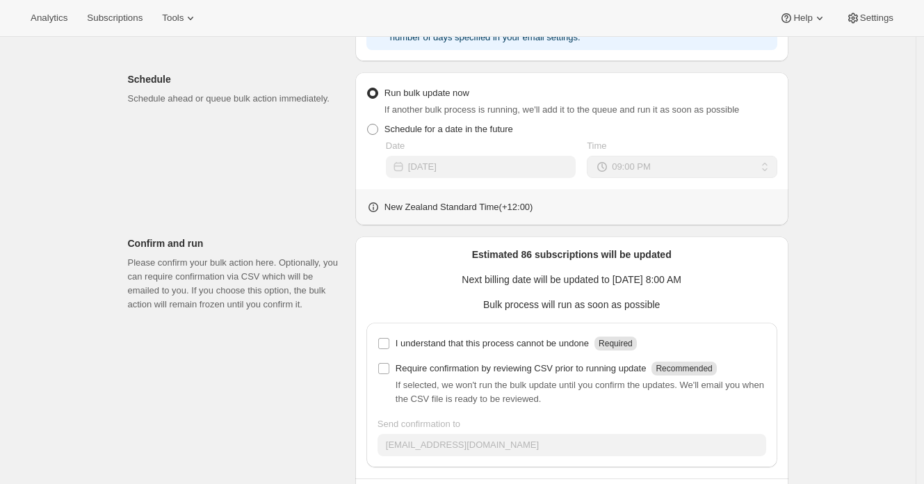
scroll to position [492, 0]
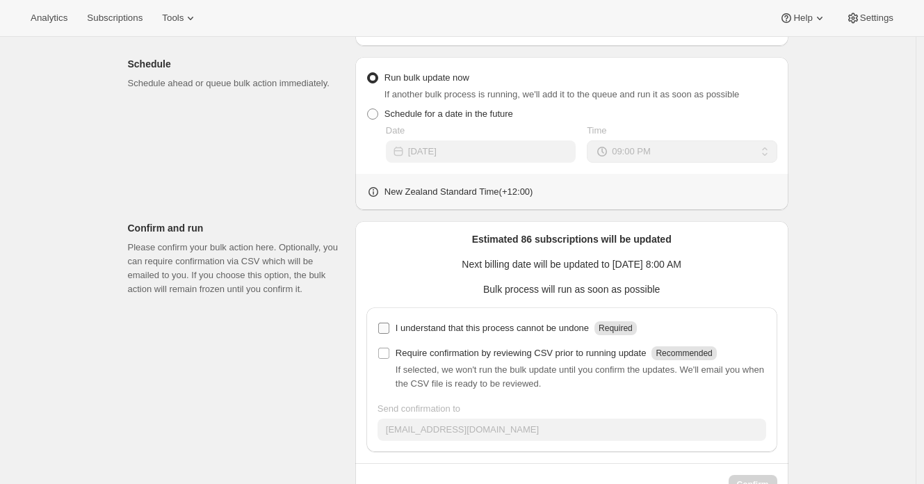
click at [437, 323] on p "I understand that this process cannot be undone" at bounding box center [492, 328] width 193 height 14
click at [389, 323] on input "I understand that this process cannot be undone Required" at bounding box center [383, 328] width 11 height 11
checkbox input "true"
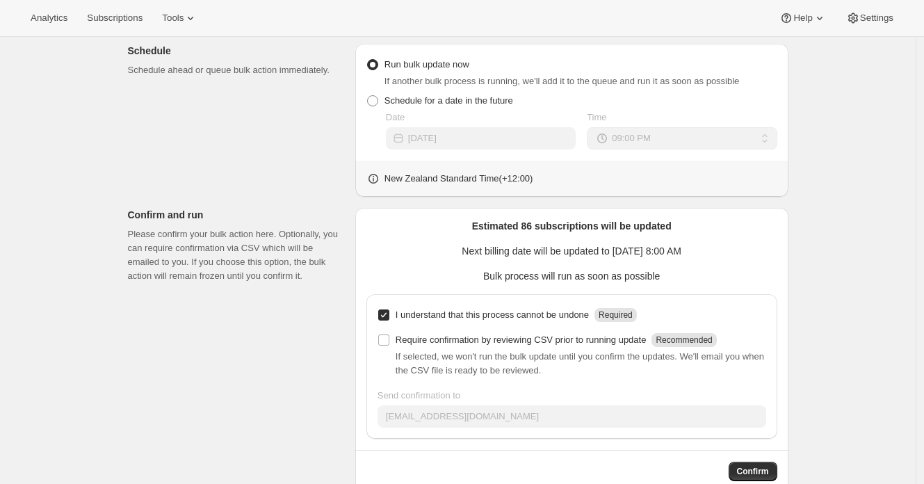
scroll to position [537, 0]
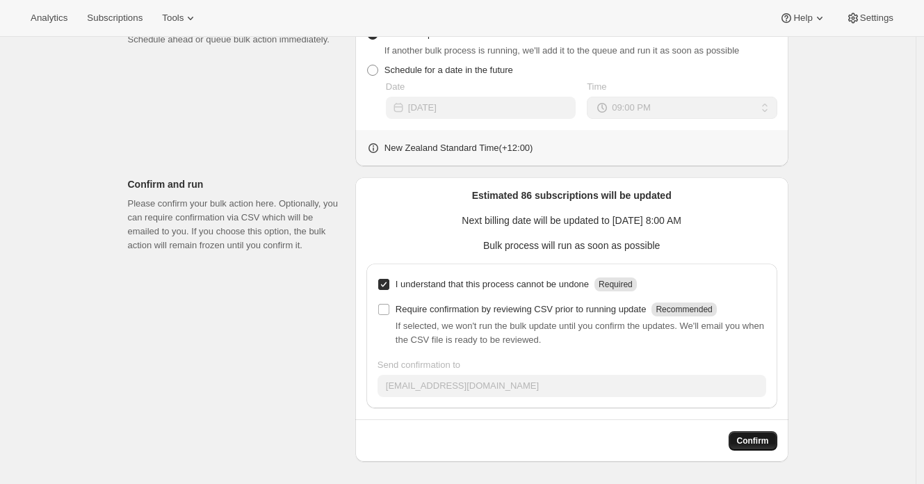
click at [777, 448] on button "Confirm" at bounding box center [753, 440] width 49 height 19
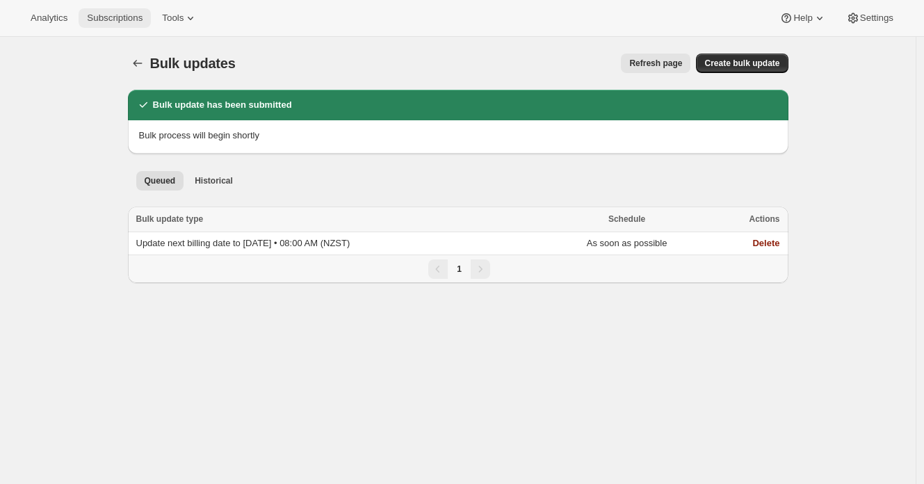
click at [121, 23] on span "Subscriptions" at bounding box center [115, 18] width 56 height 11
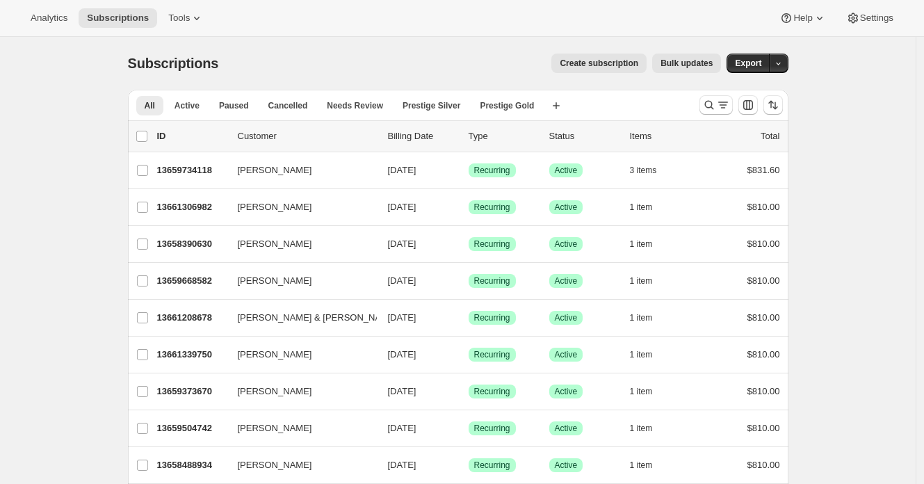
click at [400, 39] on div "Subscriptions. This page is ready Subscriptions Create subscription Bulk update…" at bounding box center [458, 63] width 660 height 53
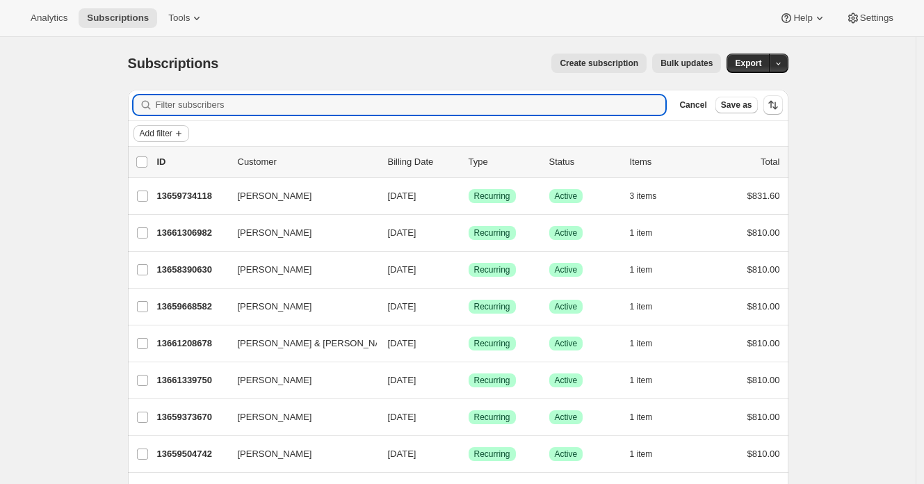
click at [143, 130] on span "Add filter" at bounding box center [156, 133] width 33 height 11
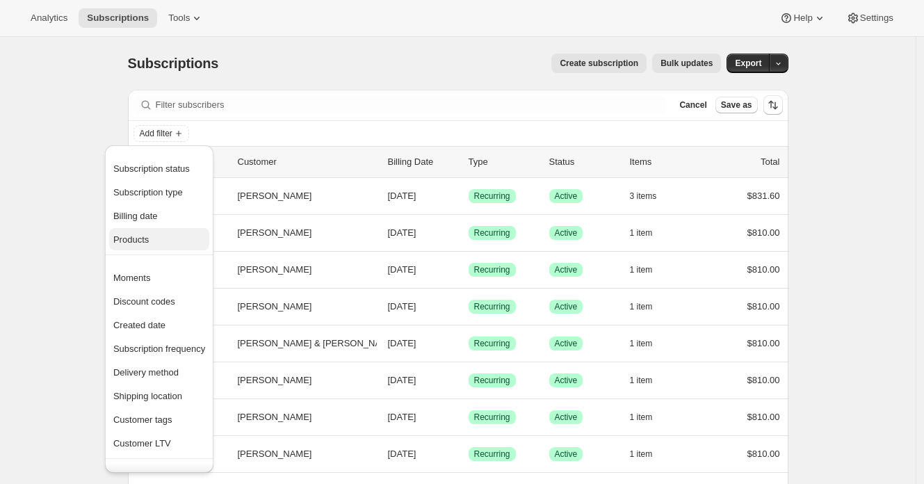
click at [166, 233] on span "Products" at bounding box center [159, 240] width 92 height 14
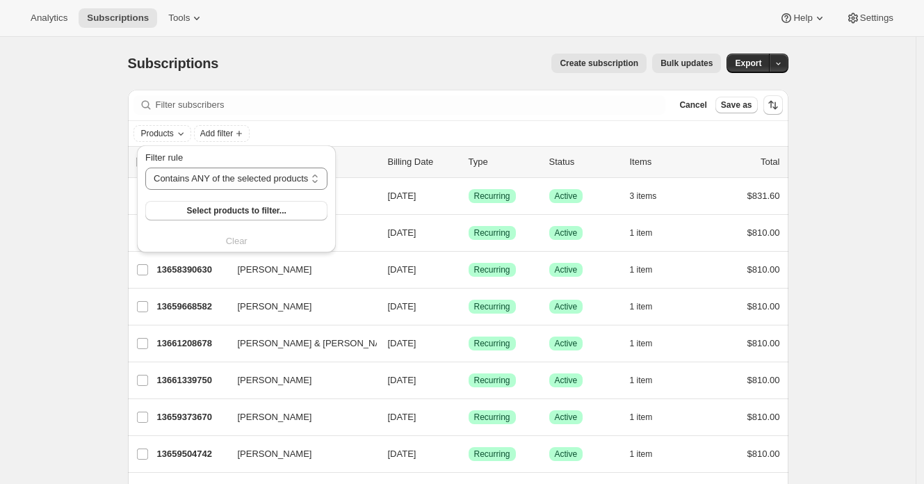
click at [279, 199] on div "Filter rule Contains ANY of the selected products Contains ALL of the selected …" at bounding box center [236, 186] width 182 height 70
click at [279, 209] on span "Select products to filter..." at bounding box center [235, 210] width 99 height 11
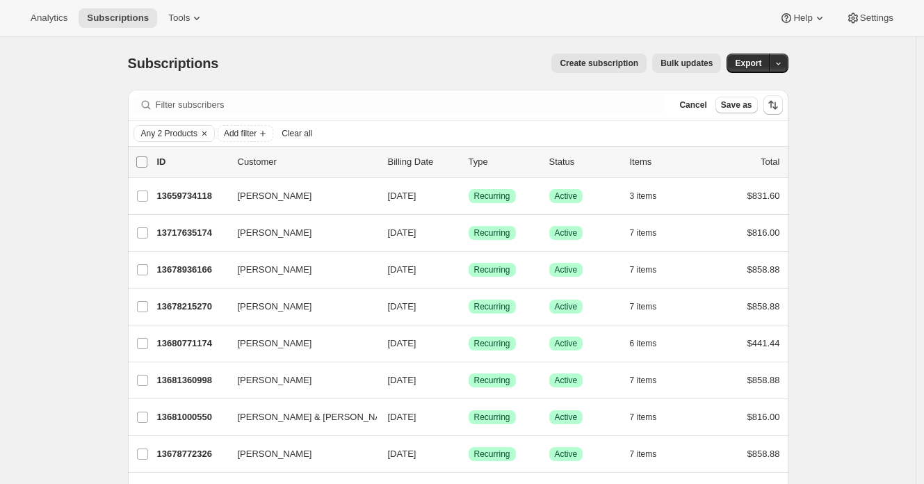
click at [147, 165] on input "0 selected" at bounding box center [141, 161] width 11 height 11
checkbox input "true"
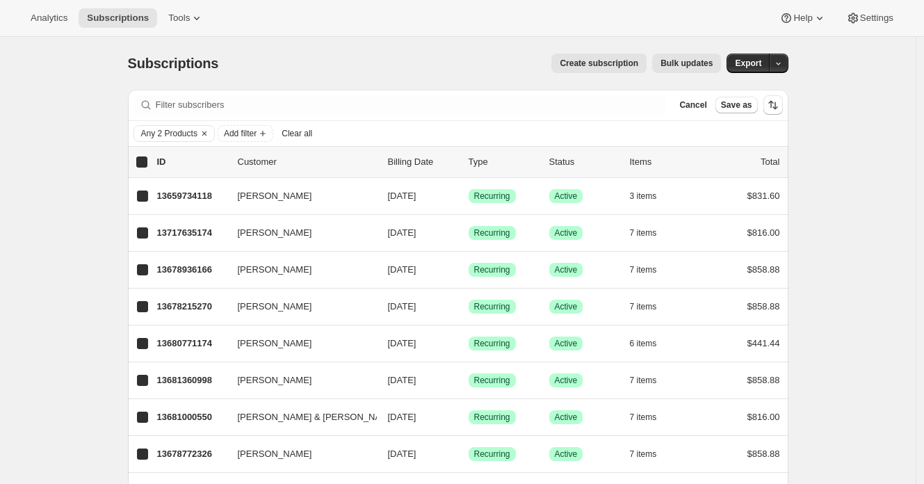
checkbox input "true"
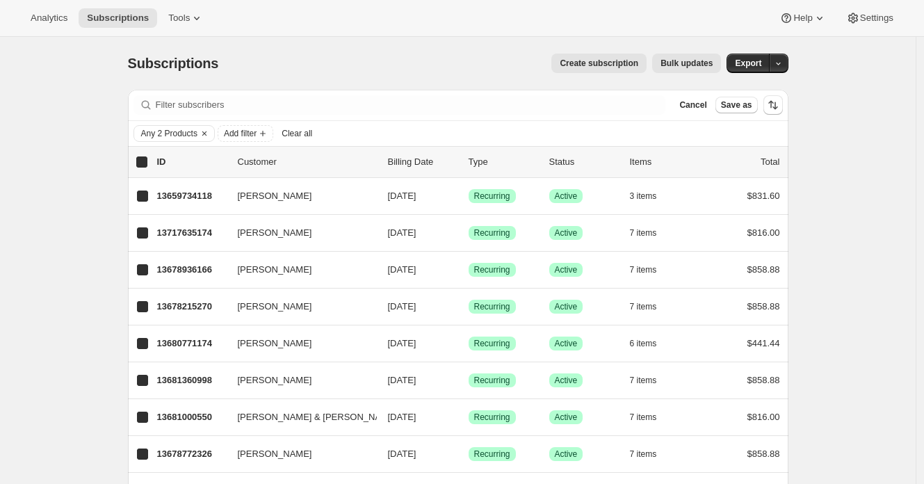
checkbox input "true"
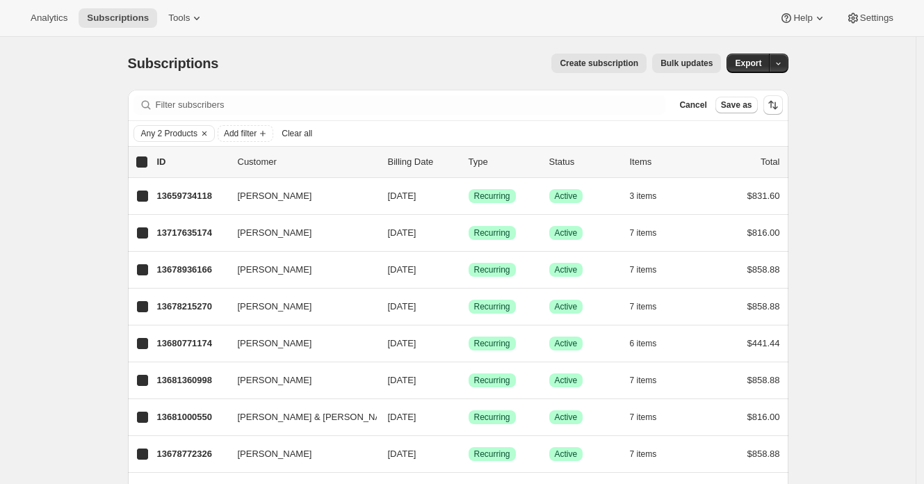
checkbox input "true"
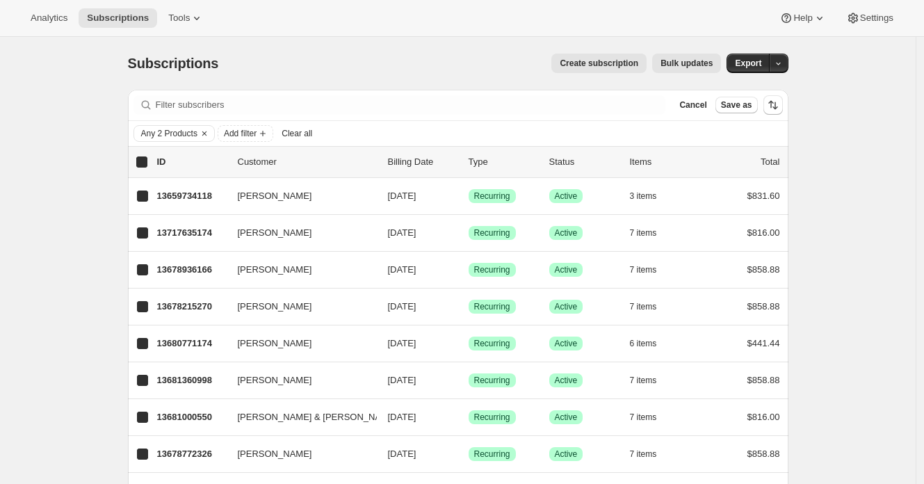
checkbox input "true"
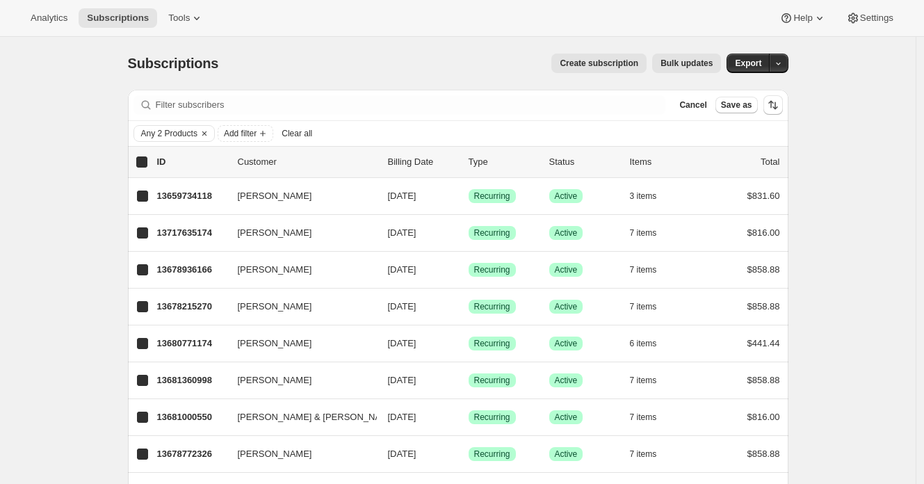
checkbox input "true"
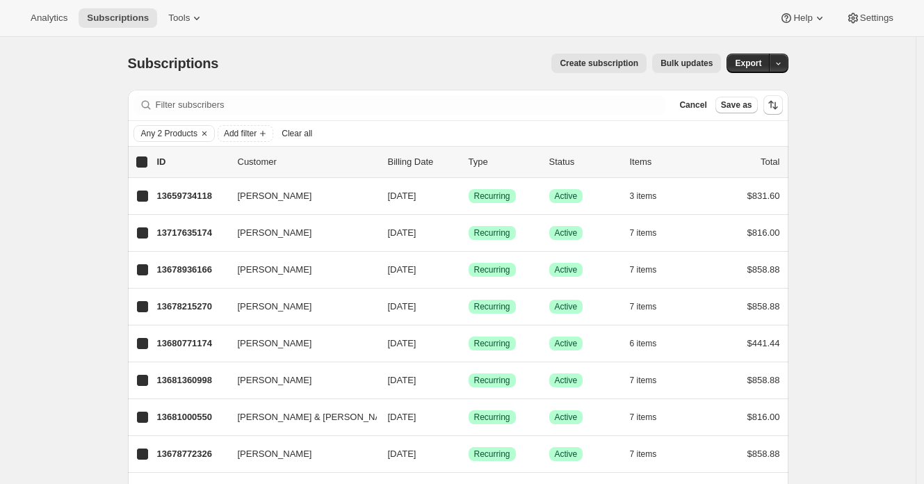
checkbox input "true"
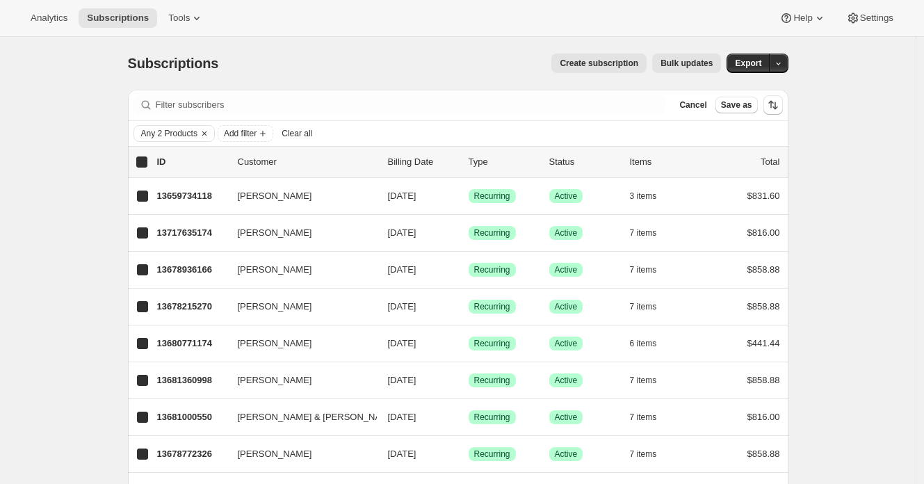
checkbox input "true"
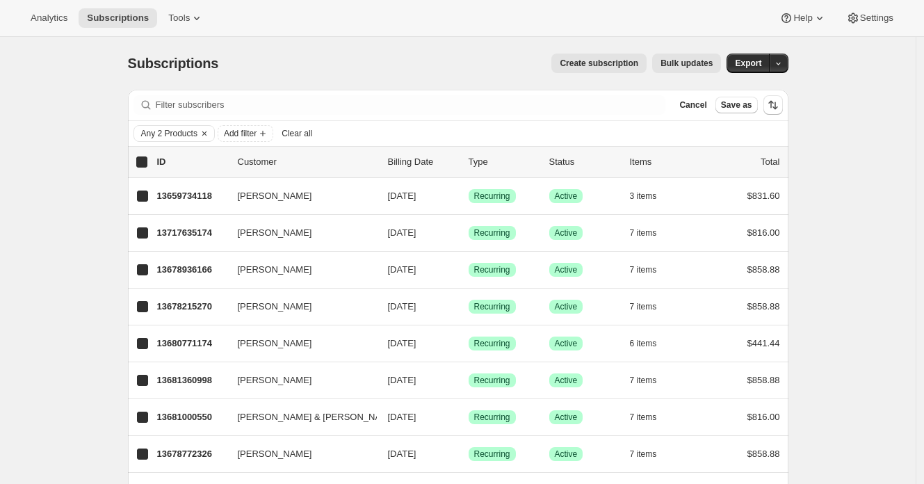
checkbox input "true"
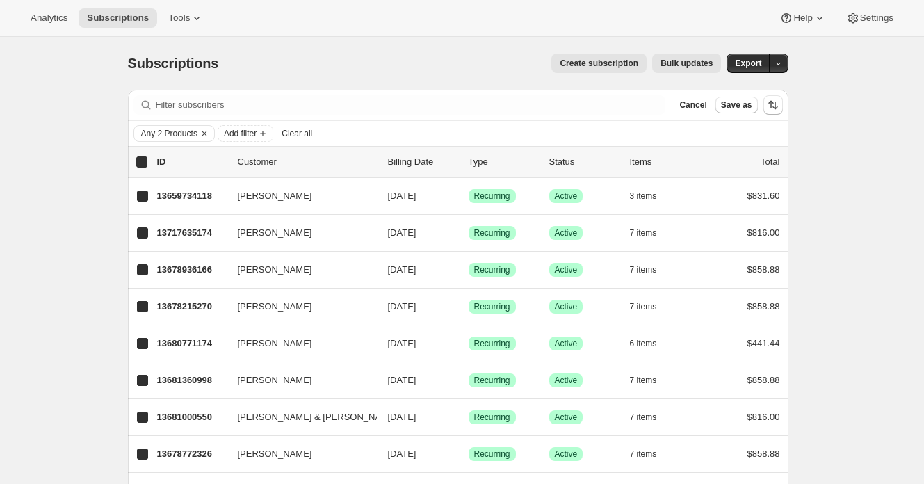
checkbox input "true"
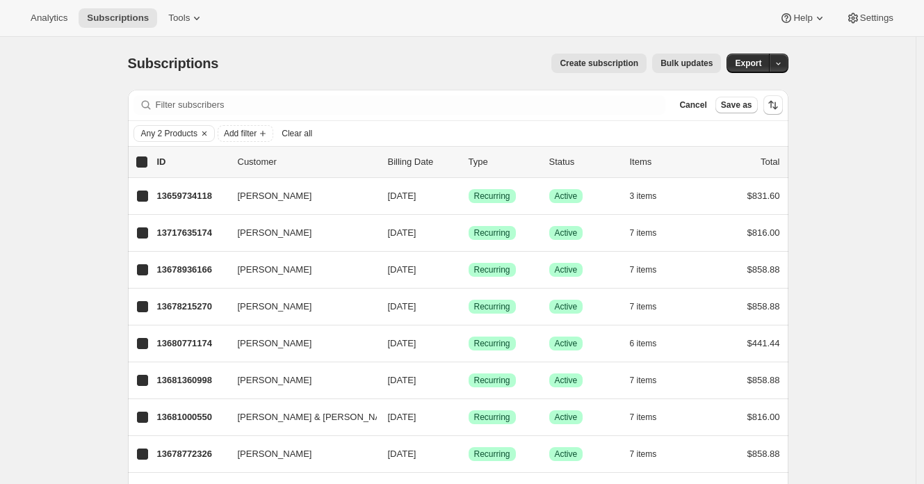
checkbox input "true"
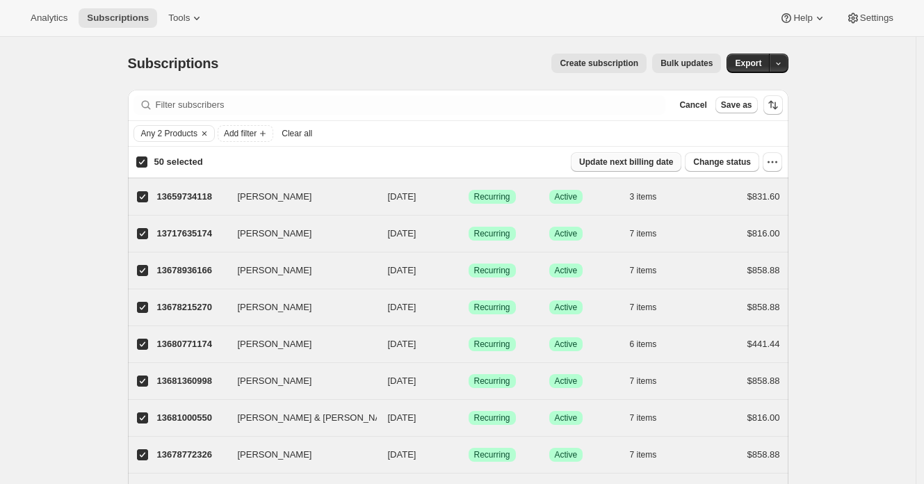
click at [595, 160] on span "Update next billing date" at bounding box center [626, 161] width 94 height 11
select select "21"
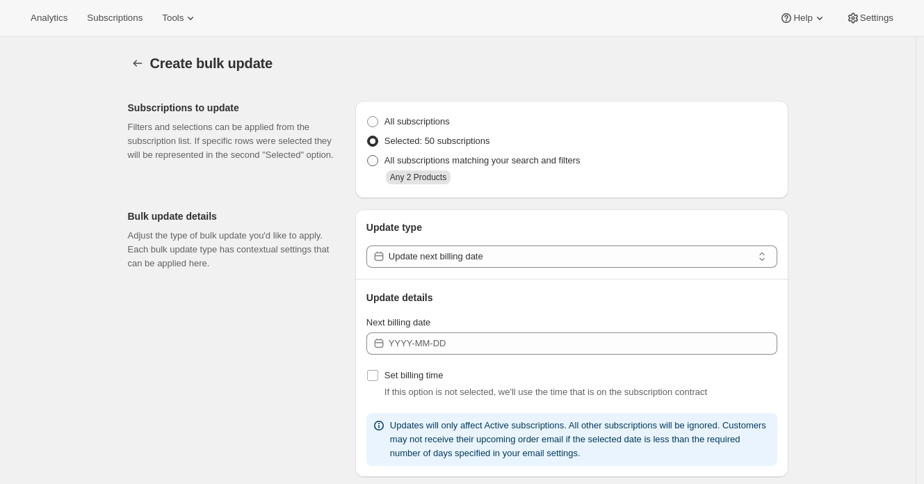
click at [459, 164] on span "All subscriptions matching your search and filters" at bounding box center [482, 160] width 196 height 10
click at [368, 156] on input "All subscriptions matching your search and filters" at bounding box center [367, 155] width 1 height 1
radio input "true"
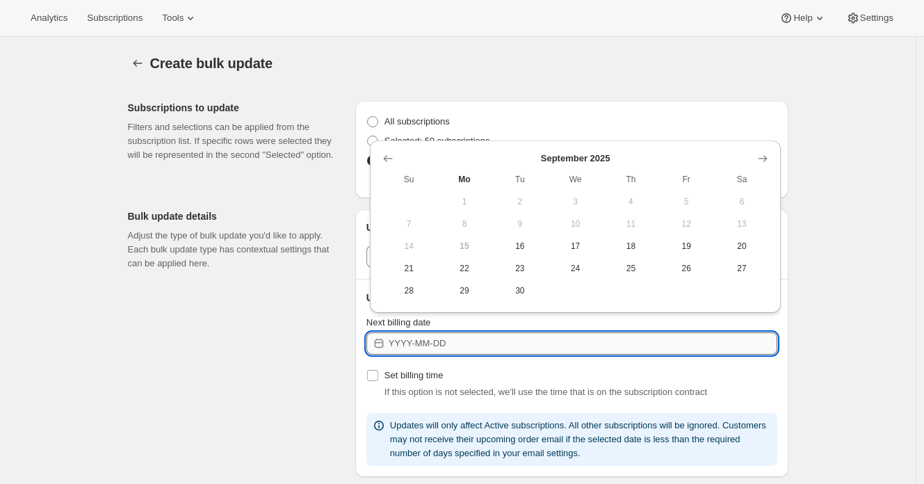
click at [503, 335] on input "Next billing date" at bounding box center [583, 343] width 389 height 22
click at [756, 156] on icon "Show next month, October 2025" at bounding box center [763, 159] width 14 height 14
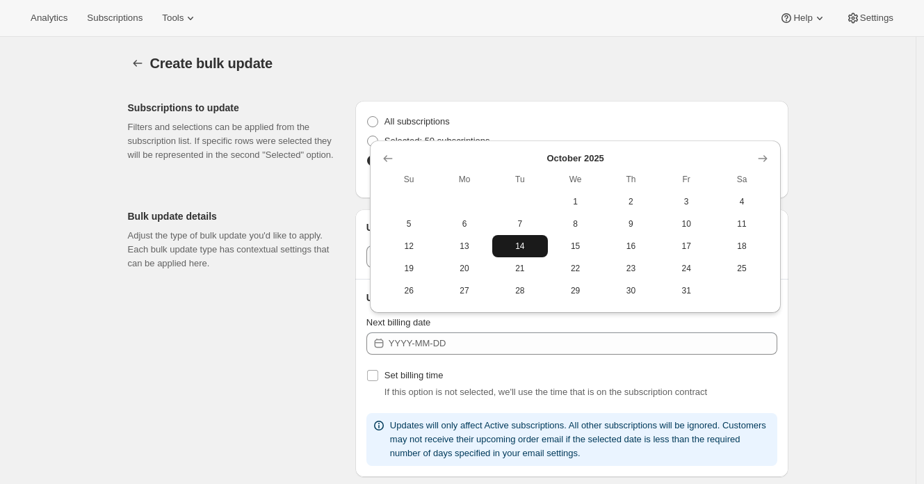
click at [530, 252] on button "14" at bounding box center [520, 246] width 56 height 22
type input "2025-10-13"
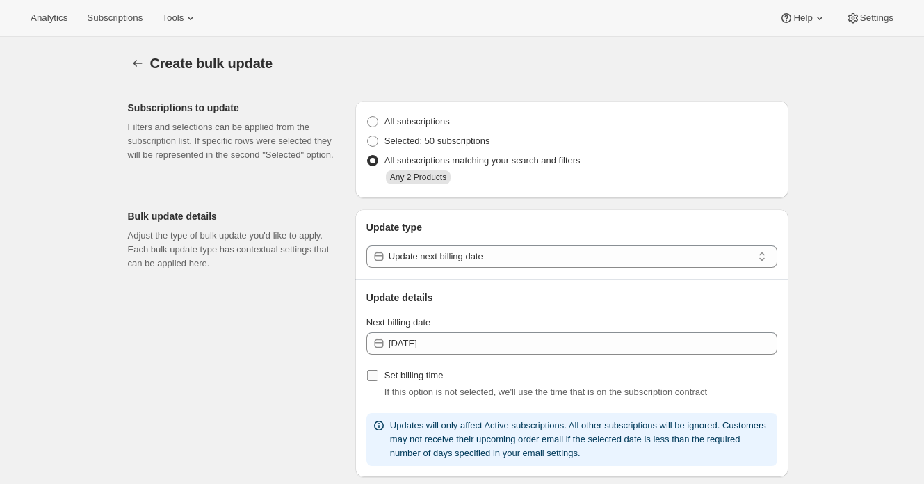
click at [428, 374] on span "Set billing time" at bounding box center [413, 375] width 59 height 10
click at [378, 374] on input "Set billing time" at bounding box center [372, 375] width 11 height 11
checkbox input "true"
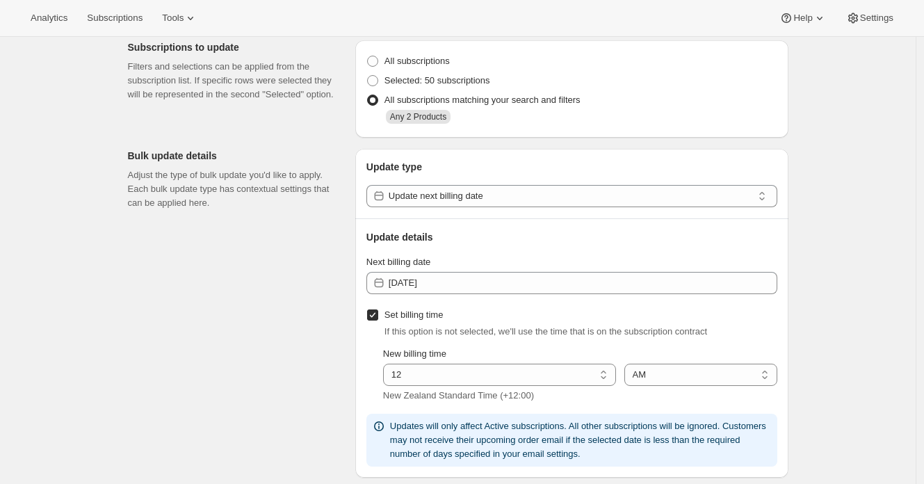
scroll to position [79, 0]
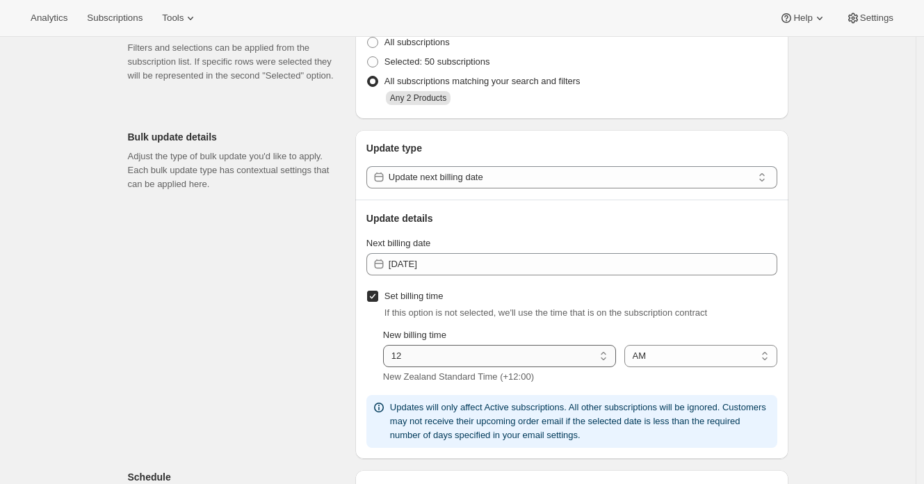
click at [481, 360] on select "01 02 03 04 05 06 07 08 09 10 11 12" at bounding box center [499, 356] width 233 height 22
select select "8"
click at [387, 346] on select "01 02 03 04 05 06 07 08 09 10 11 12" at bounding box center [499, 356] width 233 height 22
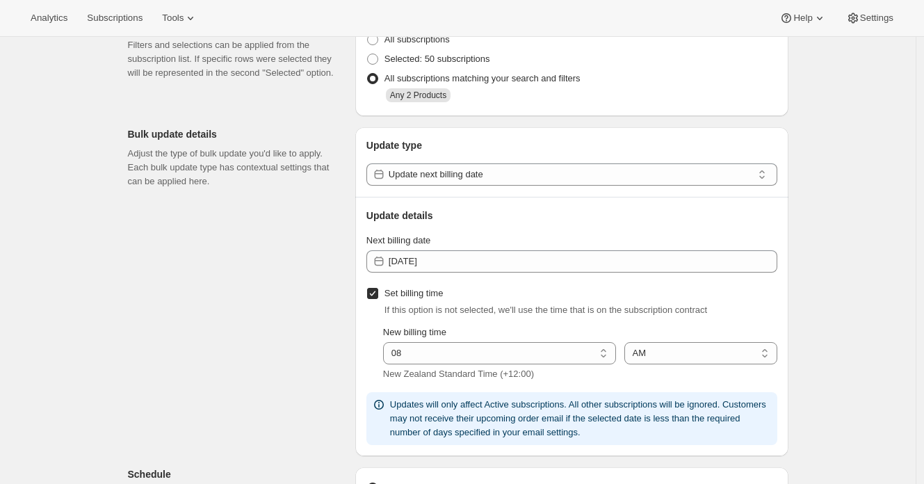
click at [268, 370] on div "Subscriptions to update Filters and selections can be applied from the subscrip…" at bounding box center [453, 462] width 672 height 908
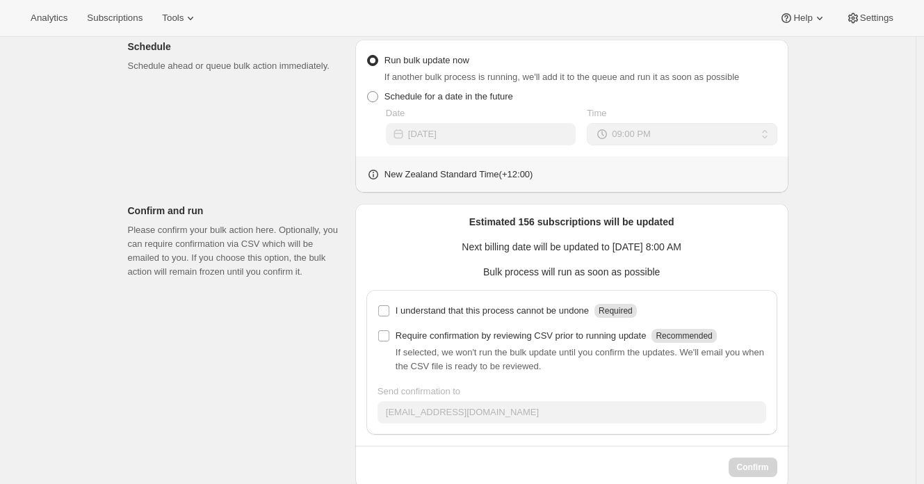
scroll to position [537, 0]
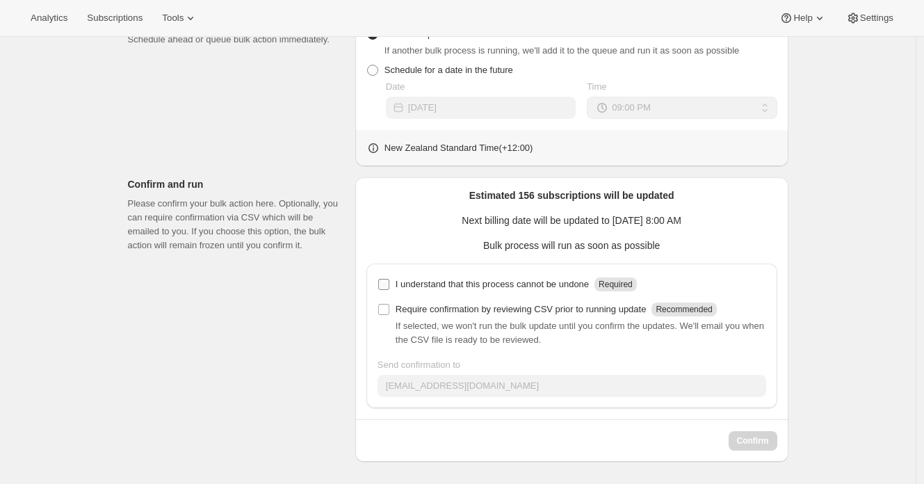
click at [436, 285] on p "I understand that this process cannot be undone" at bounding box center [492, 284] width 193 height 14
click at [389, 285] on input "I understand that this process cannot be undone Required" at bounding box center [383, 284] width 11 height 11
checkbox input "true"
click at [761, 441] on span "Confirm" at bounding box center [753, 440] width 32 height 11
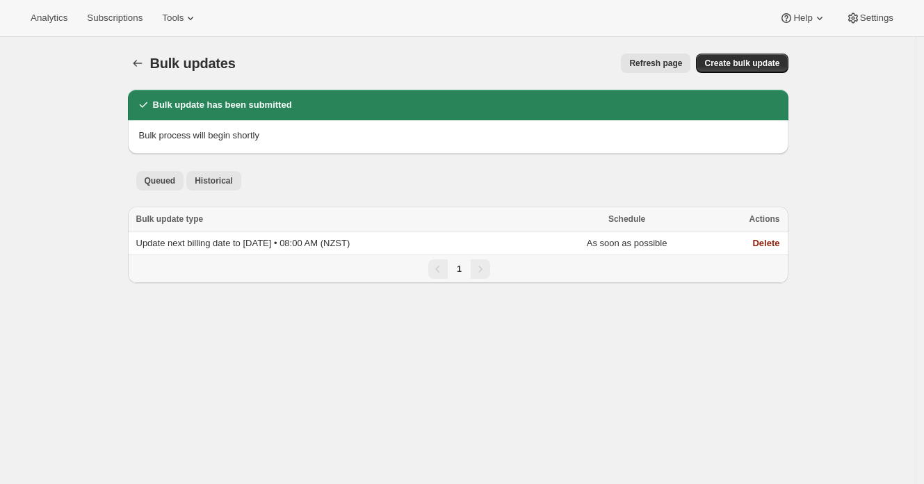
click at [204, 179] on span "Historical" at bounding box center [214, 180] width 38 height 11
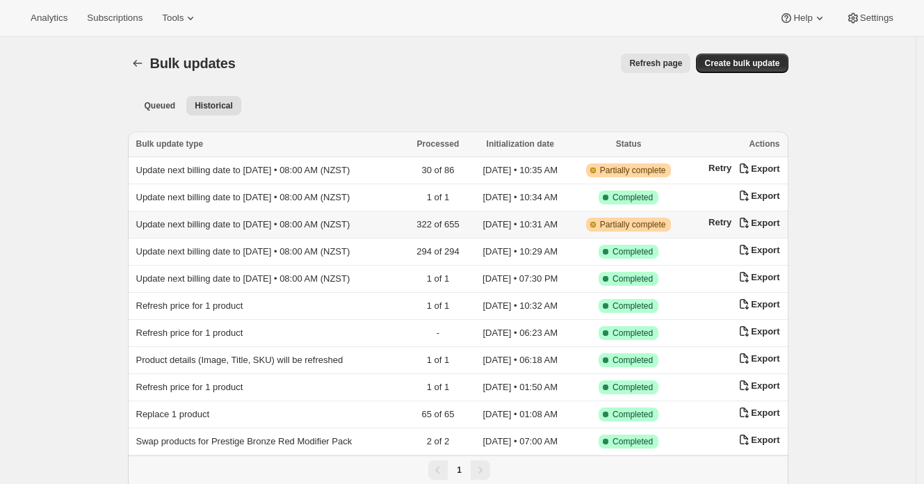
click at [318, 223] on span "Update next billing date to 2025-10-08 • 08:00 AM (NZST)" at bounding box center [243, 224] width 214 height 10
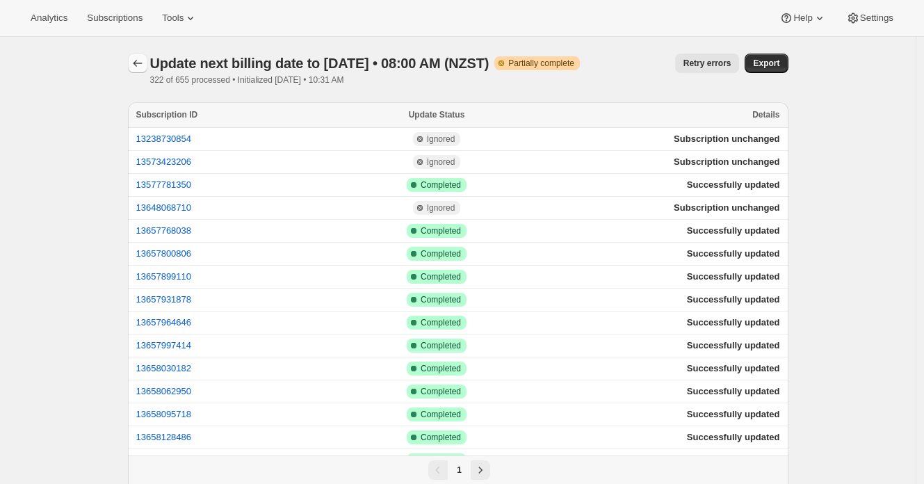
click at [136, 63] on icon "button" at bounding box center [138, 63] width 14 height 14
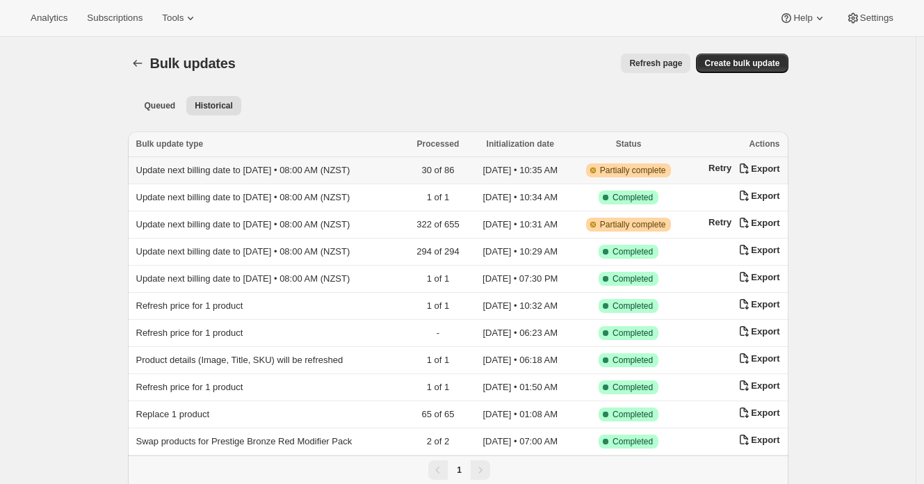
click at [294, 172] on span "Update next billing date to 2025-10-12 • 08:00 AM (NZST)" at bounding box center [243, 170] width 214 height 10
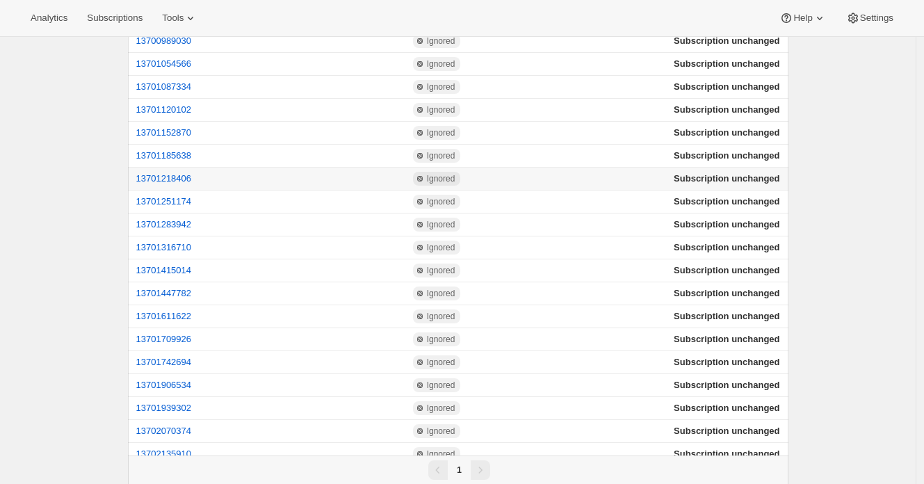
scroll to position [718, 0]
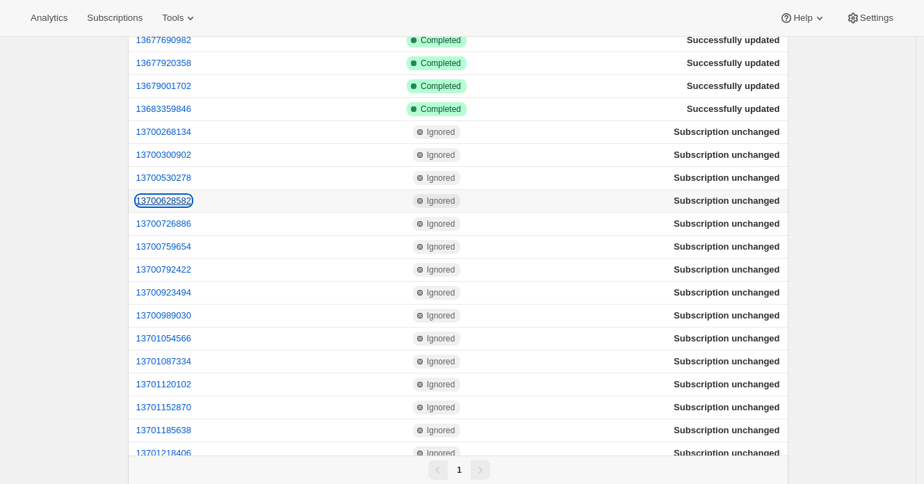
click at [162, 195] on button "13700628582" at bounding box center [164, 200] width 56 height 10
click at [165, 133] on button "13700268134" at bounding box center [164, 132] width 56 height 10
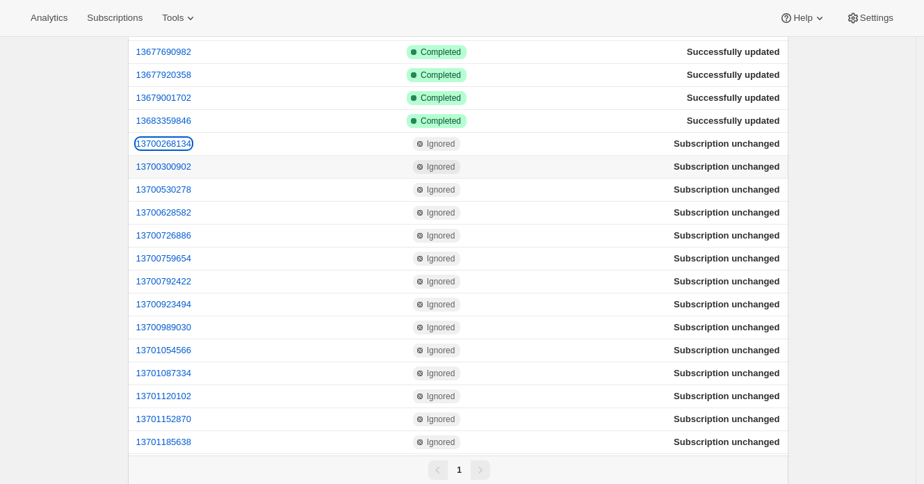
scroll to position [0, 0]
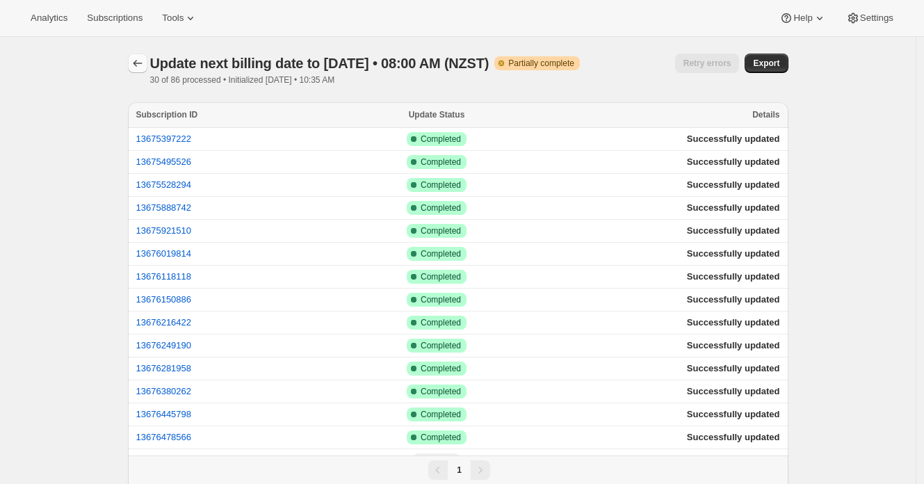
click at [145, 66] on icon "button" at bounding box center [138, 63] width 14 height 14
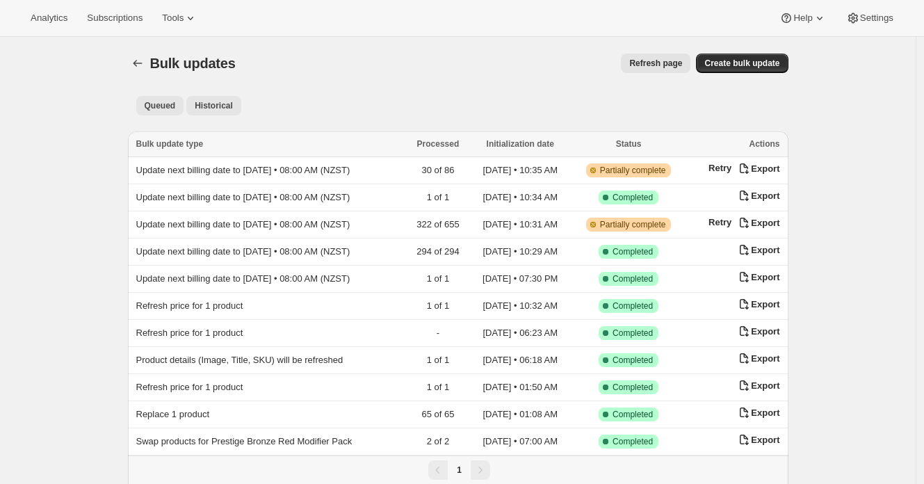
click at [165, 108] on span "Queued" at bounding box center [160, 105] width 31 height 11
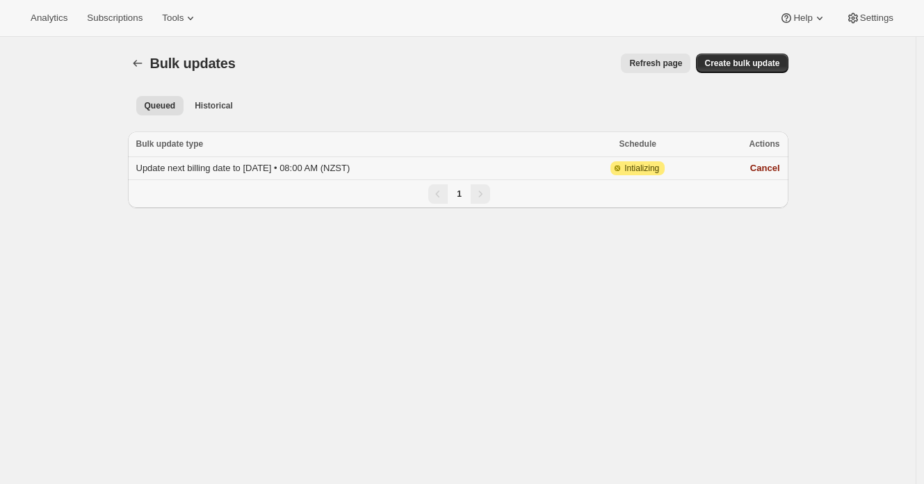
click at [241, 174] on td "Update next billing date to 2025-10-13 • 08:00 AM (NZST)" at bounding box center [352, 168] width 448 height 23
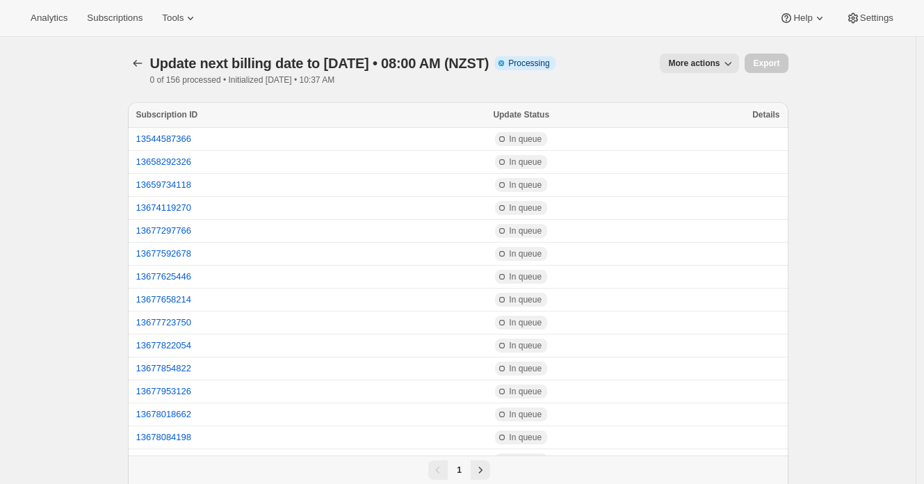
click at [611, 69] on div "More actions" at bounding box center [653, 63] width 173 height 19
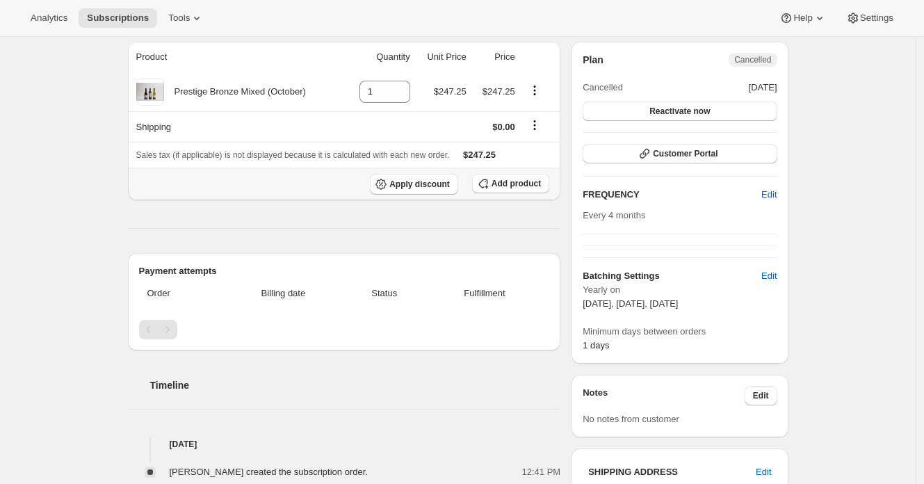
scroll to position [120, 0]
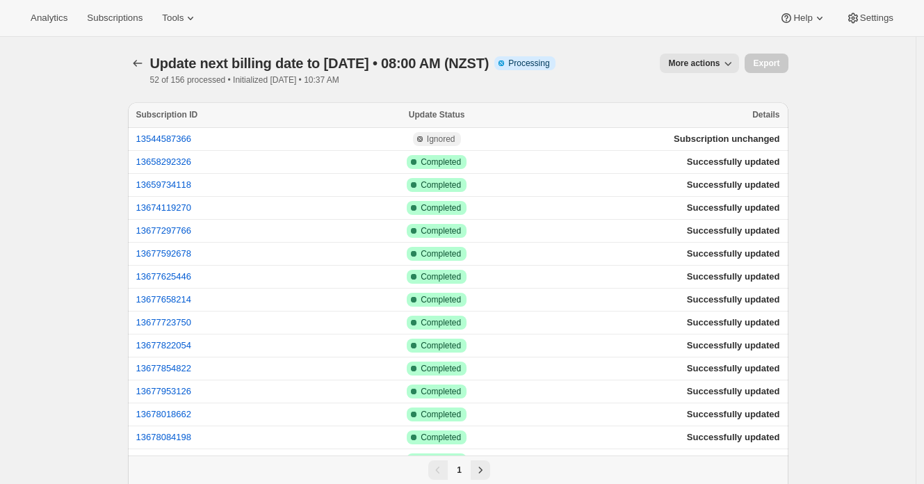
click at [694, 54] on button "More actions" at bounding box center [699, 63] width 79 height 19
click at [658, 42] on div "Update next billing date to [DATE] • 08:00 AM (NZST). This page is ready Update…" at bounding box center [458, 69] width 660 height 65
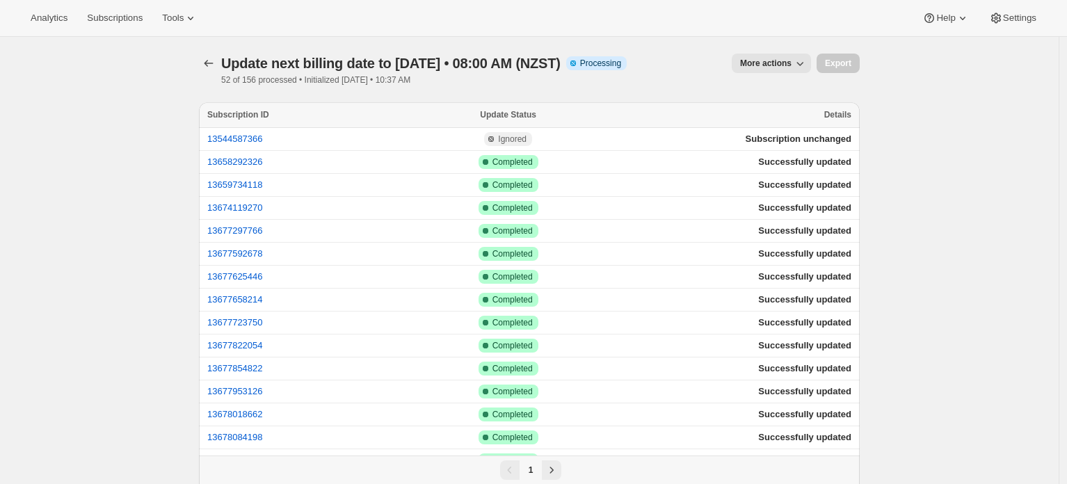
click at [797, 69] on icon "button" at bounding box center [800, 63] width 14 height 14
click at [125, 19] on span "Subscriptions" at bounding box center [115, 18] width 56 height 11
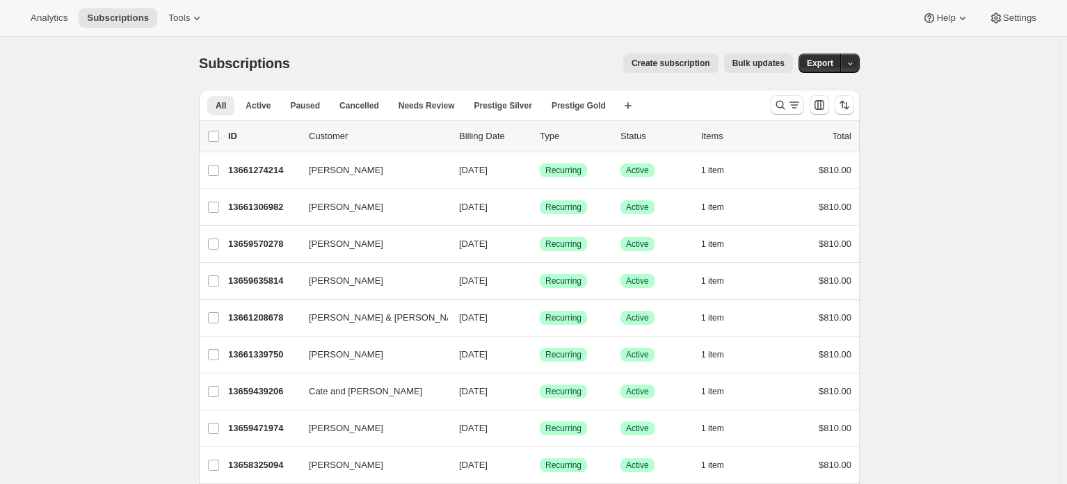
click at [326, 70] on div "Create subscription Bulk updates" at bounding box center [550, 63] width 486 height 19
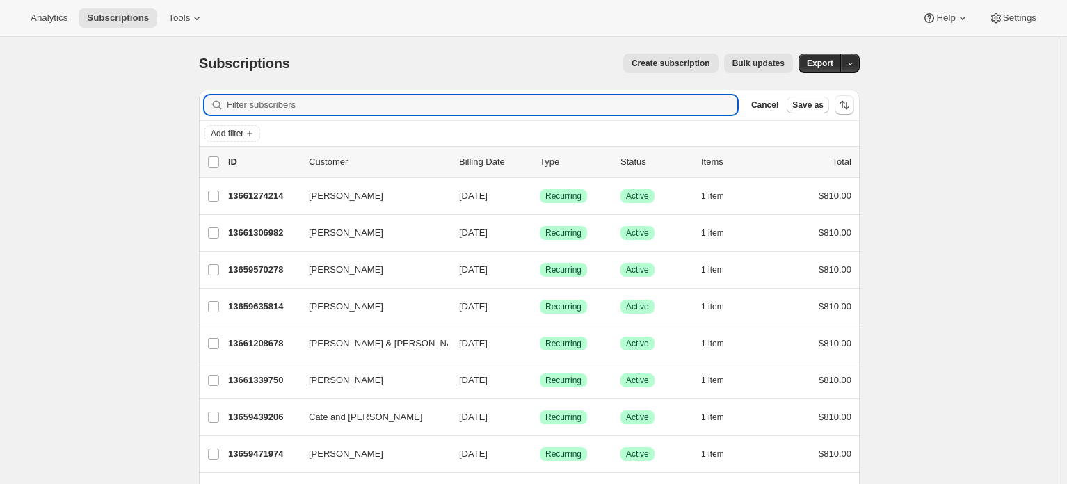
type input "42920104886374"
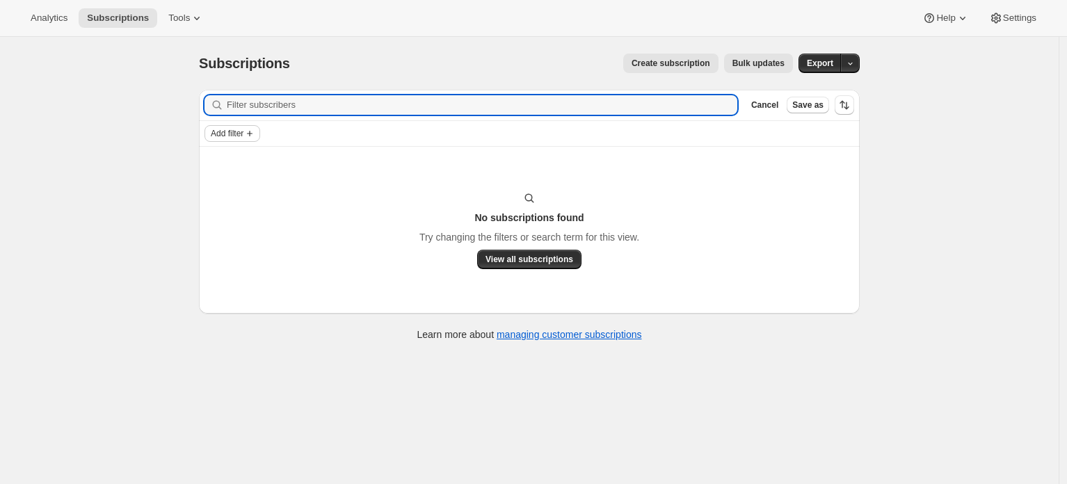
click at [243, 133] on span "Add filter" at bounding box center [227, 133] width 33 height 11
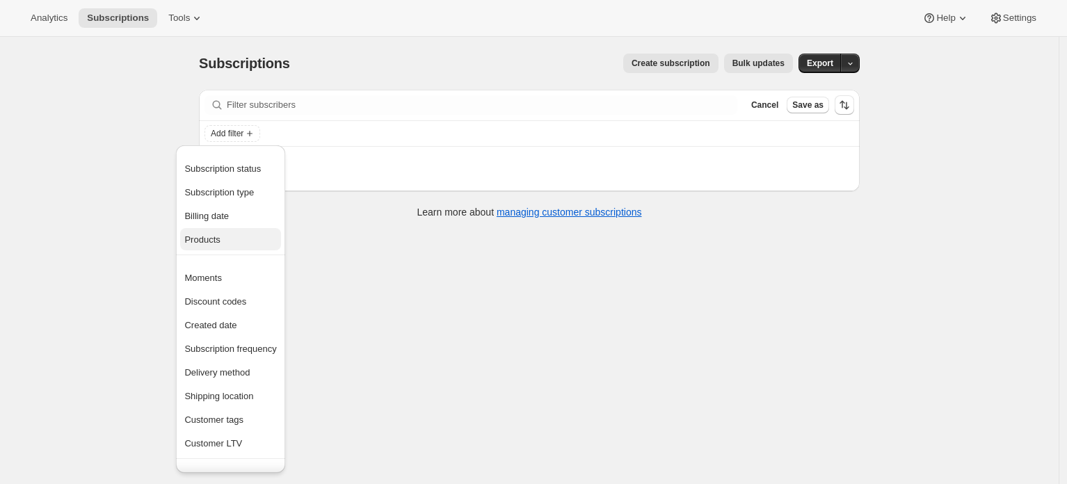
click at [263, 239] on span "Products" at bounding box center [230, 240] width 92 height 14
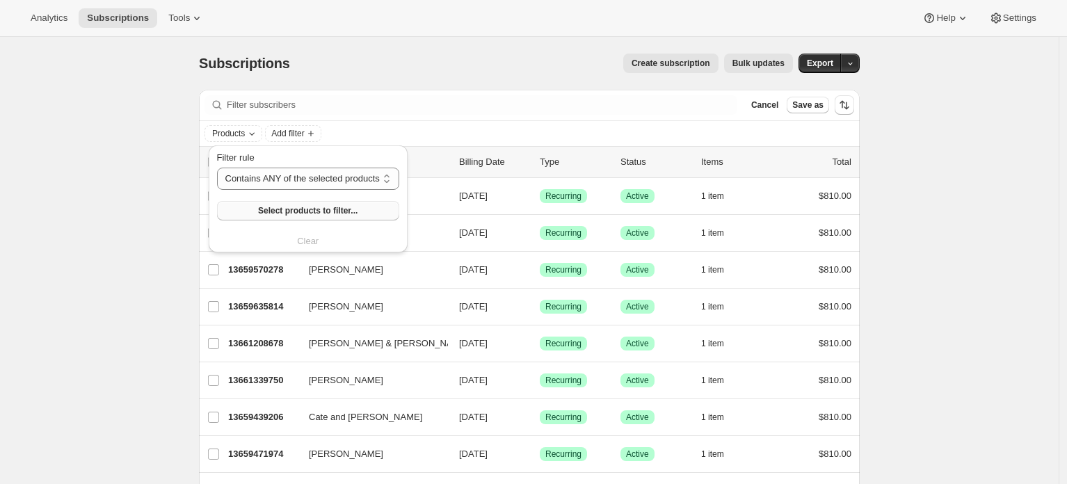
click at [314, 209] on span "Select products to filter..." at bounding box center [307, 210] width 99 height 11
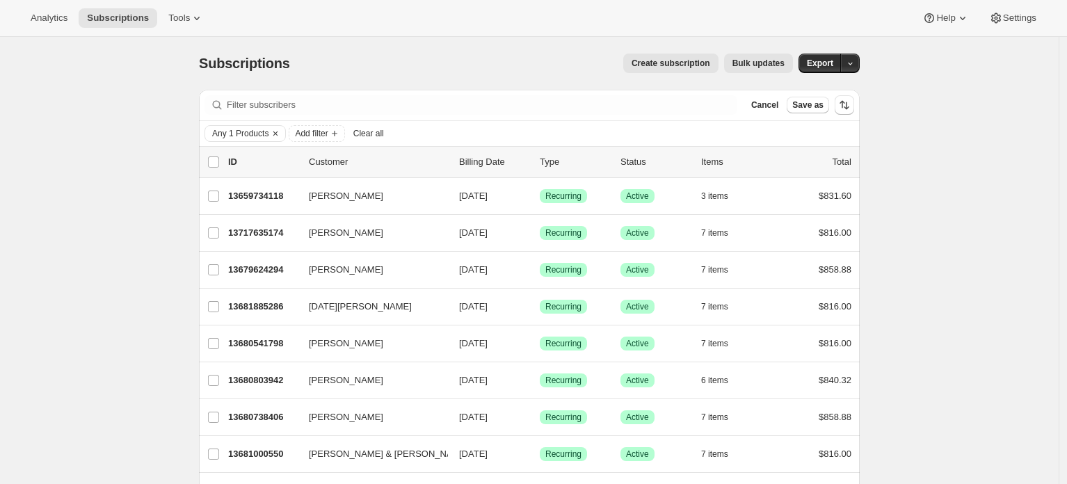
click at [412, 70] on div "Create subscription Bulk updates" at bounding box center [550, 63] width 486 height 19
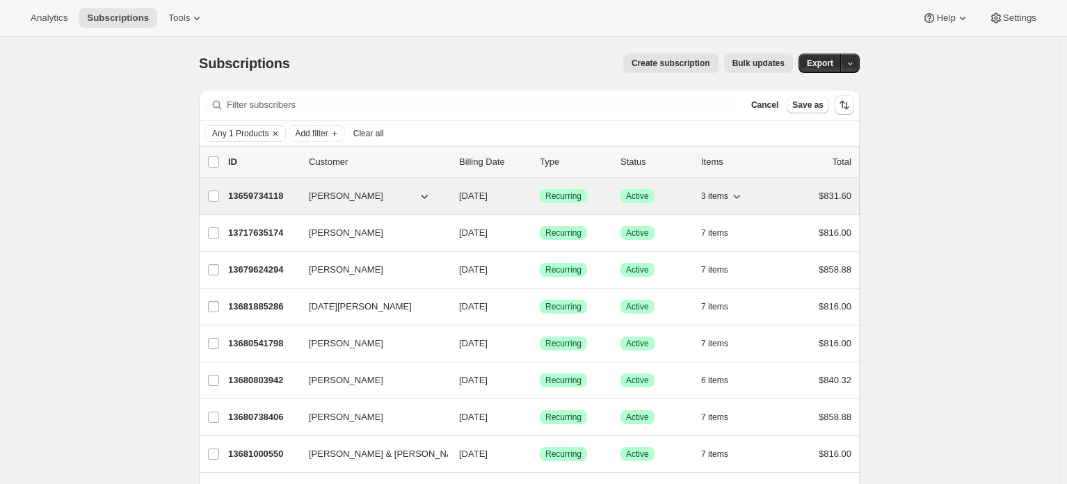
click at [245, 195] on p "13659734118" at bounding box center [263, 196] width 70 height 14
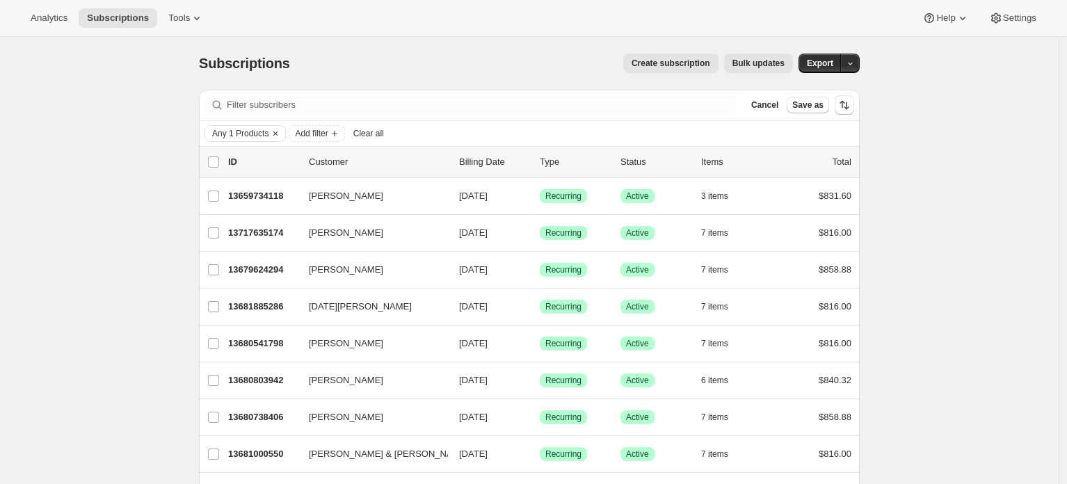
drag, startPoint x: 134, startPoint y: 152, endPoint x: 230, endPoint y: 147, distance: 96.1
click at [254, 127] on button "Any 1 Products" at bounding box center [236, 133] width 63 height 15
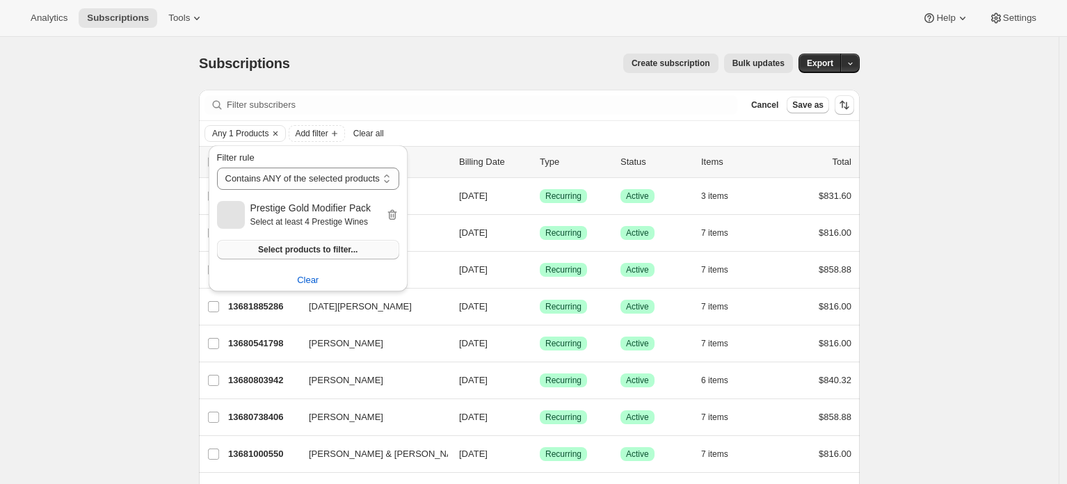
click at [399, 213] on icon "button" at bounding box center [392, 215] width 14 height 14
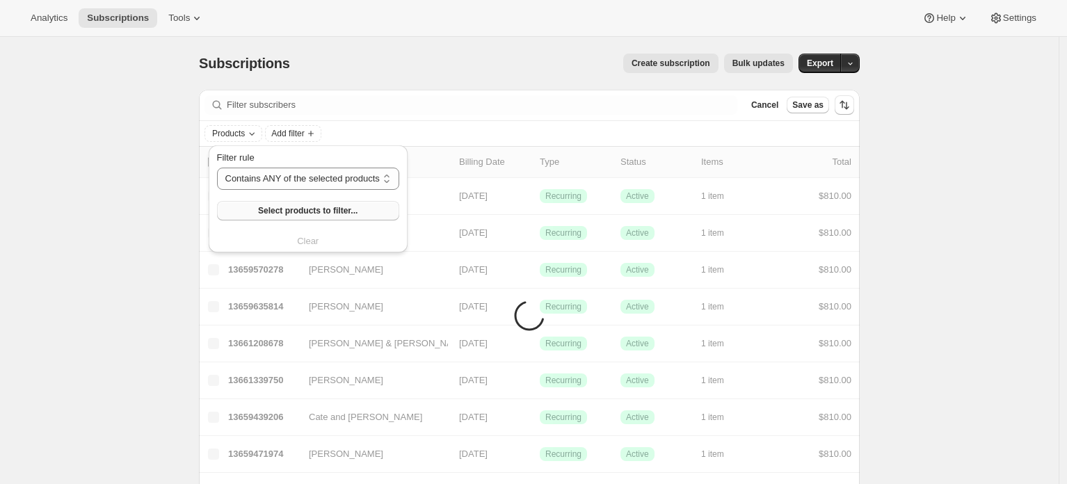
click at [314, 213] on span "Select products to filter..." at bounding box center [307, 210] width 99 height 11
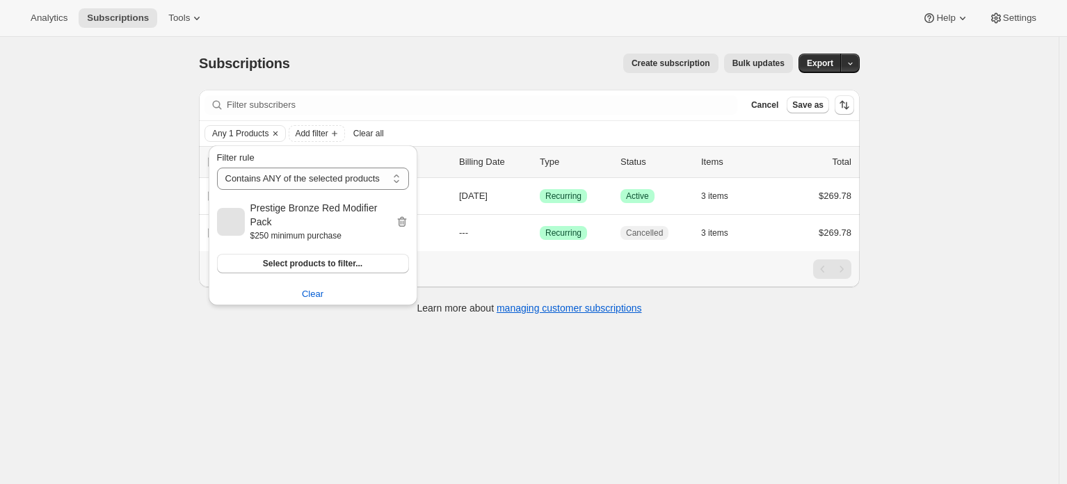
click at [79, 238] on div "Subscriptions. This page is ready Subscriptions Create subscription Bulk update…" at bounding box center [529, 279] width 1058 height 484
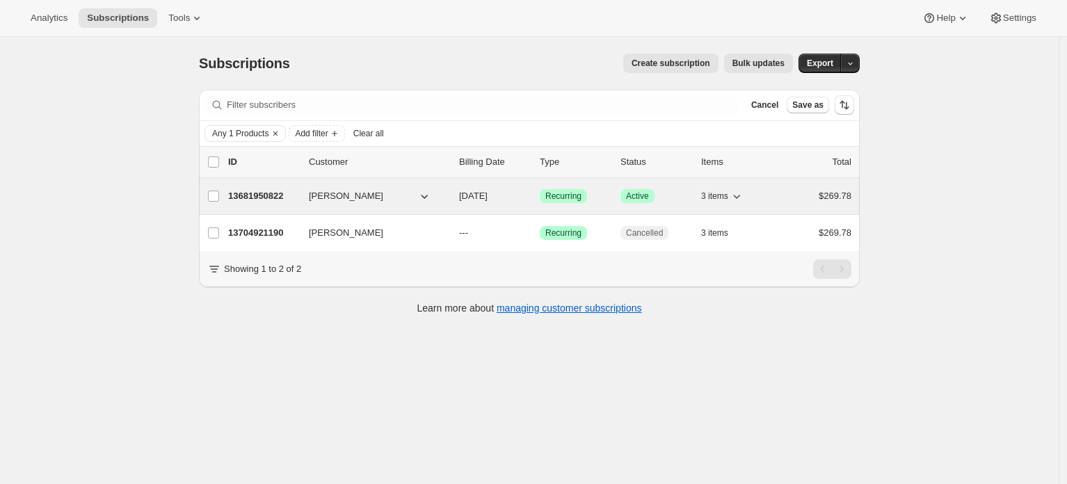
click at [242, 197] on p "13681950822" at bounding box center [263, 196] width 70 height 14
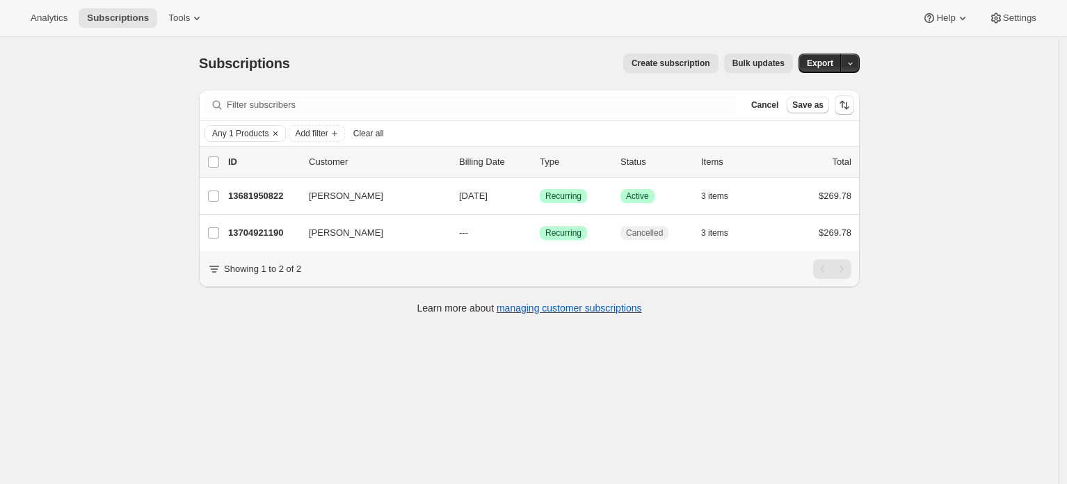
drag, startPoint x: 147, startPoint y: 193, endPoint x: 230, endPoint y: 154, distance: 92.1
click at [202, 168] on div "Subscriptions. This page is ready Subscriptions Create subscription Bulk update…" at bounding box center [529, 279] width 1058 height 484
click at [245, 129] on span "Any 1 Products" at bounding box center [240, 133] width 56 height 11
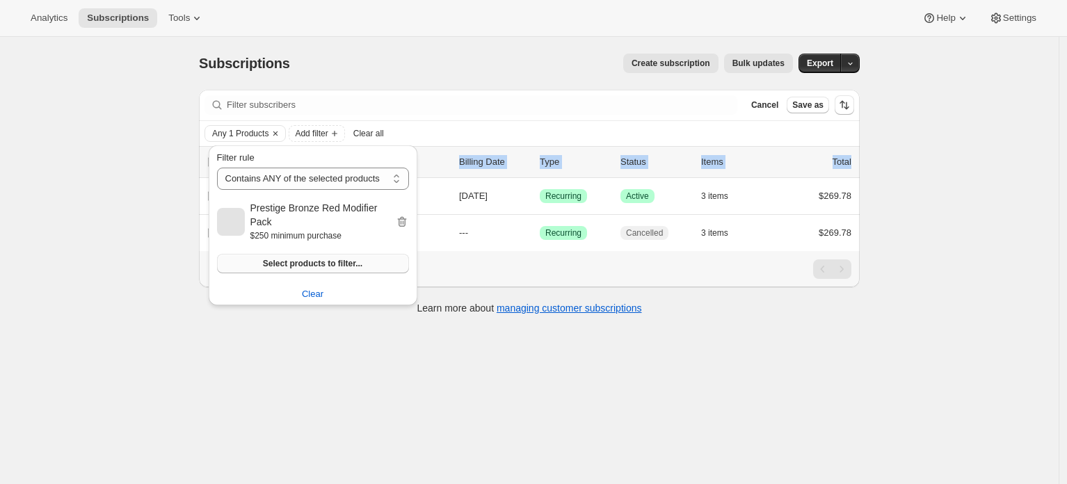
click at [264, 266] on span "Select products to filter..." at bounding box center [312, 263] width 99 height 11
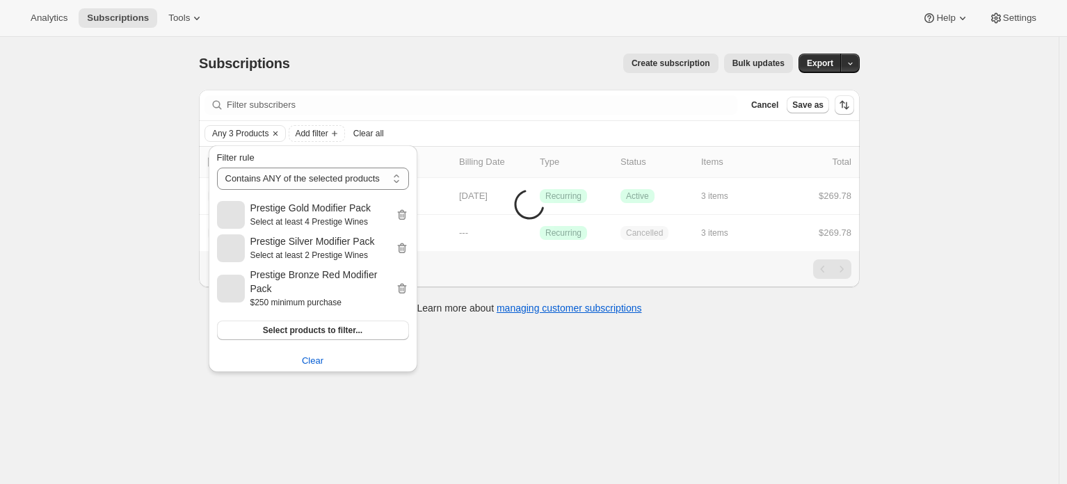
click at [923, 238] on div "Subscriptions. This page is ready Subscriptions Create subscription Bulk update…" at bounding box center [529, 279] width 1058 height 484
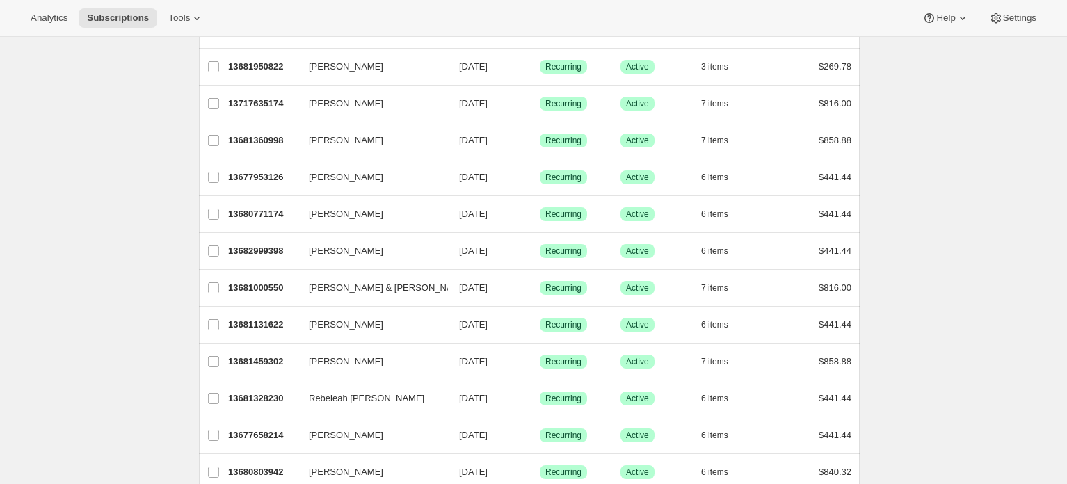
scroll to position [190, 0]
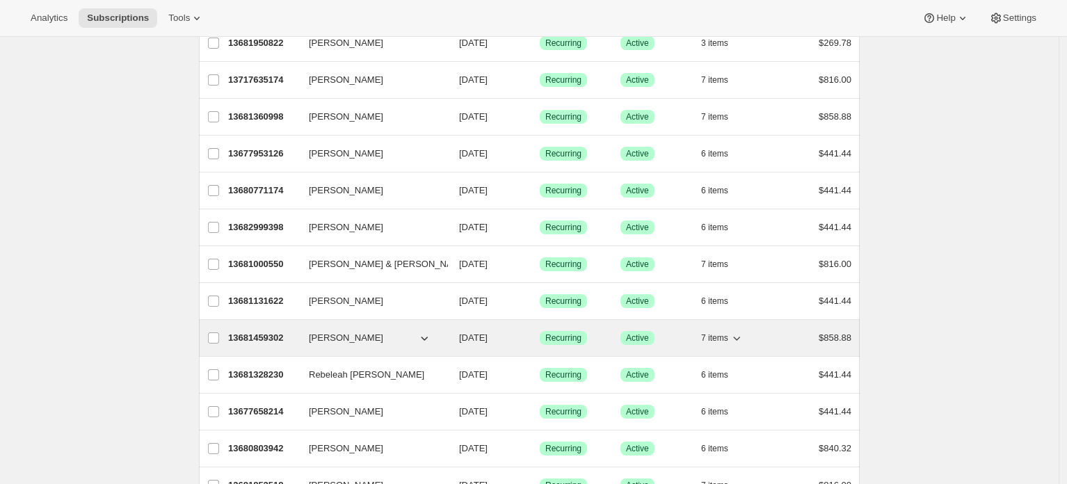
click at [272, 340] on p "13681459302" at bounding box center [263, 338] width 70 height 14
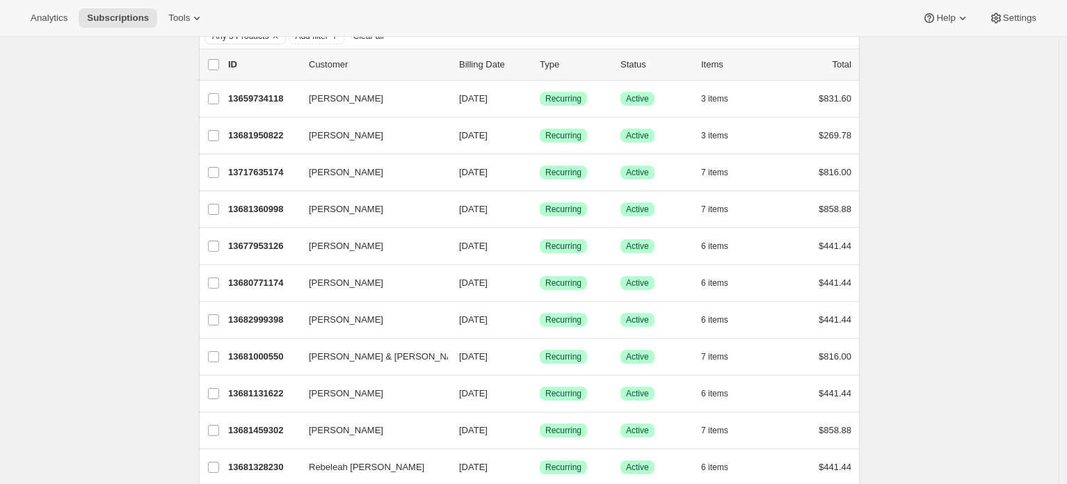
scroll to position [0, 0]
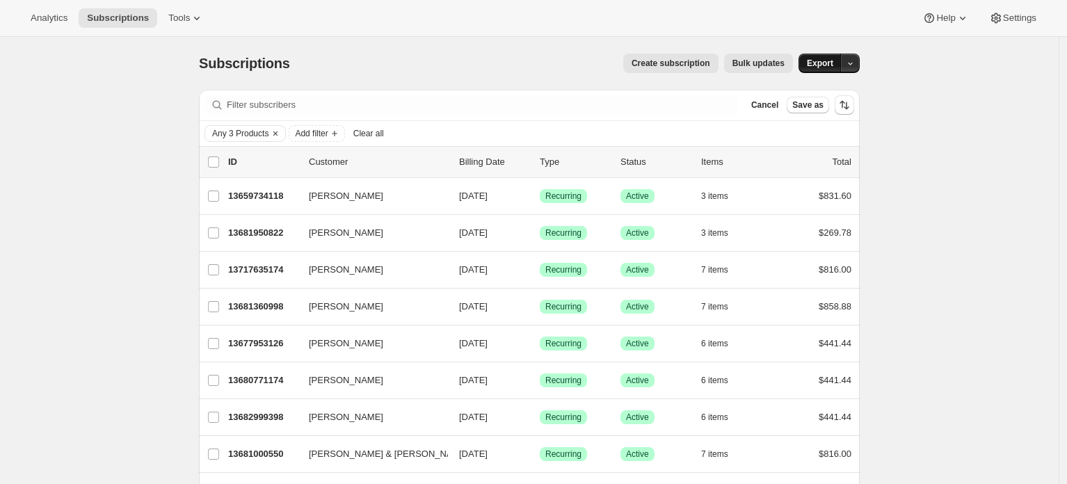
click at [825, 66] on span "Export" at bounding box center [819, 63] width 26 height 11
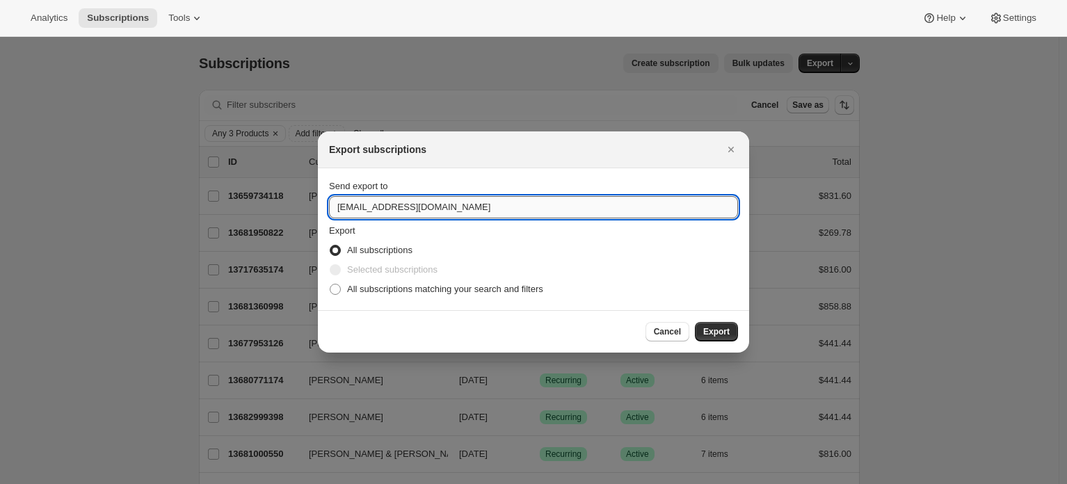
click at [499, 209] on input "wineshop@craggyrange.com" at bounding box center [533, 207] width 409 height 22
type input "brian@awtomic.com"
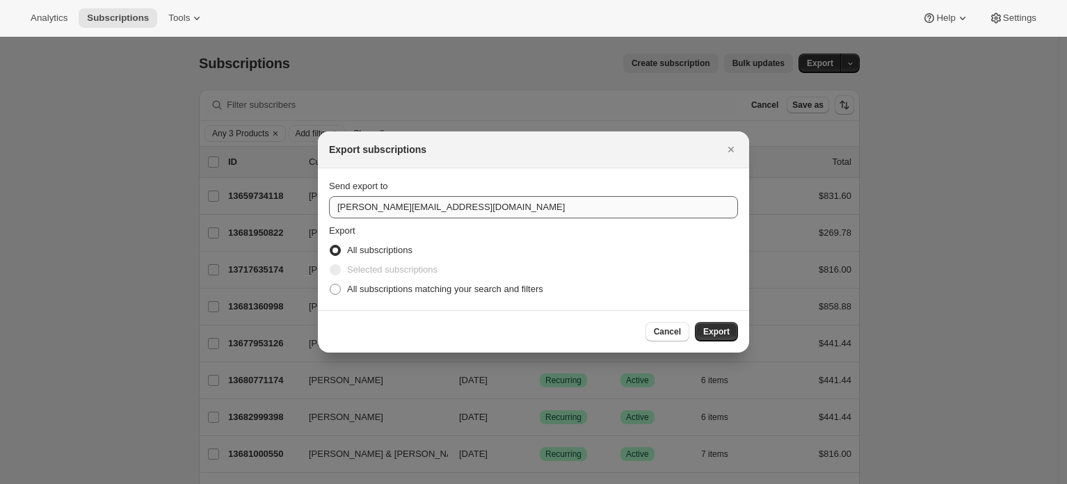
click at [330, 284] on input "All subscriptions matching your search and filters" at bounding box center [330, 284] width 1 height 1
radio input "true"
click at [695, 322] on button "Export" at bounding box center [716, 331] width 43 height 19
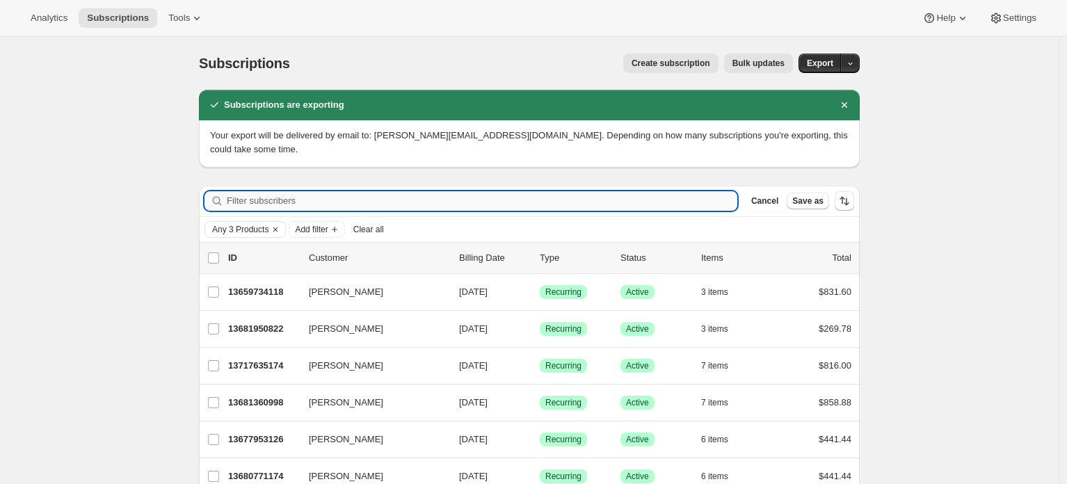
click at [448, 191] on input "Filter subscribers" at bounding box center [482, 200] width 510 height 19
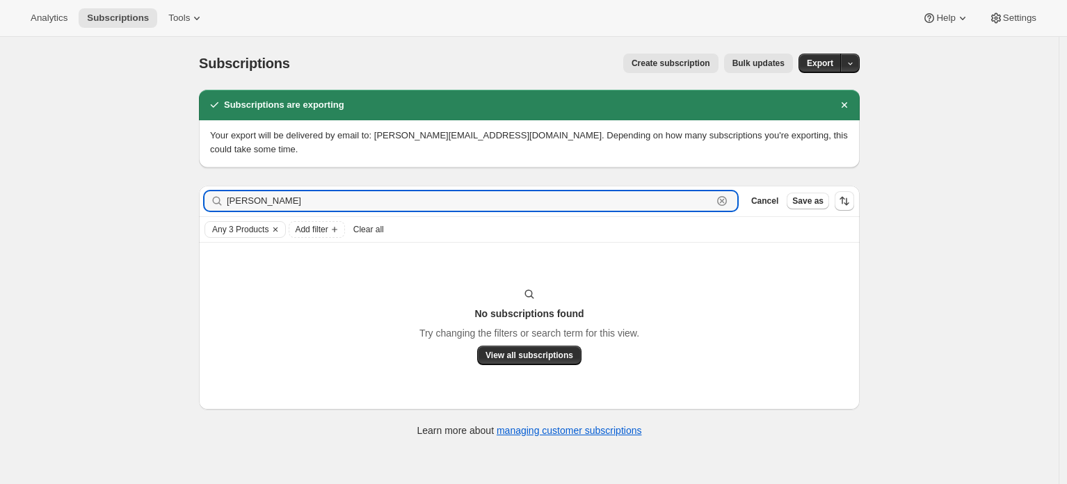
type input "russell"
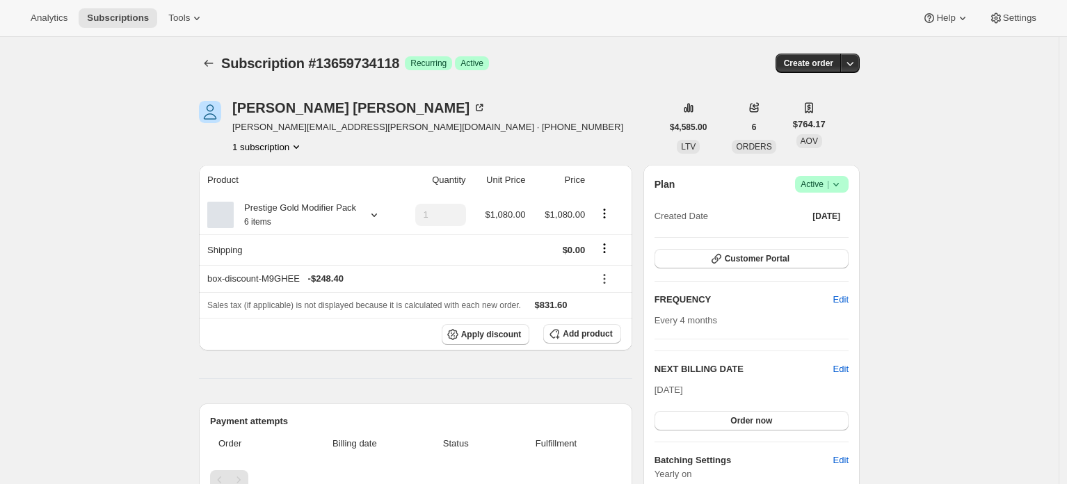
click at [216, 67] on icon "Subscriptions" at bounding box center [209, 63] width 14 height 14
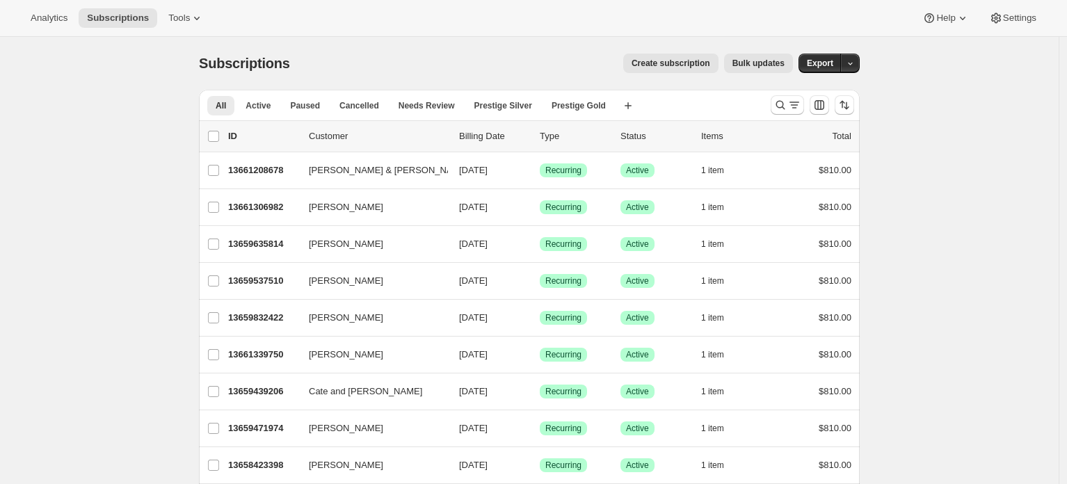
click at [332, 64] on div "Create subscription Bulk updates" at bounding box center [550, 63] width 486 height 19
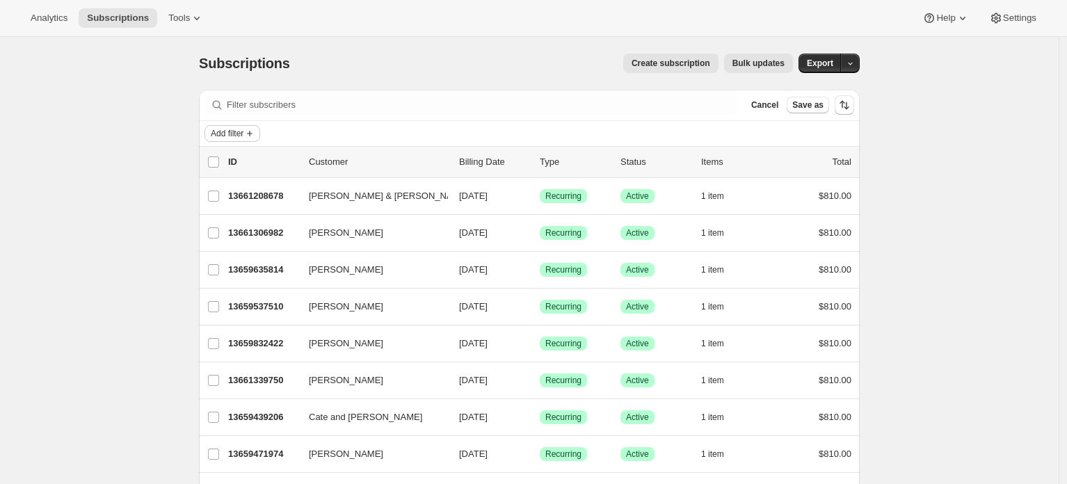
click at [243, 135] on span "Add filter" at bounding box center [227, 133] width 33 height 11
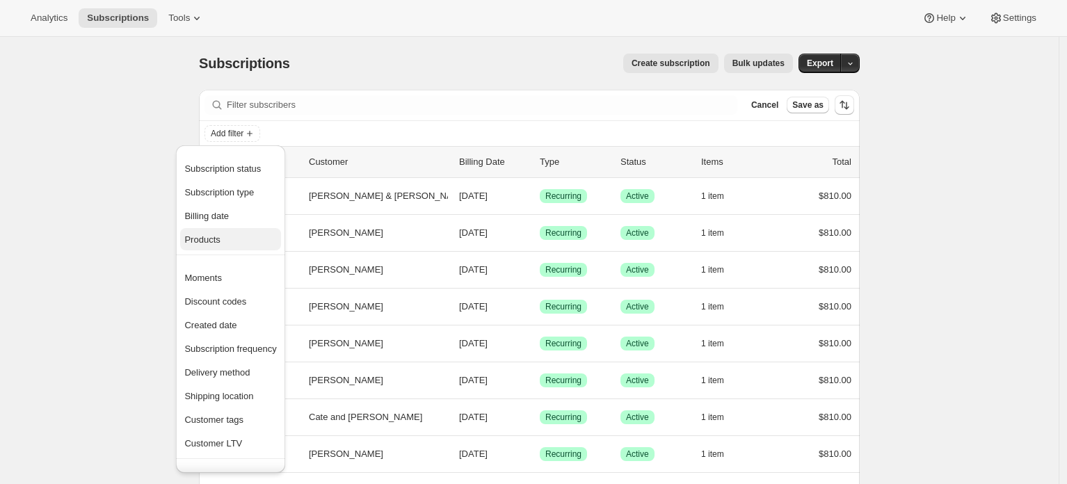
click at [259, 245] on span "Products" at bounding box center [230, 240] width 92 height 14
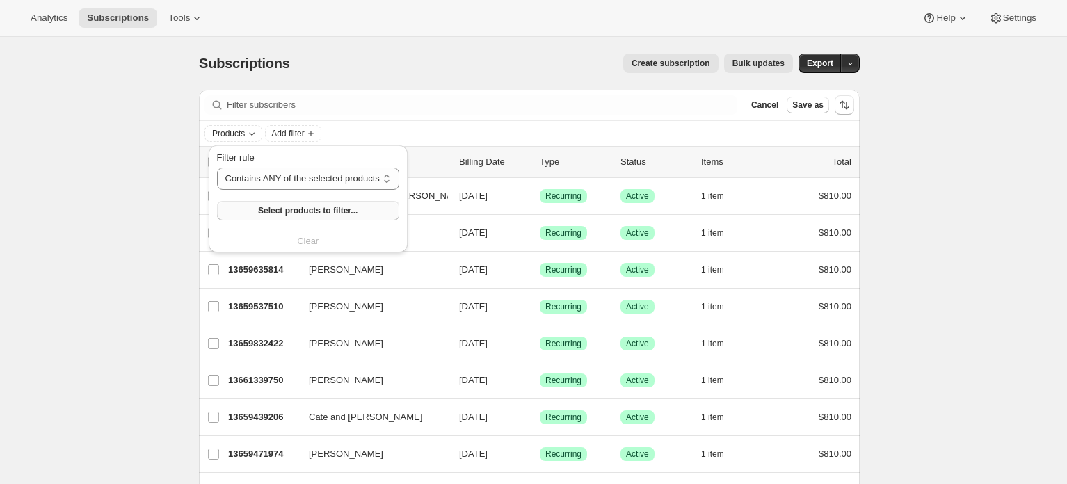
click at [351, 209] on span "Select products to filter..." at bounding box center [307, 210] width 99 height 11
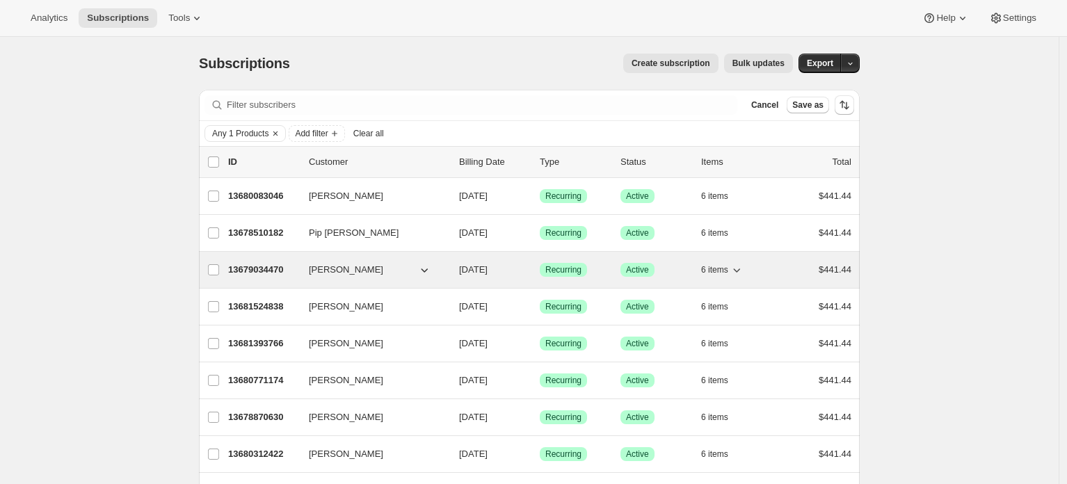
click at [249, 273] on p "13679034470" at bounding box center [263, 270] width 70 height 14
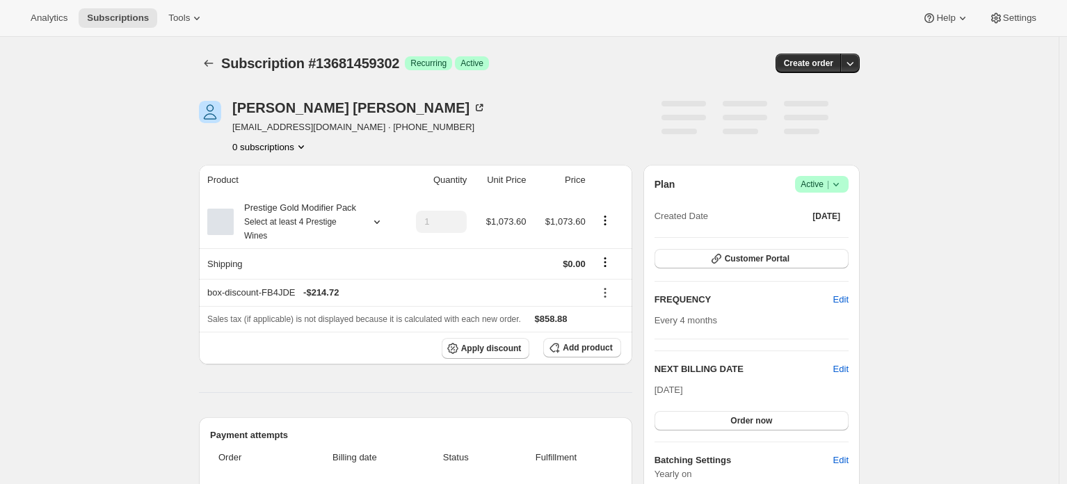
click at [521, 143] on div "[PERSON_NAME] [EMAIL_ADDRESS][DOMAIN_NAME] · [PHONE_NUMBER] subscription" at bounding box center [430, 127] width 462 height 53
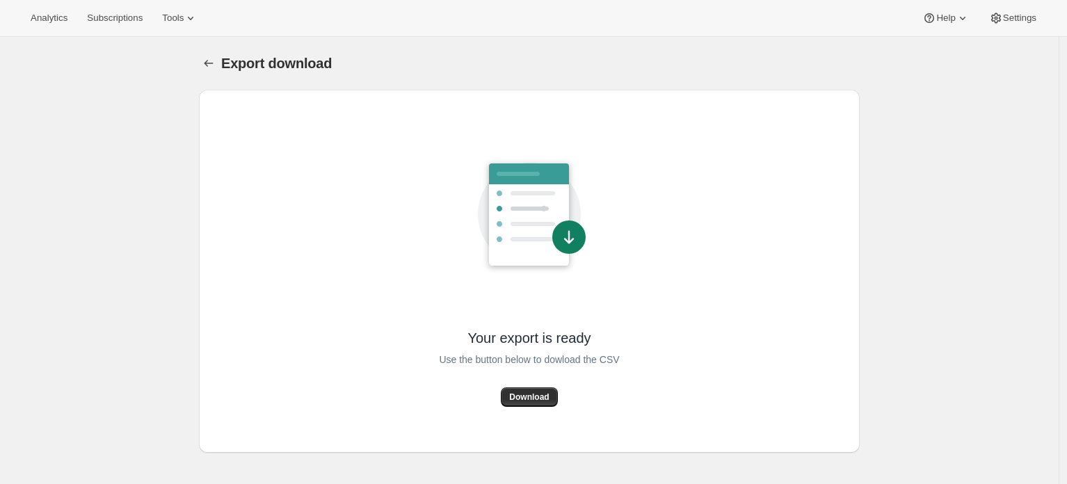
click at [186, 140] on div "Export download. This page is ready Export download Your export is ready Use th…" at bounding box center [529, 245] width 694 height 416
click at [186, 145] on div "Export download. This page is ready Export download Your export is ready Use th…" at bounding box center [529, 245] width 694 height 416
click at [367, 186] on div "Your export is ready Use the button below to dowload the CSV Download" at bounding box center [529, 271] width 638 height 341
drag, startPoint x: 478, startPoint y: 372, endPoint x: 510, endPoint y: 396, distance: 39.6
click at [505, 396] on div "Your export is ready Use the button below to dowload the CSV Download" at bounding box center [529, 271] width 180 height 271
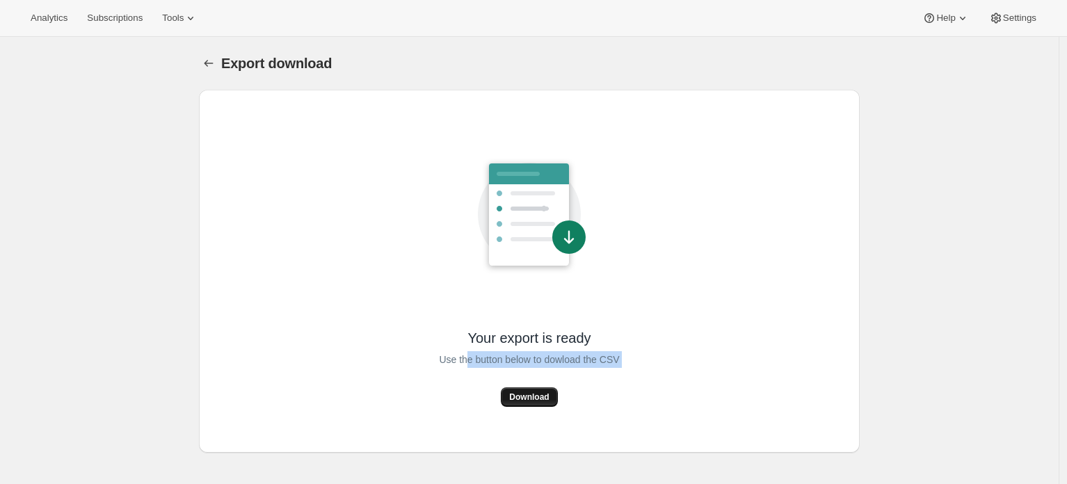
click at [517, 393] on span "Download" at bounding box center [529, 396] width 40 height 11
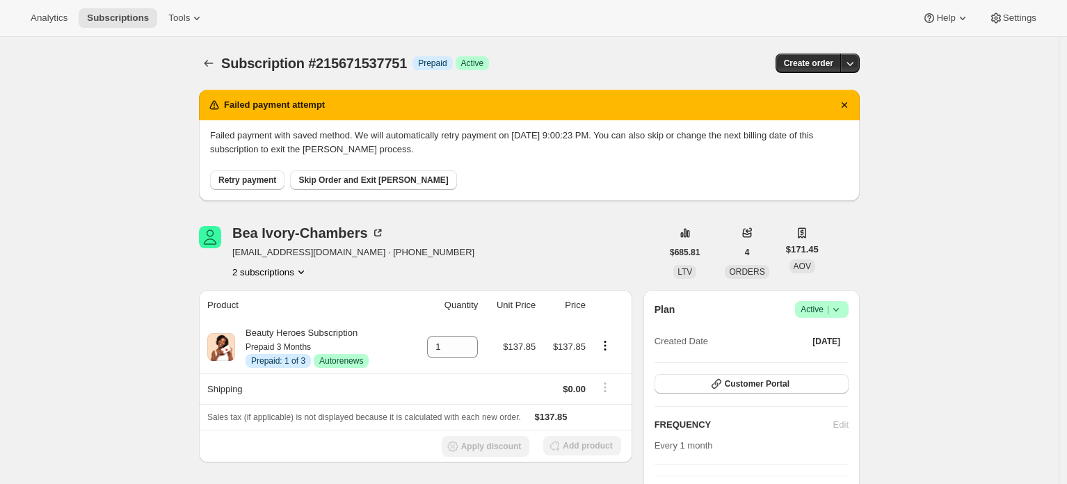
click at [365, 63] on span "Subscription #215671537751" at bounding box center [314, 63] width 186 height 15
copy span "215671537751"
click at [350, 46] on div "Subscription #215671537751. This page is ready Subscription #215671537751 Info …" at bounding box center [529, 63] width 660 height 53
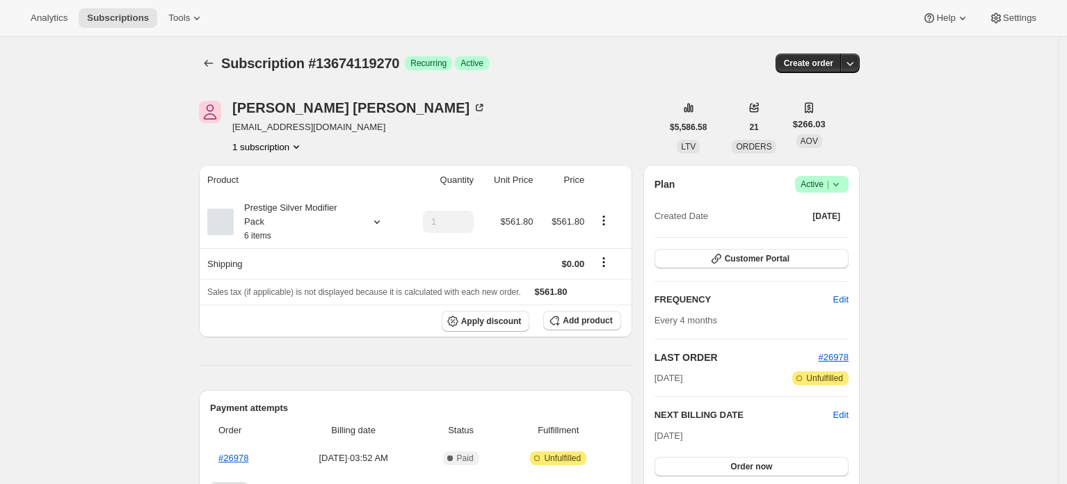
drag, startPoint x: 24, startPoint y: 179, endPoint x: 63, endPoint y: 204, distance: 45.9
click div "Subscription #13674119270. This page is ready Subscription #13674119270 Success…"
drag, startPoint x: 554, startPoint y: 84, endPoint x: 586, endPoint y: 86, distance: 32.0
click div "Subscription #13674119270. This page is ready Subscription #13674119270 Success…"
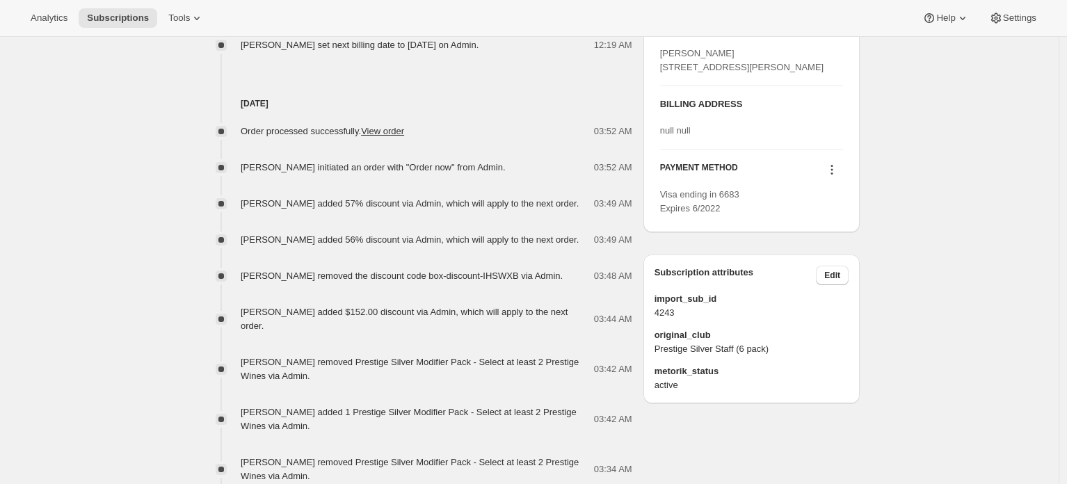
scroll to position [676, 0]
click div "SHIPPING ADDRESS Edit Joanne Deitch 17 Elbourne Street Taradale Napier HKB, 411…"
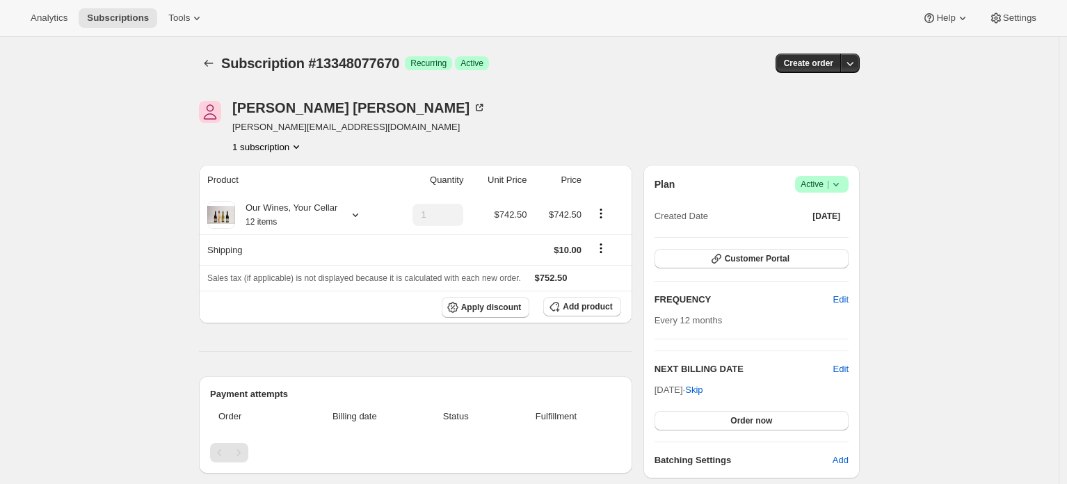
click at [186, 339] on div "Subscription #13348077670. This page is ready Subscription #13348077670 Success…" at bounding box center [529, 478] width 694 height 882
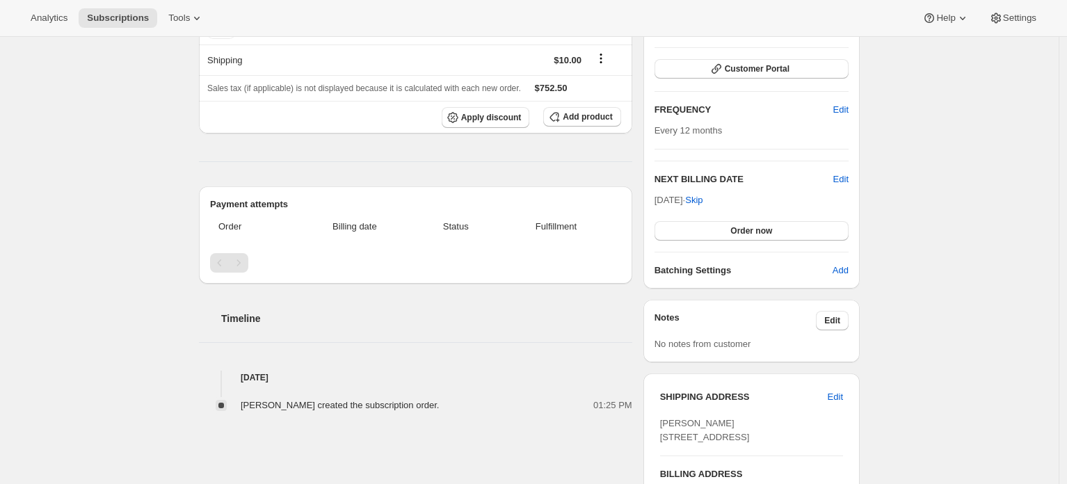
scroll to position [105, 0]
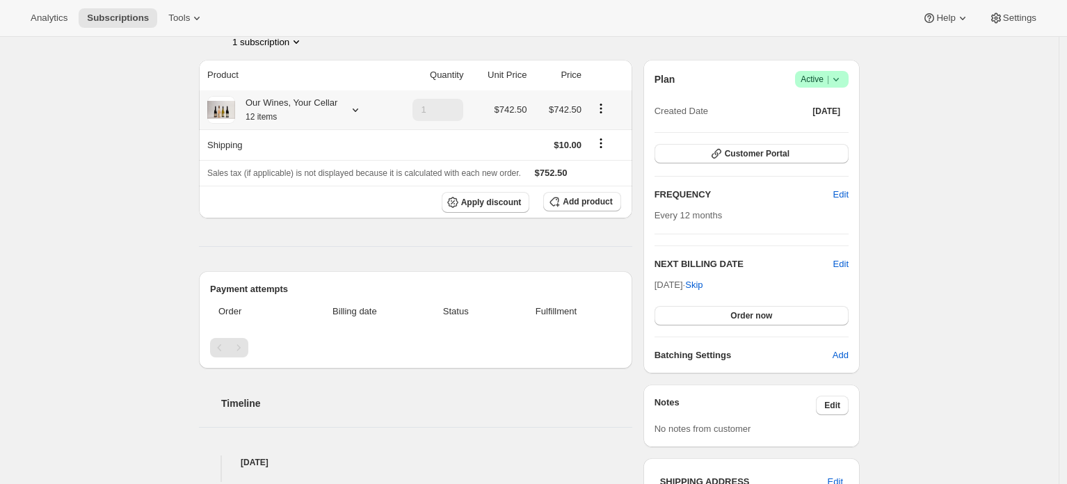
click at [307, 109] on div "Our Wines, Your Cellar 12 items" at bounding box center [286, 110] width 102 height 28
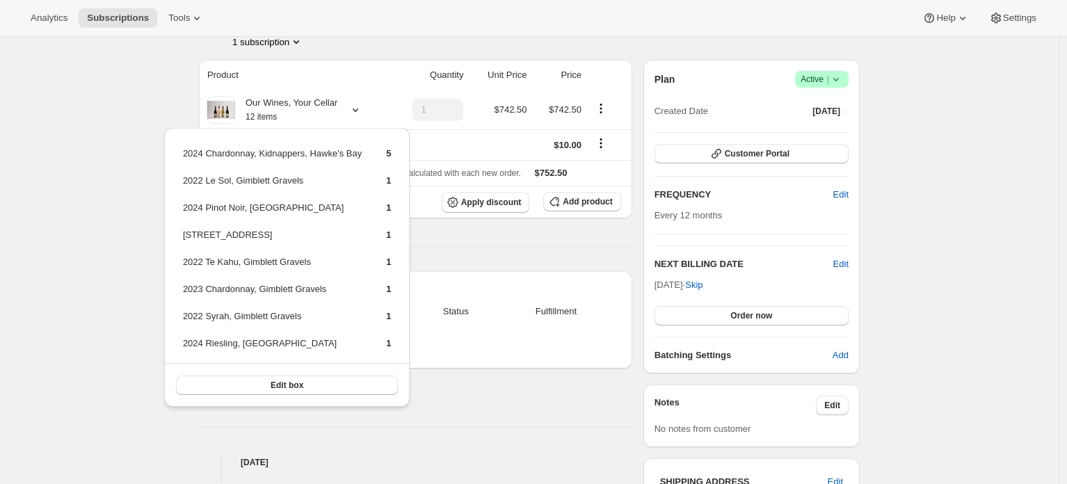
click at [144, 92] on div "Subscription #13348077670. This page is ready Subscription #13348077670 Success…" at bounding box center [529, 373] width 1058 height 882
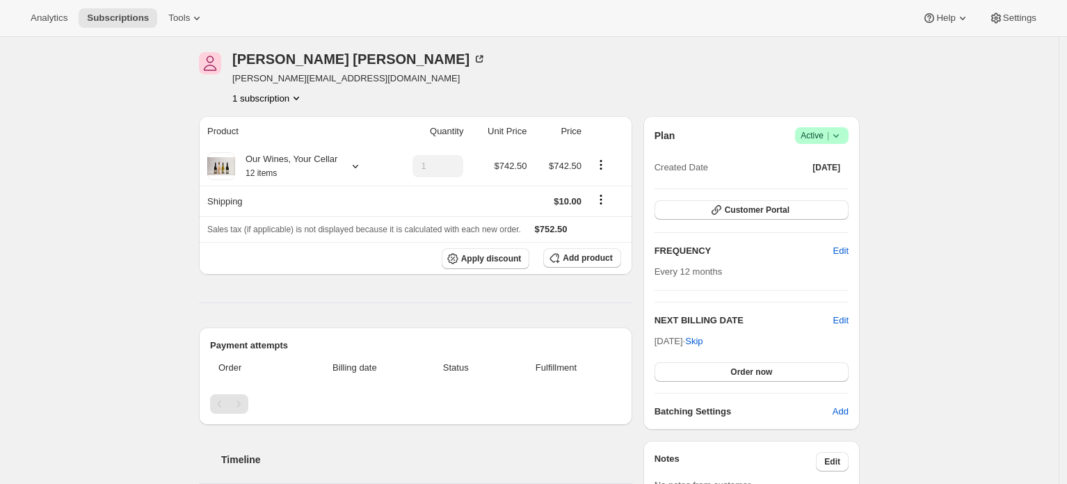
scroll to position [0, 0]
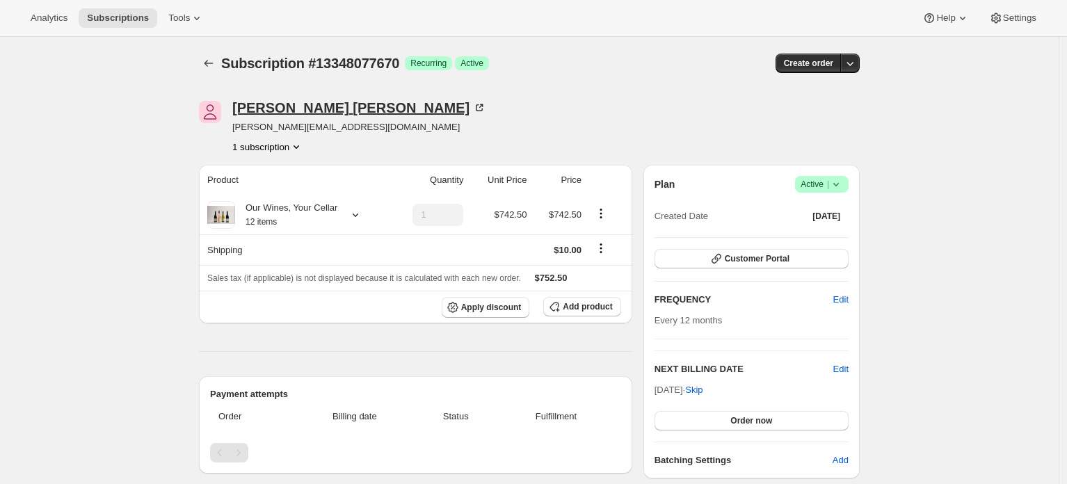
click at [273, 105] on div "Joel Stewart" at bounding box center [359, 108] width 254 height 14
click at [623, 94] on div "Joel Stewart joel@generalstudios.com 1 subscription Product Quantity Unit Price…" at bounding box center [524, 478] width 672 height 798
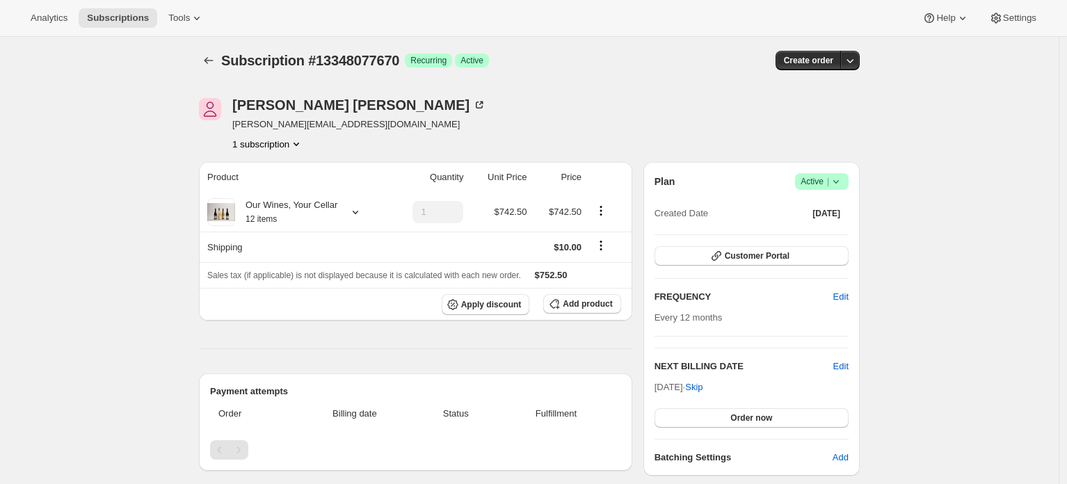
scroll to position [6, 0]
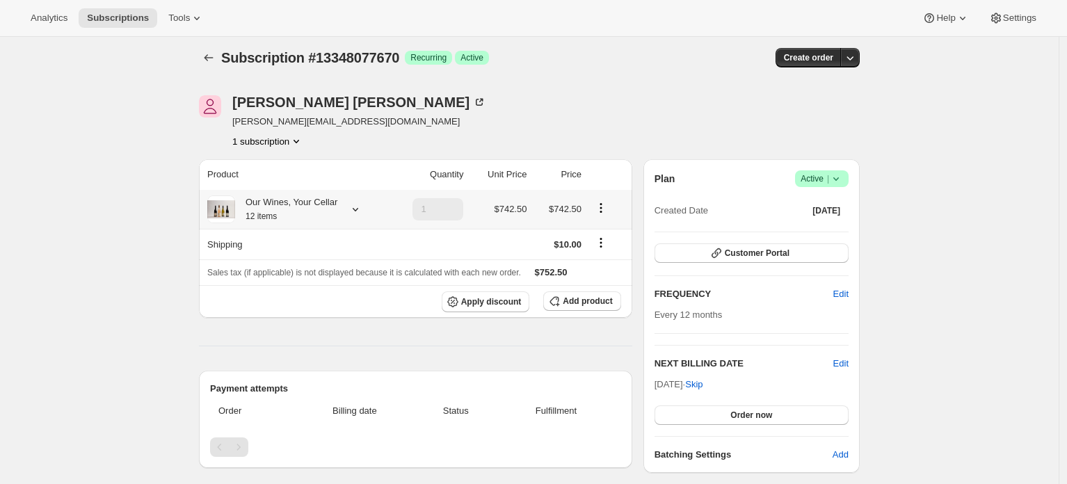
click at [332, 202] on div "Our Wines, Your Cellar 12 items" at bounding box center [286, 209] width 102 height 28
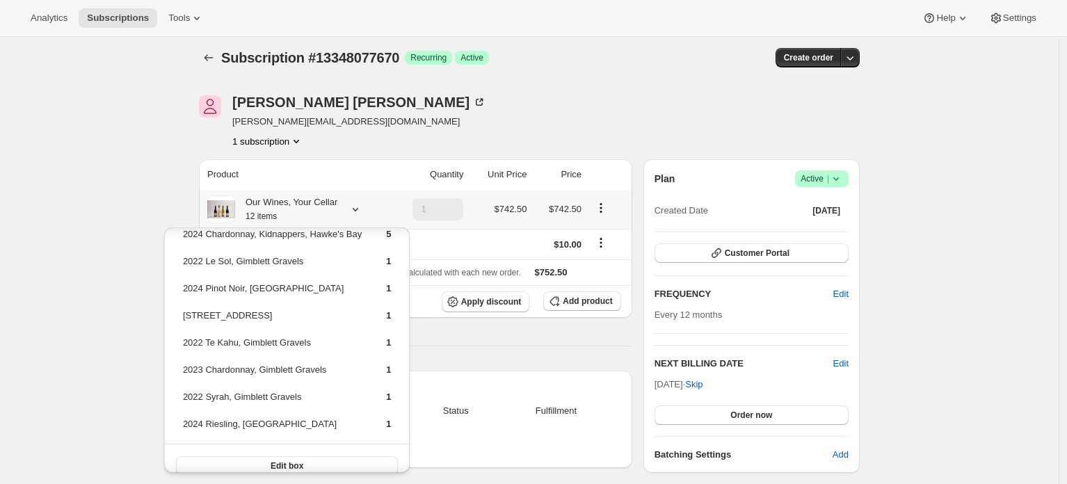
scroll to position [33, 0]
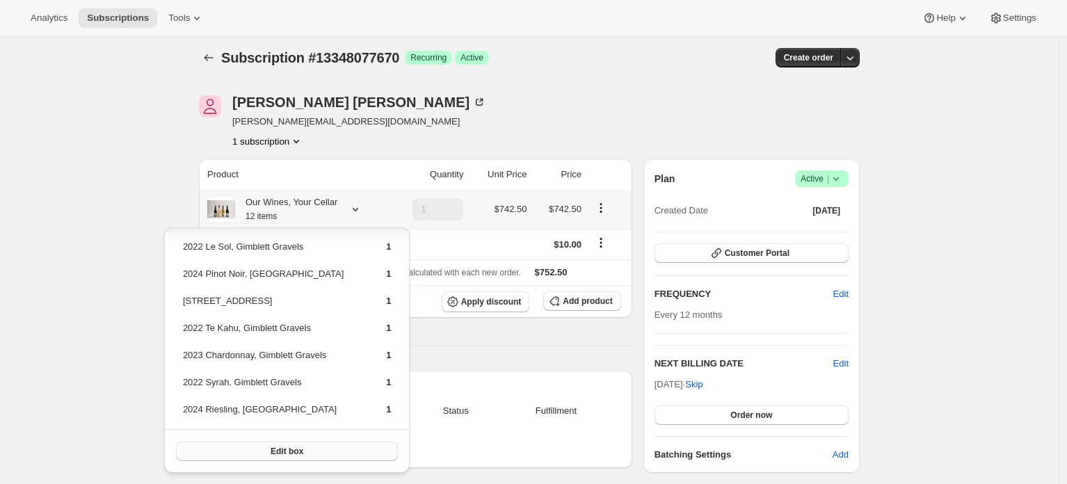
click at [277, 446] on span "Edit box" at bounding box center [286, 451] width 33 height 11
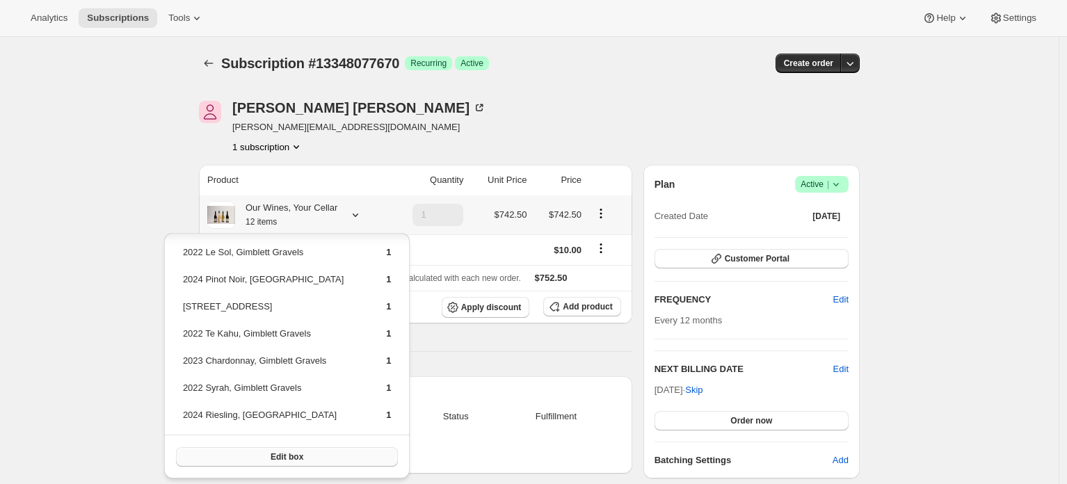
scroll to position [6, 0]
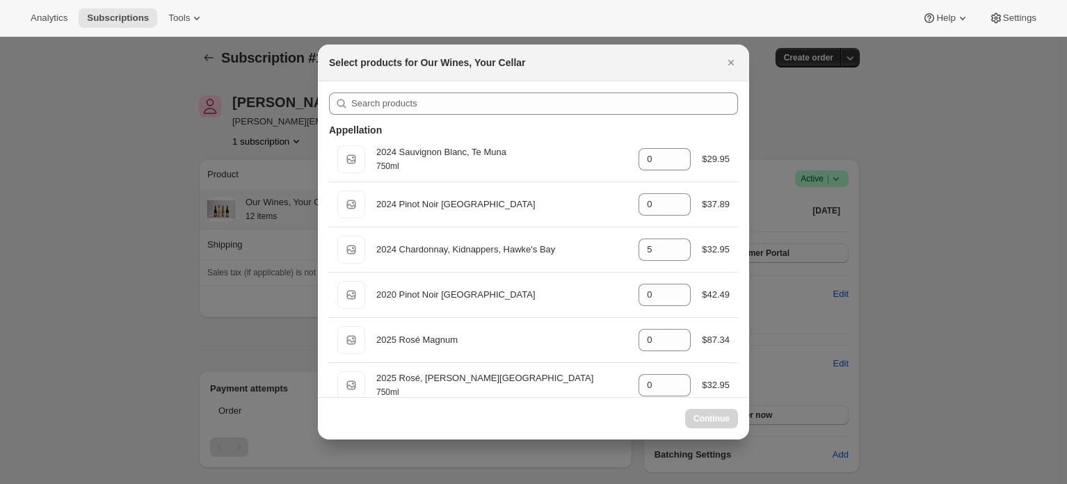
select select "gid://shopify/ProductVariant/42948192895078"
click at [730, 64] on icon "Close" at bounding box center [731, 63] width 14 height 14
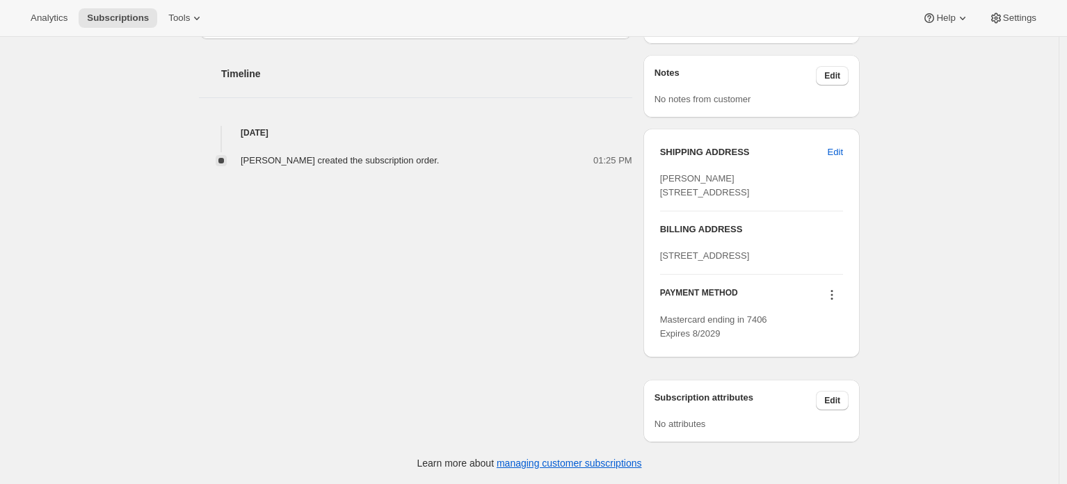
scroll to position [0, 0]
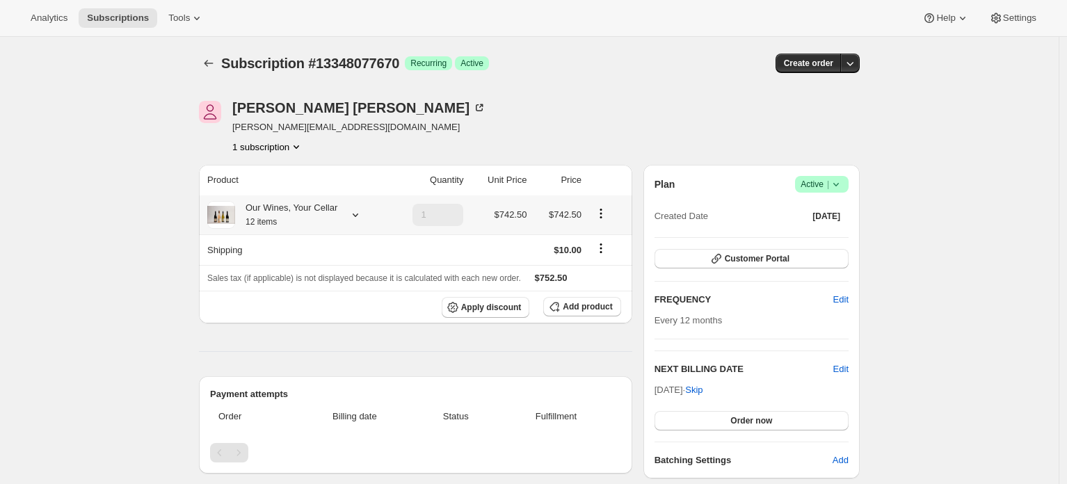
click at [235, 129] on span "joel@generalstudios.com" at bounding box center [359, 127] width 254 height 14
drag, startPoint x: 235, startPoint y: 129, endPoint x: 325, endPoint y: 127, distance: 90.4
click at [325, 127] on span "joel@generalstudios.com" at bounding box center [359, 127] width 254 height 14
copy span "joel@generalstudios.com"
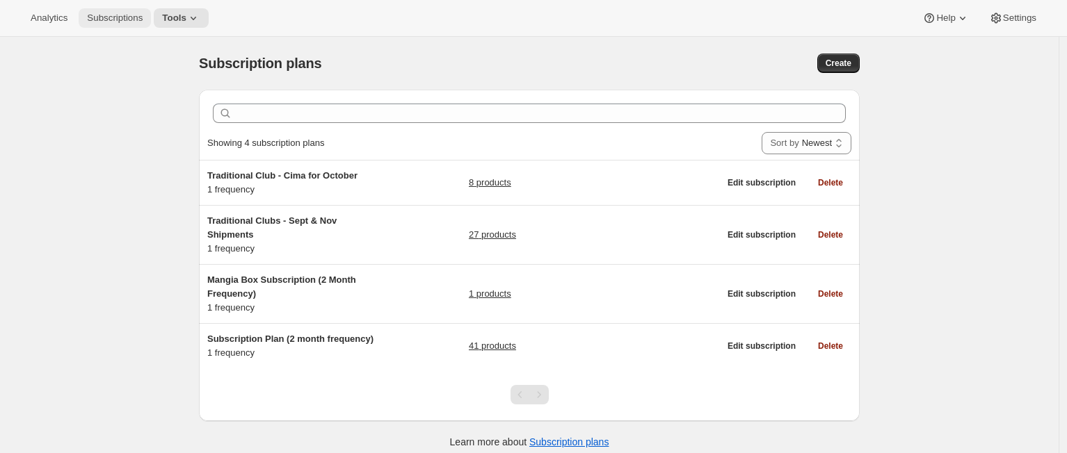
click at [150, 22] on button "Subscriptions" at bounding box center [115, 17] width 72 height 19
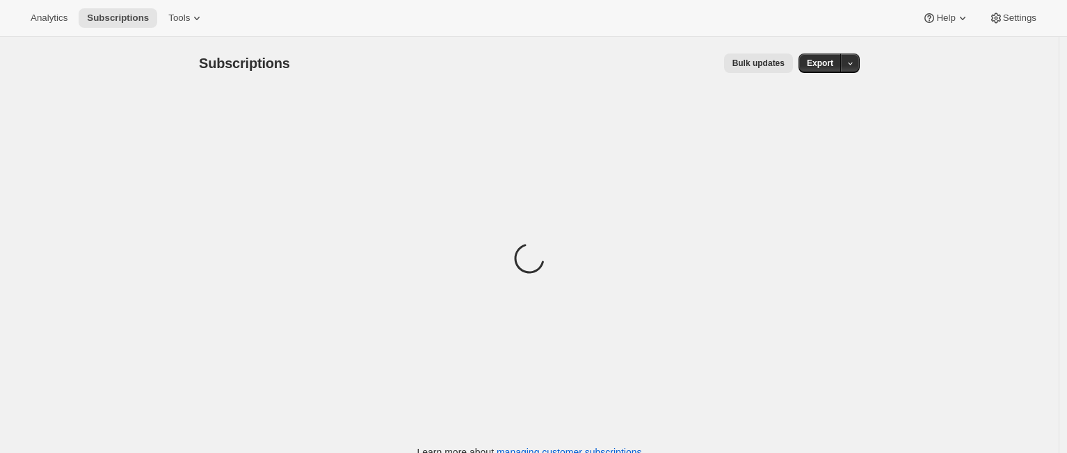
click at [507, 65] on div "Bulk updates" at bounding box center [550, 63] width 486 height 19
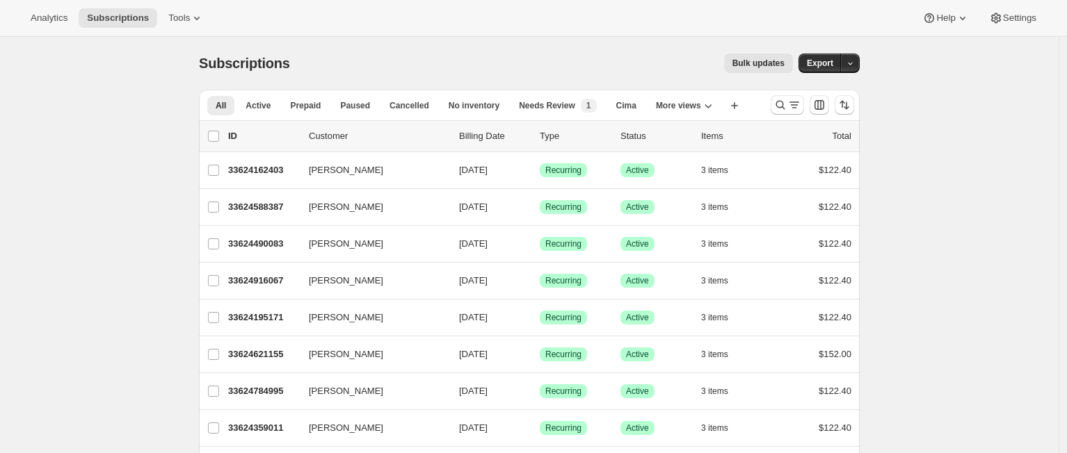
click at [821, 63] on span "Export" at bounding box center [819, 63] width 26 height 11
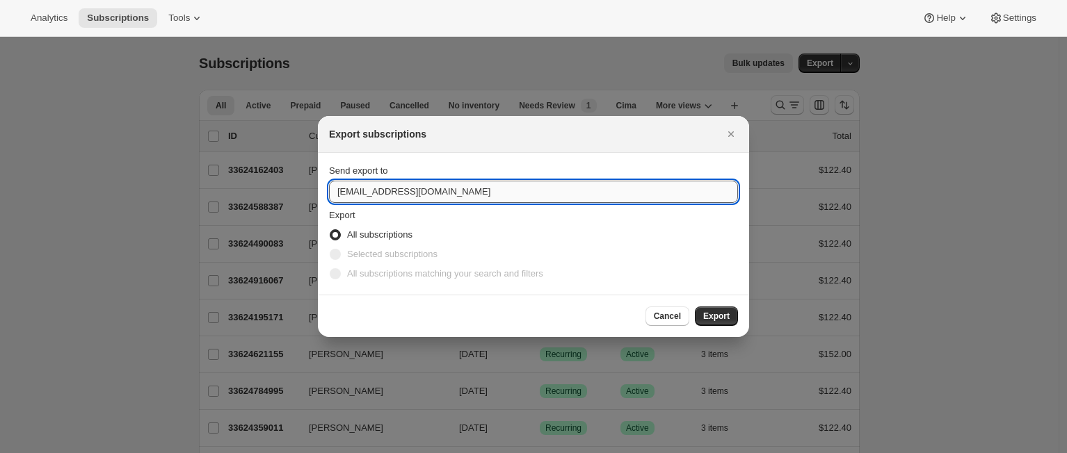
click at [441, 191] on input "[EMAIL_ADDRESS][DOMAIN_NAME]" at bounding box center [533, 192] width 409 height 22
type input "[PERSON_NAME][EMAIL_ADDRESS][DOMAIN_NAME]"
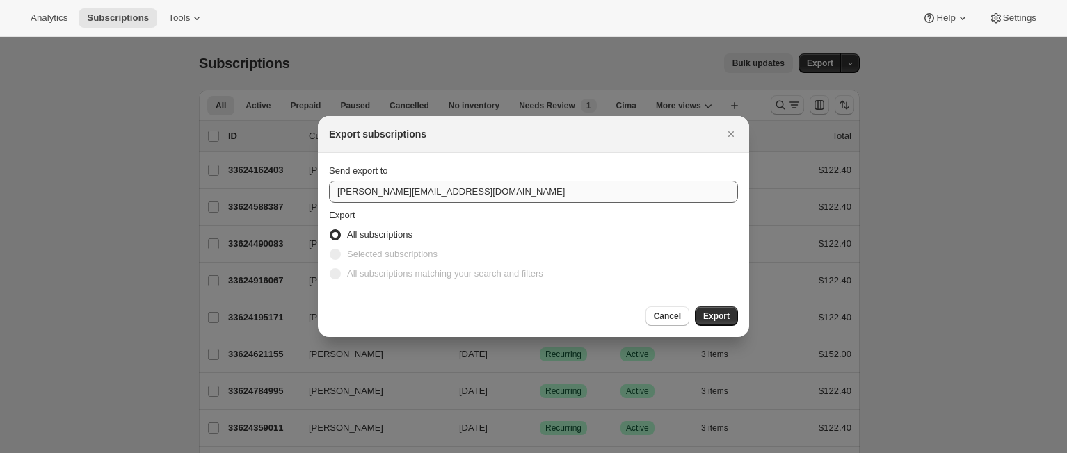
click at [695, 307] on button "Export" at bounding box center [716, 316] width 43 height 19
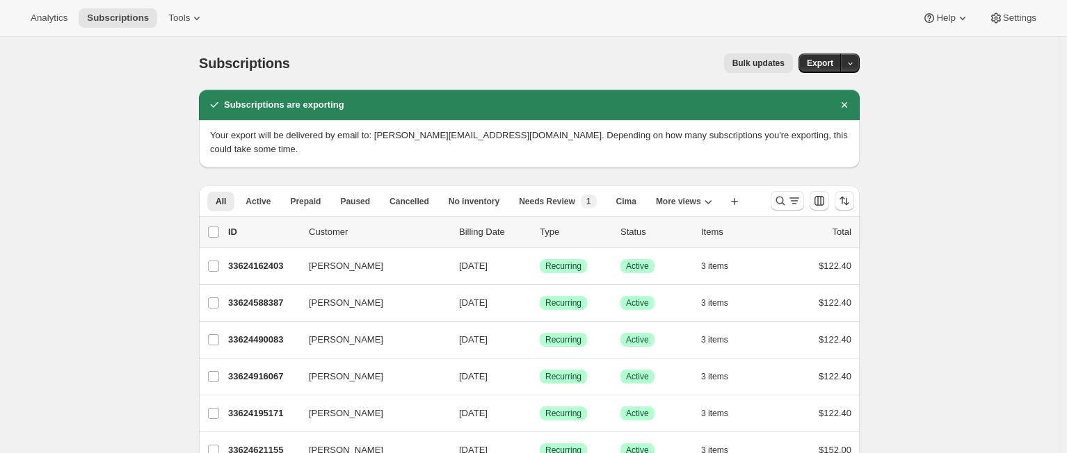
click at [373, 49] on div "Subscriptions. This page is ready Subscriptions Bulk updates More actions Bulk …" at bounding box center [529, 63] width 660 height 53
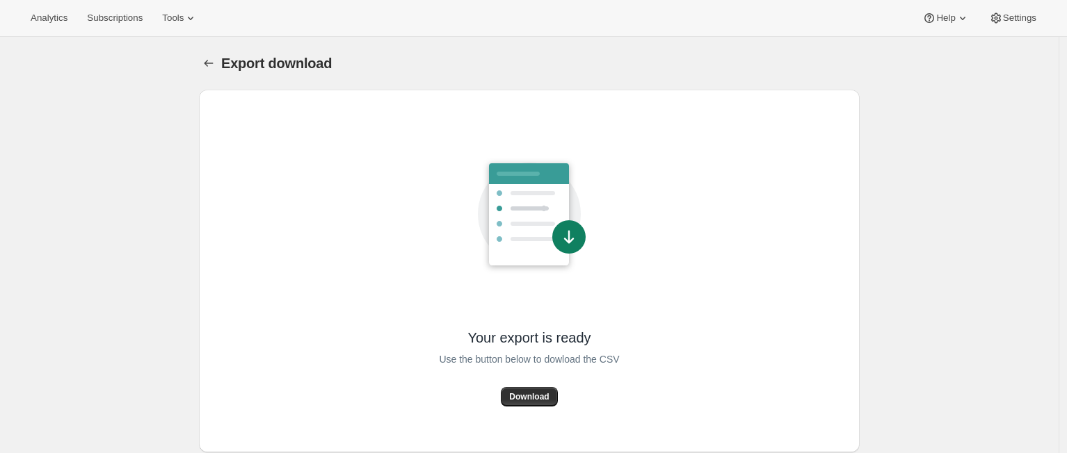
click at [435, 59] on div "Export download" at bounding box center [540, 63] width 638 height 19
click at [537, 397] on span "Download" at bounding box center [529, 396] width 40 height 11
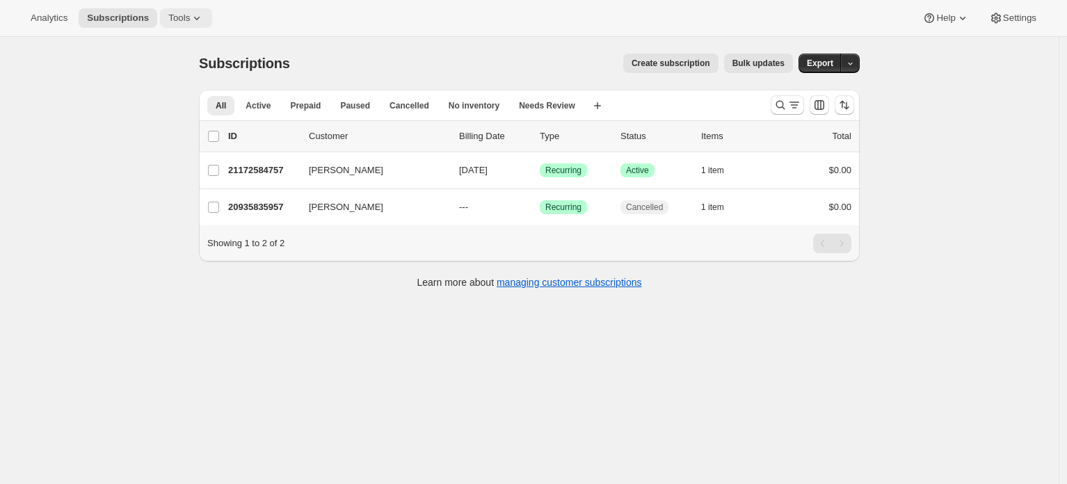
click at [190, 19] on span "Tools" at bounding box center [179, 18] width 22 height 11
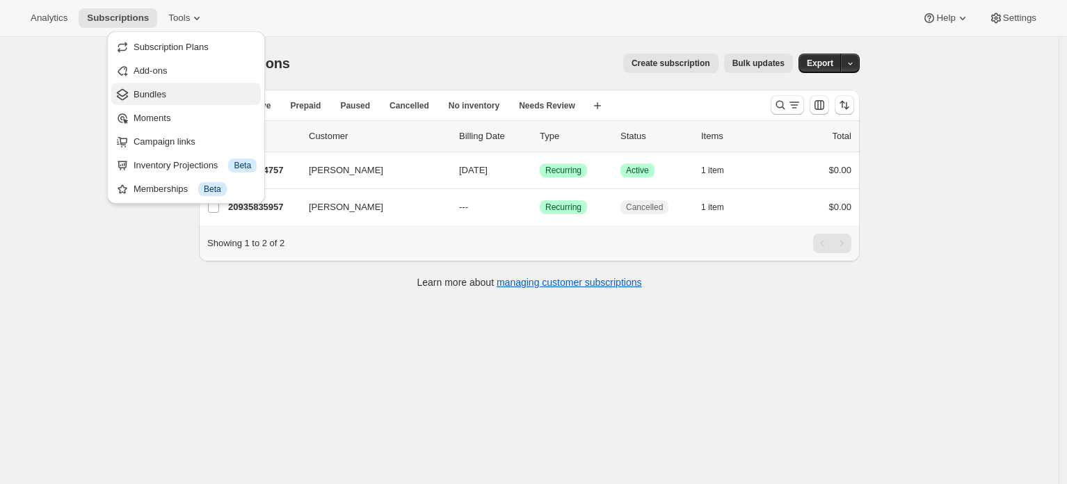
click at [193, 92] on span "Bundles" at bounding box center [194, 95] width 123 height 14
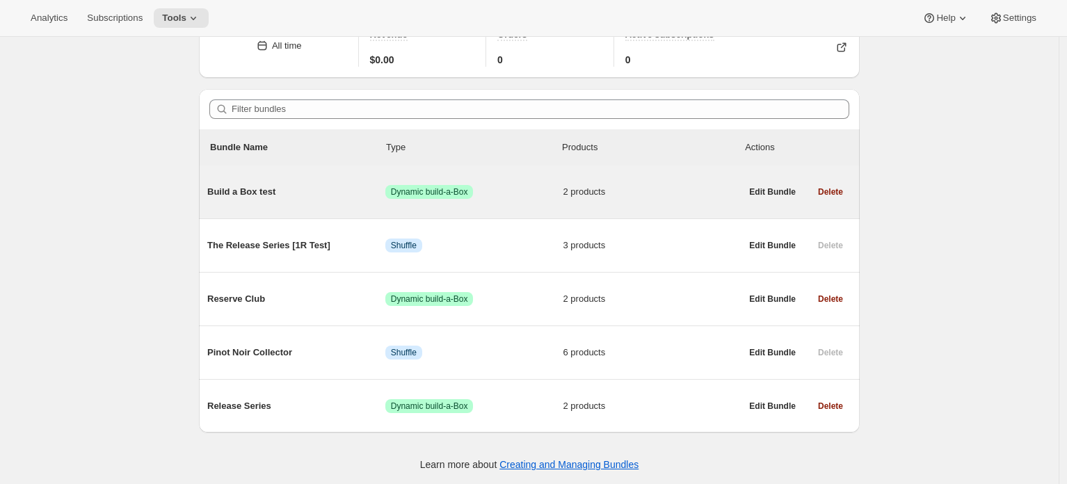
scroll to position [78, 0]
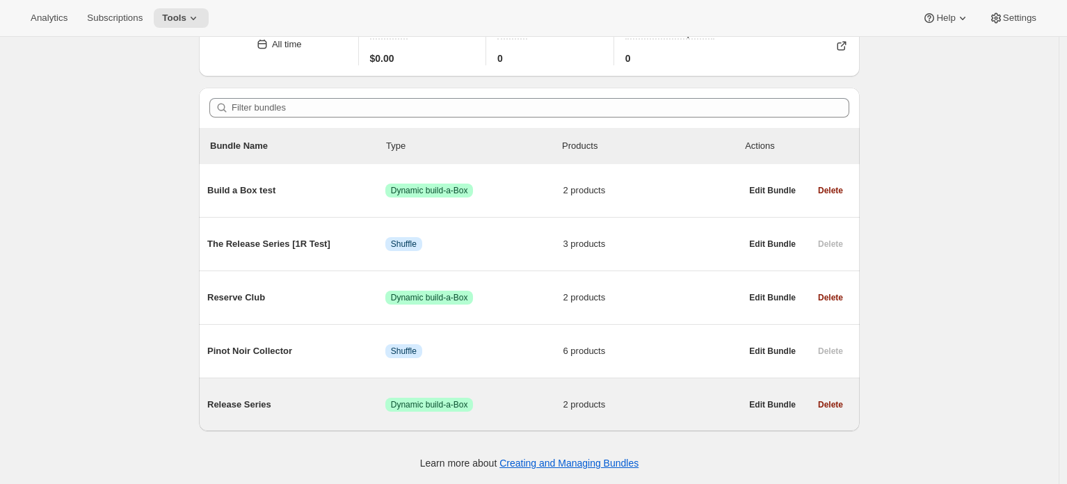
click at [250, 403] on span "Release Series" at bounding box center [296, 405] width 178 height 14
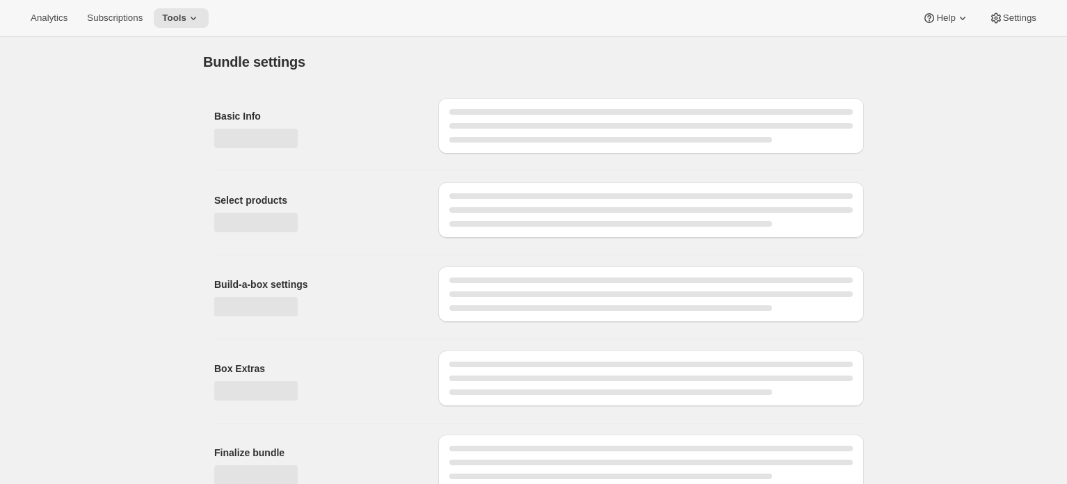
type input "Release Series"
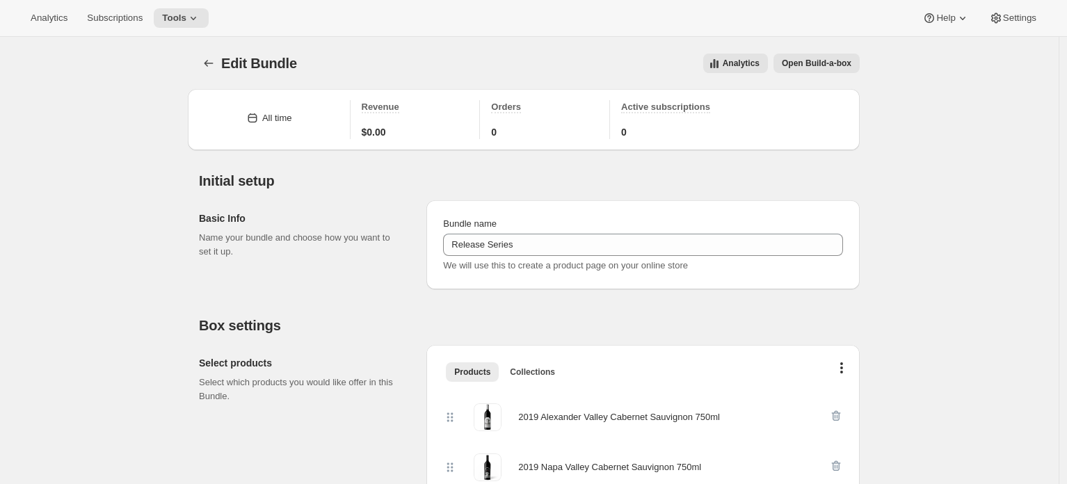
click at [843, 63] on span "Open Build-a-box" at bounding box center [816, 63] width 70 height 11
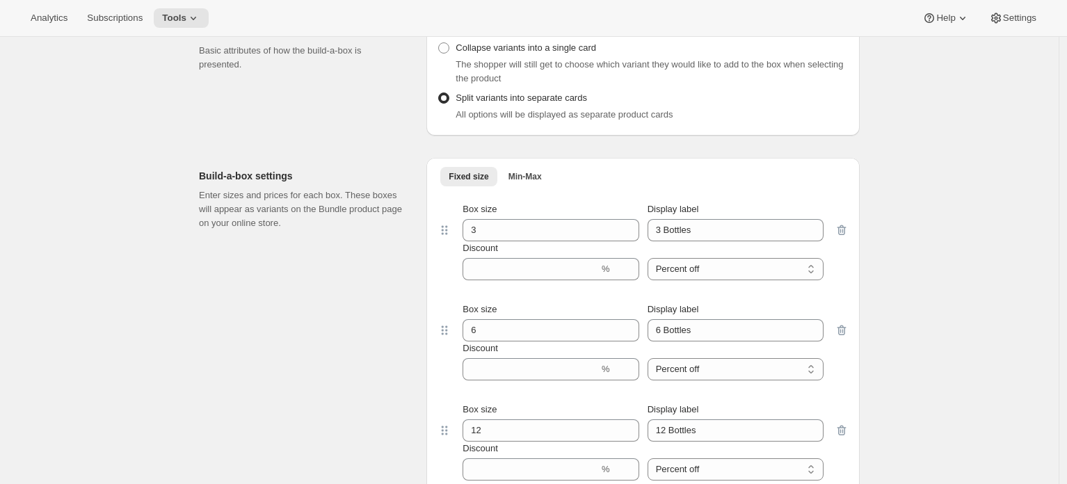
scroll to position [566, 0]
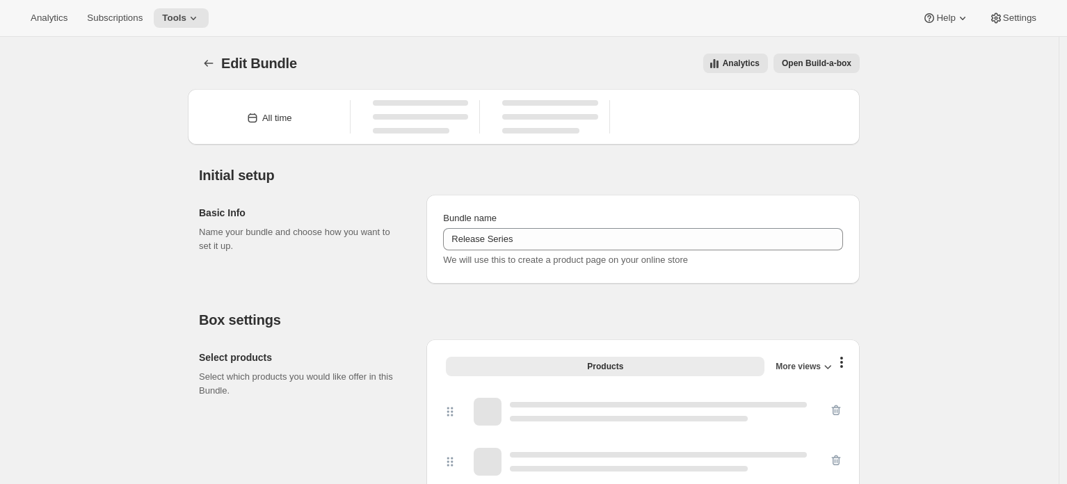
type input "Release Series"
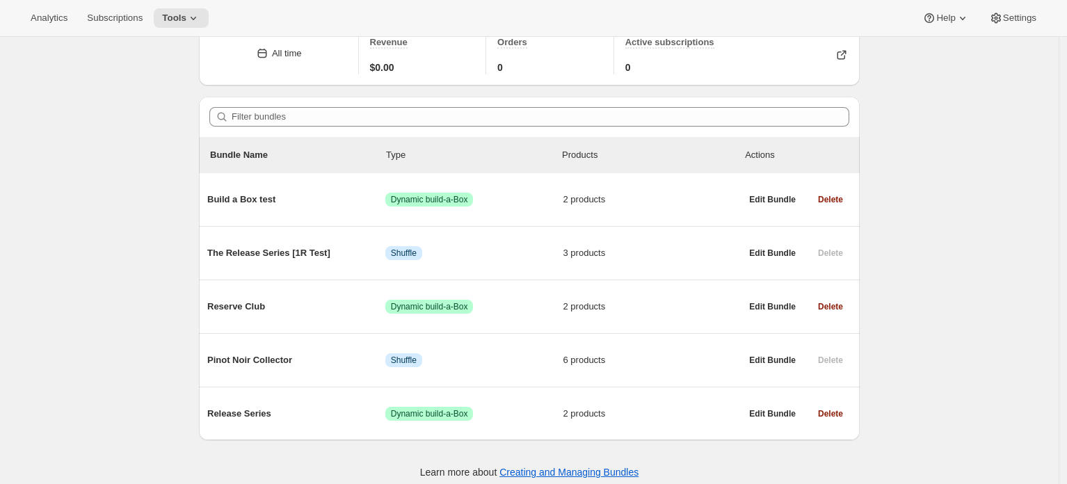
scroll to position [72, 0]
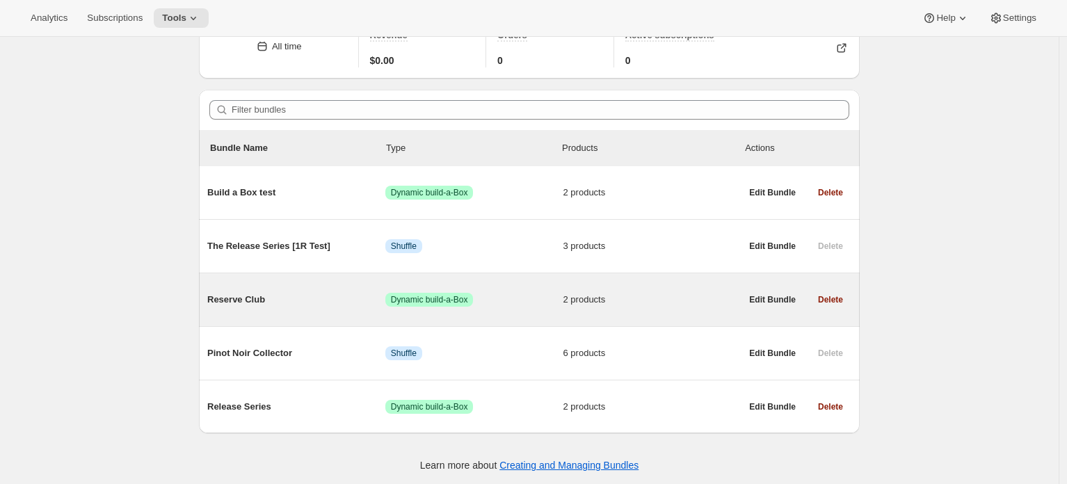
click at [620, 286] on div "Reserve Club Success Dynamic build-a-Box 2 products" at bounding box center [473, 300] width 533 height 36
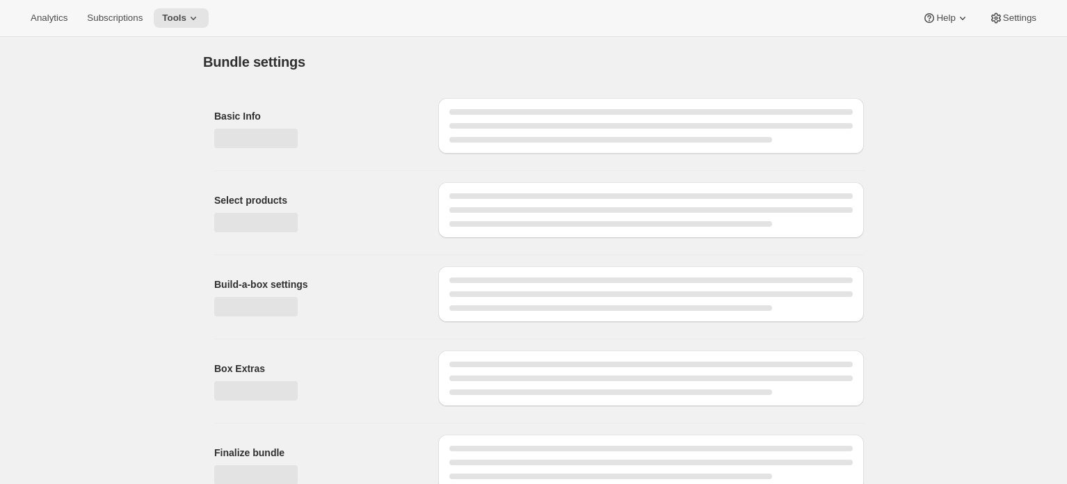
type input "Reserve Club"
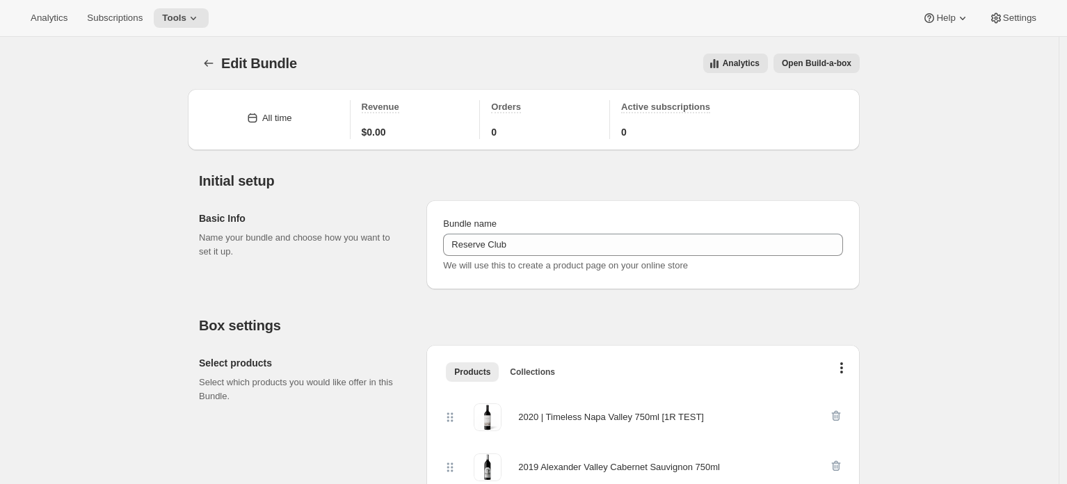
click at [851, 65] on span "Open Build-a-box" at bounding box center [816, 63] width 70 height 11
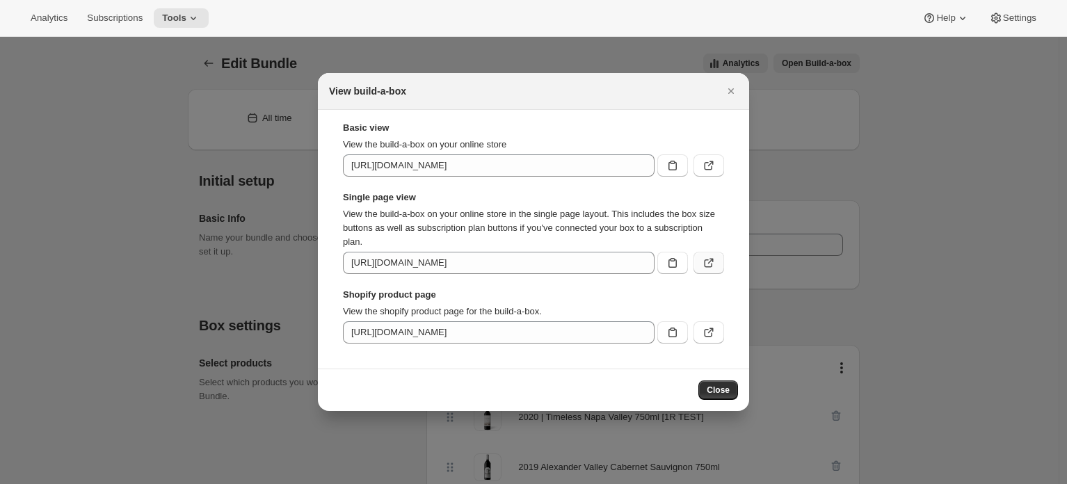
click at [713, 273] on button ":r31:" at bounding box center [708, 263] width 31 height 22
click at [708, 268] on icon ":r31:" at bounding box center [709, 263] width 14 height 14
click at [702, 263] on icon ":r31:" at bounding box center [709, 263] width 14 height 14
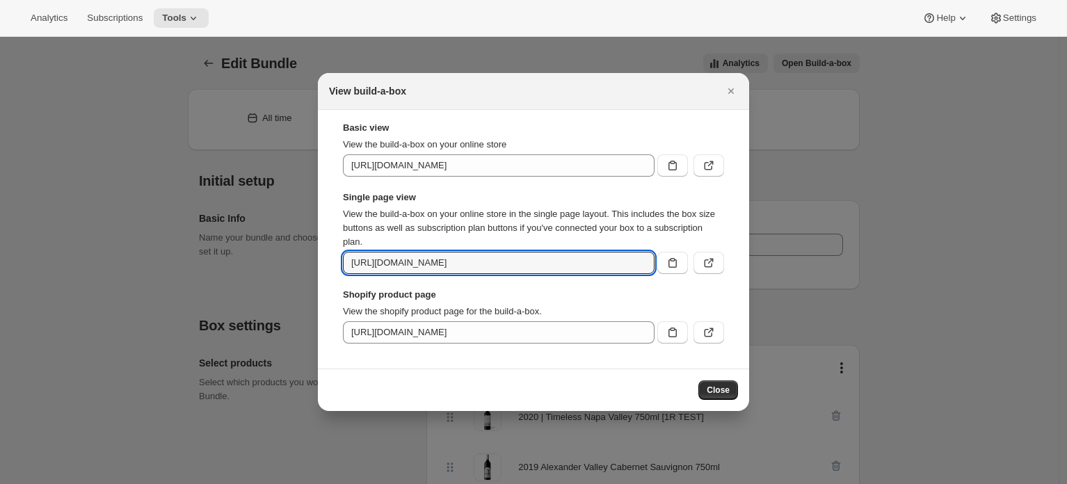
scroll to position [0, 170]
drag, startPoint x: 489, startPoint y: 263, endPoint x: 850, endPoint y: 270, distance: 361.6
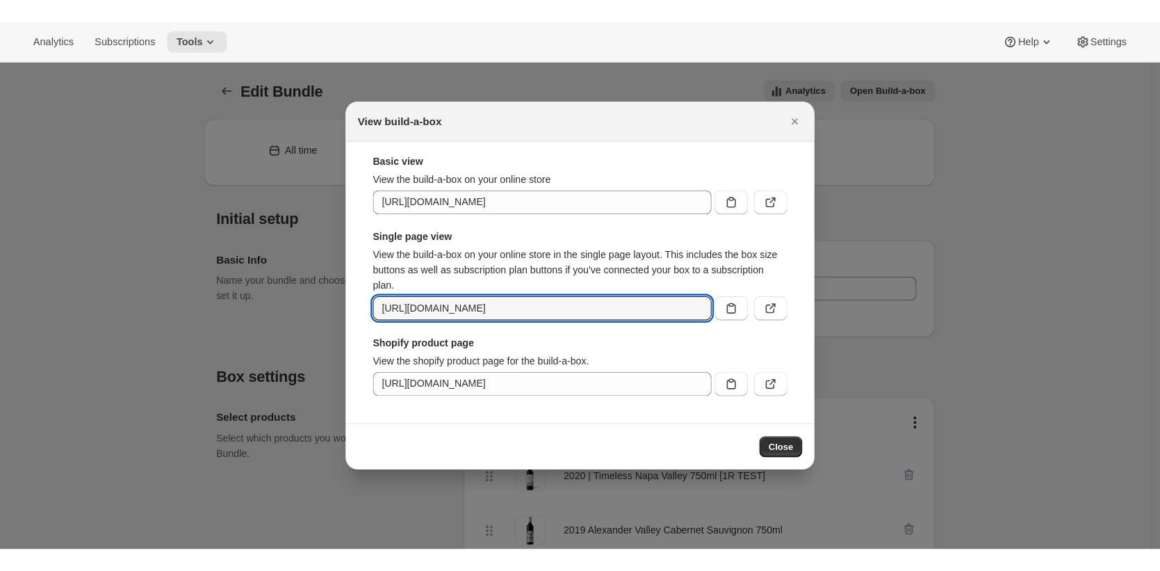
scroll to position [0, 0]
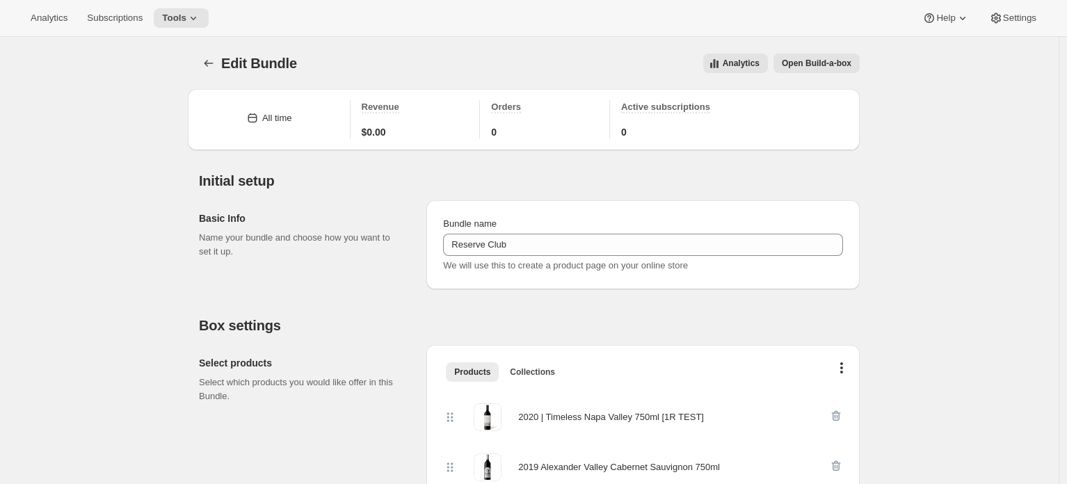
click at [841, 63] on span "Open Build-a-box" at bounding box center [816, 63] width 70 height 11
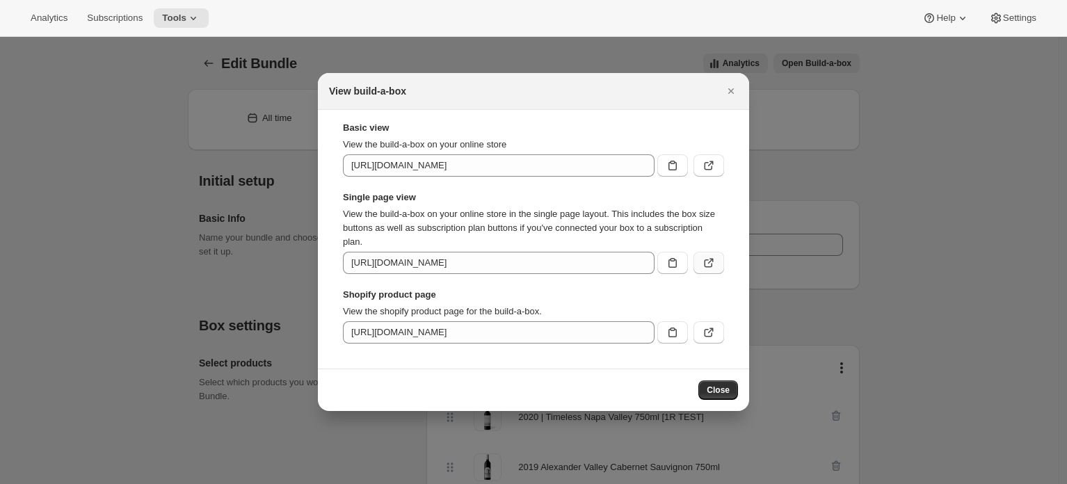
click at [712, 263] on icon ":r31:" at bounding box center [709, 263] width 14 height 14
